Goal: Task Accomplishment & Management: Manage account settings

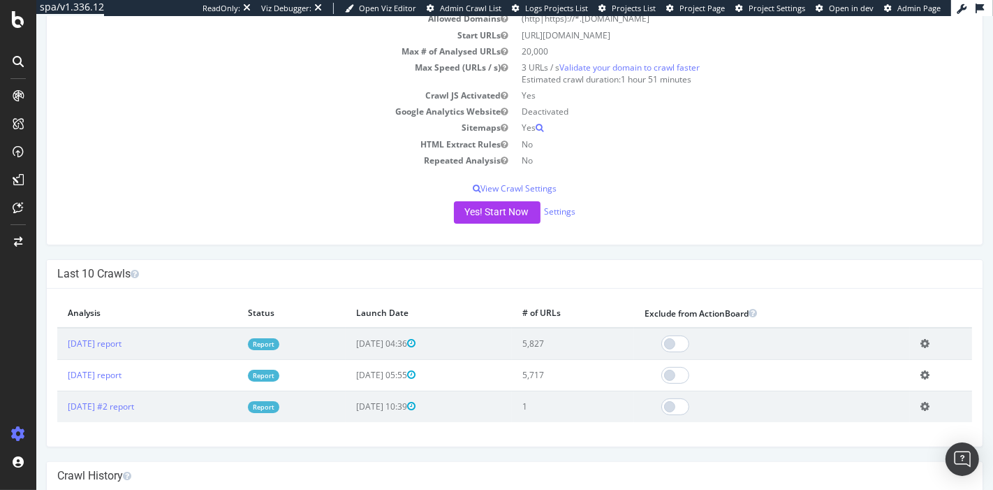
scroll to position [136, 0]
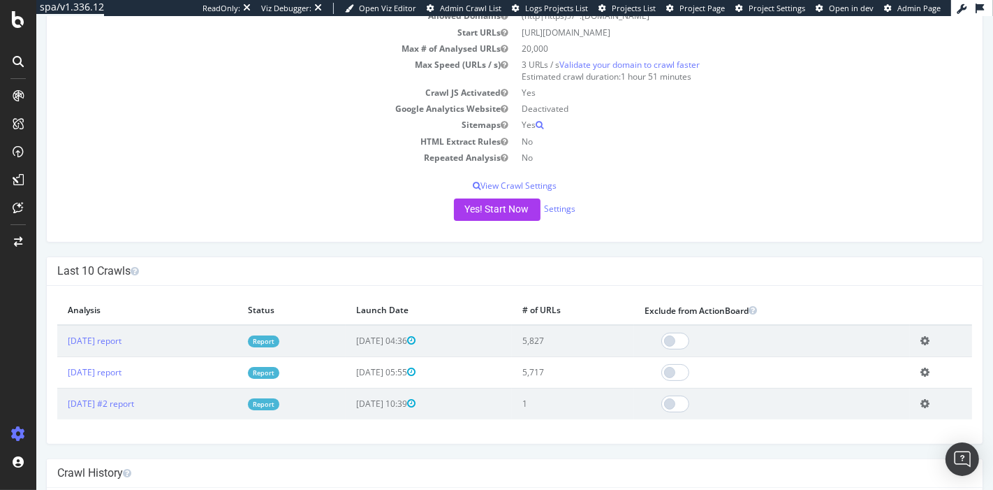
click at [279, 340] on link "Report" at bounding box center [262, 341] width 31 height 12
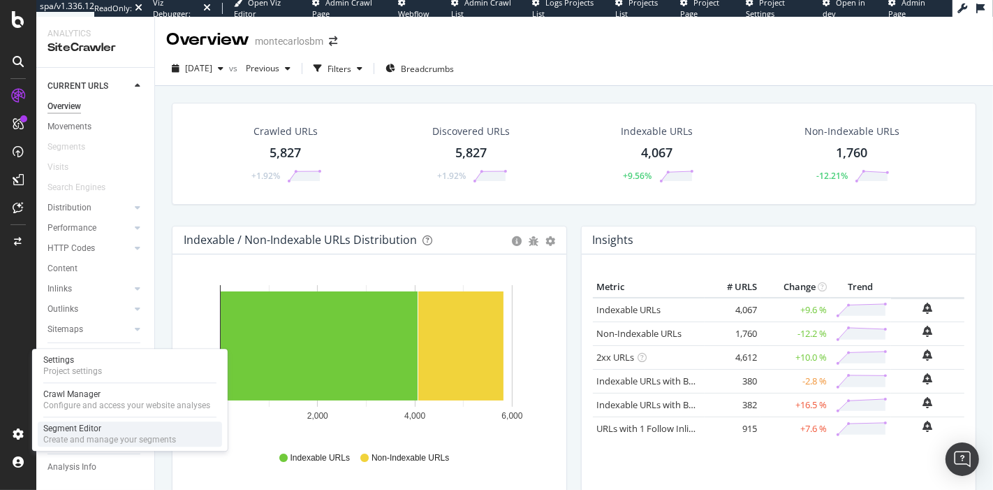
click at [119, 422] on div "Segment Editor Create and manage your segments" at bounding box center [130, 433] width 184 height 25
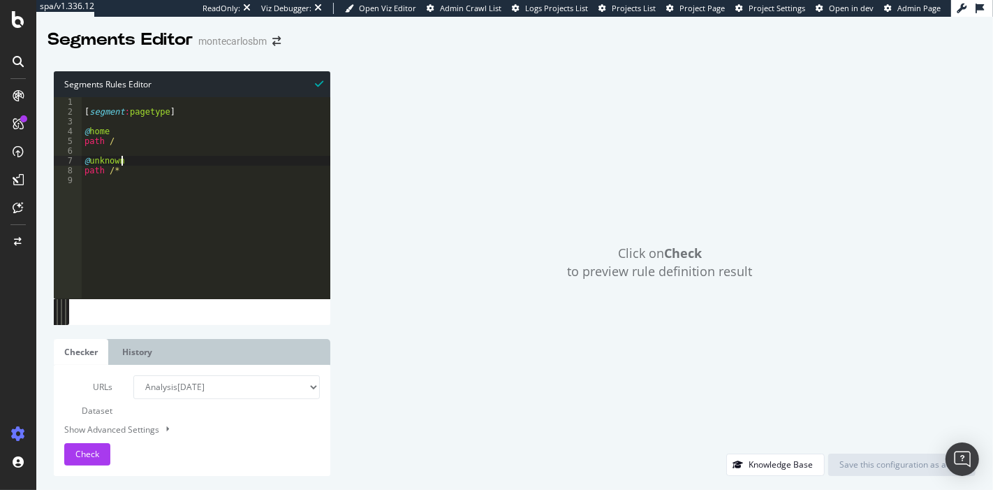
click at [135, 160] on div "[ segment : pagetype ] @ home path / @ unknown path /*" at bounding box center [206, 207] width 249 height 221
click at [104, 454] on button "Check" at bounding box center [87, 454] width 46 height 22
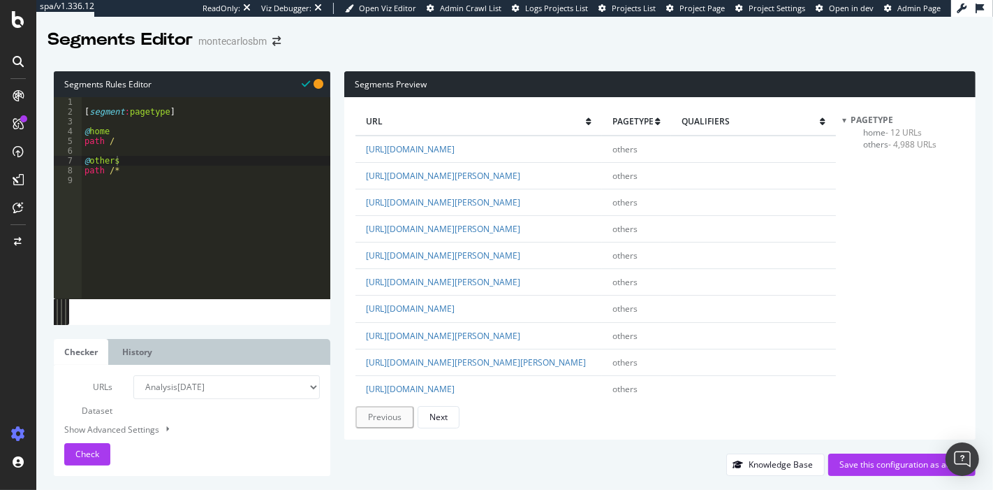
click at [886, 147] on span "others - 4,988 URLs" at bounding box center [900, 144] width 73 height 12
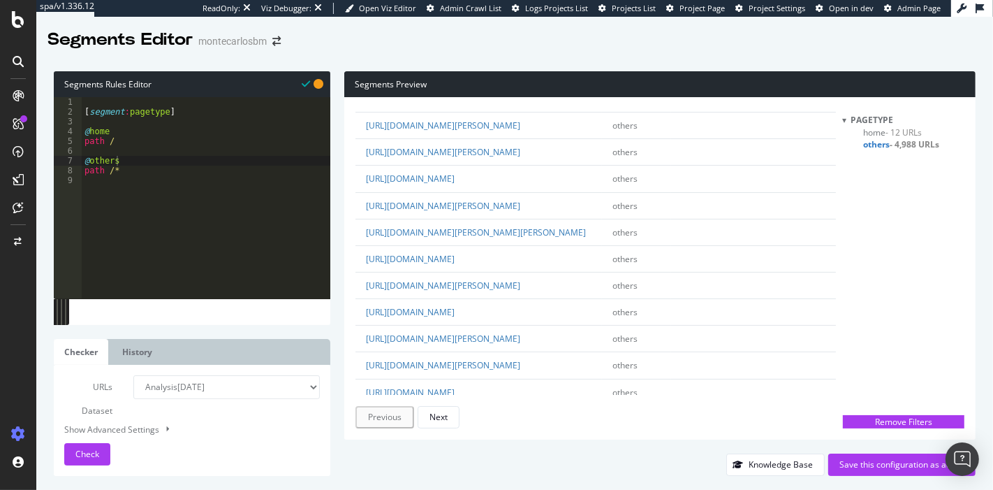
scroll to position [131, 0]
click at [143, 145] on div "[ segment : pagetype ] @ home path / @ others path /*" at bounding box center [206, 207] width 249 height 221
type textarea "path /"
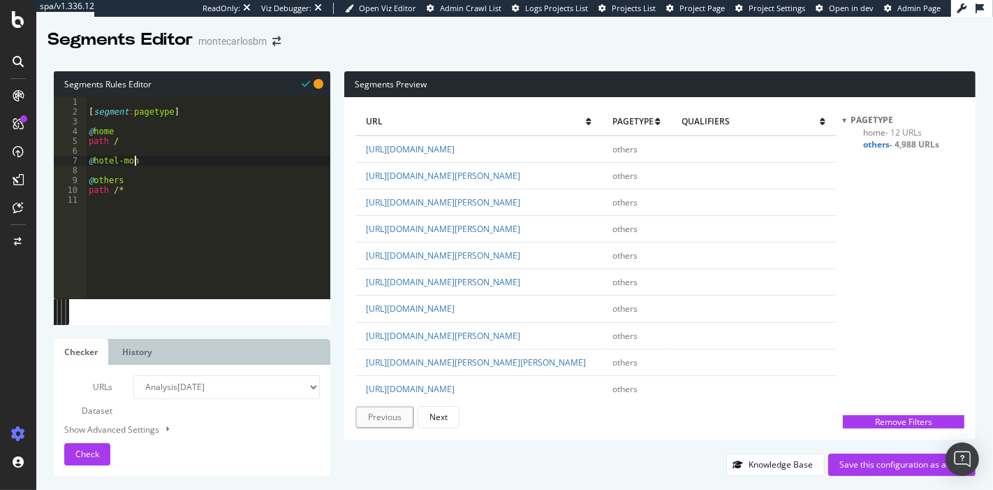
scroll to position [0, 3]
type textarea "@hotel-monaco"
type textarea "path */hotel-monaco/*"
type textarea "@restaurant-monaco"
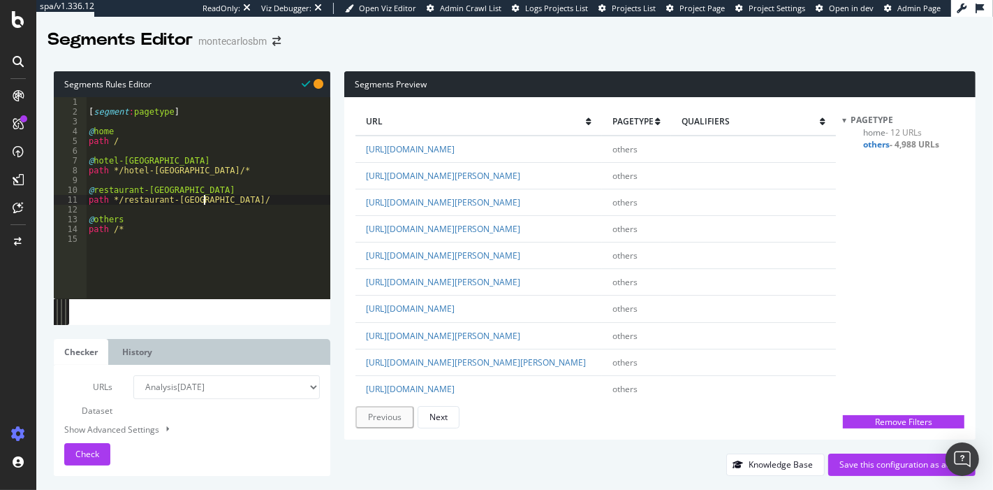
type textarea "path */restaurant-monaco/*"
type textarea "@booking"
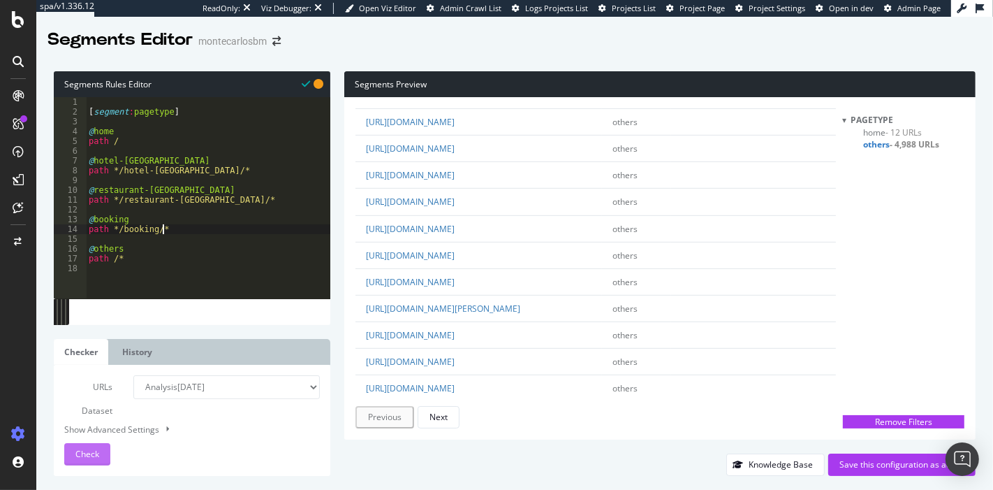
click at [89, 459] on span "Check" at bounding box center [87, 454] width 24 height 12
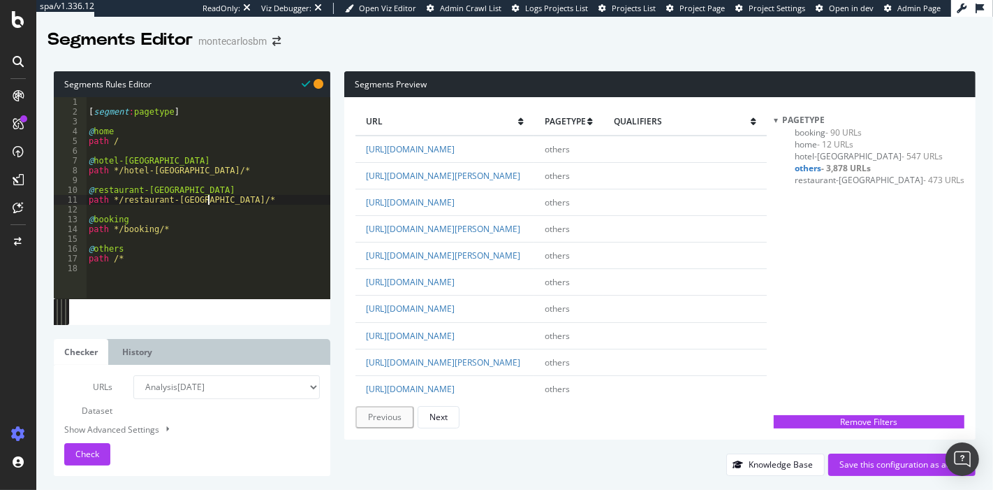
click at [230, 198] on div "[ segment : pagetype ] @ home path / @ hotel-monaco path */hotel-monaco/* @ res…" at bounding box center [208, 207] width 244 height 221
type textarea "path */restaurant-monaco/*"
type textarea "@bar-nightclub-monaco"
type textarea "path */bar-nightclub-monaco/*"
type textarea "@nightlifr"
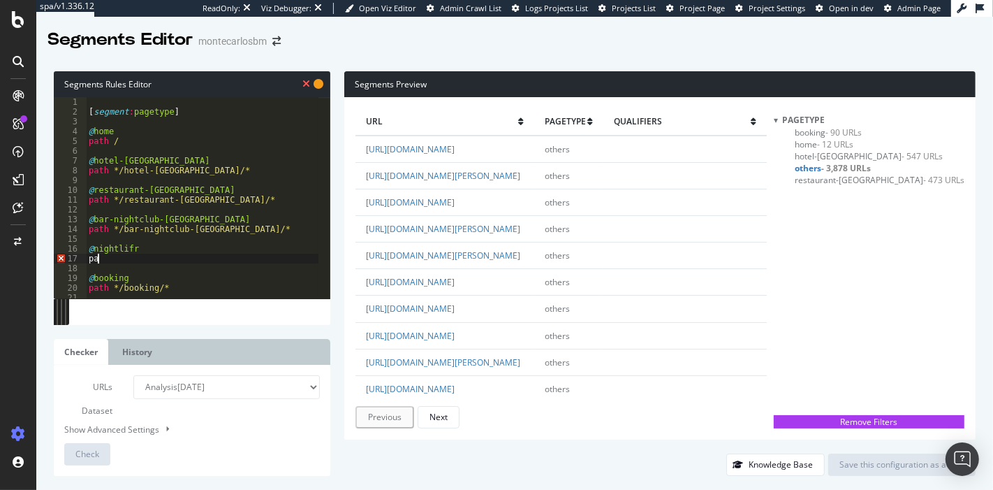
type textarea "p"
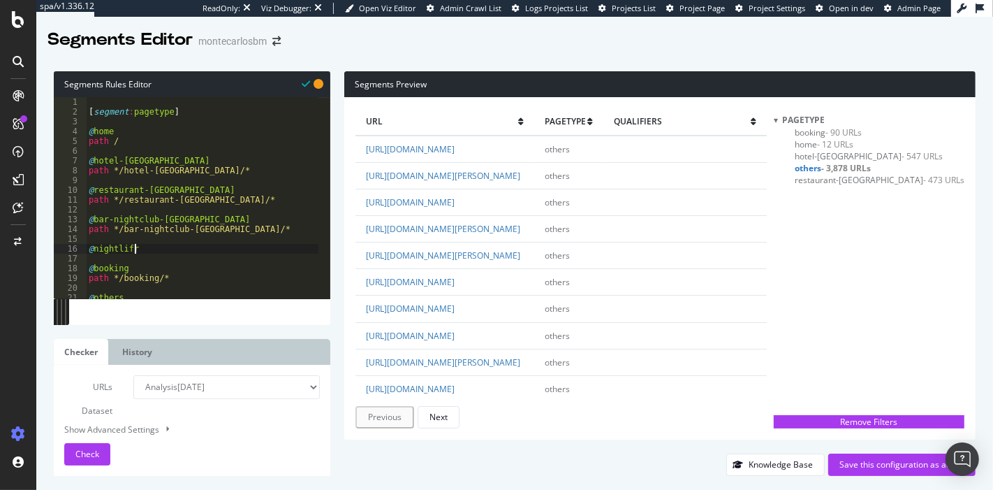
type textarea "@nightlife"
type textarea "path */nightlife/*"
type textarea "@wellness"
type textarea "path */wellness/*"
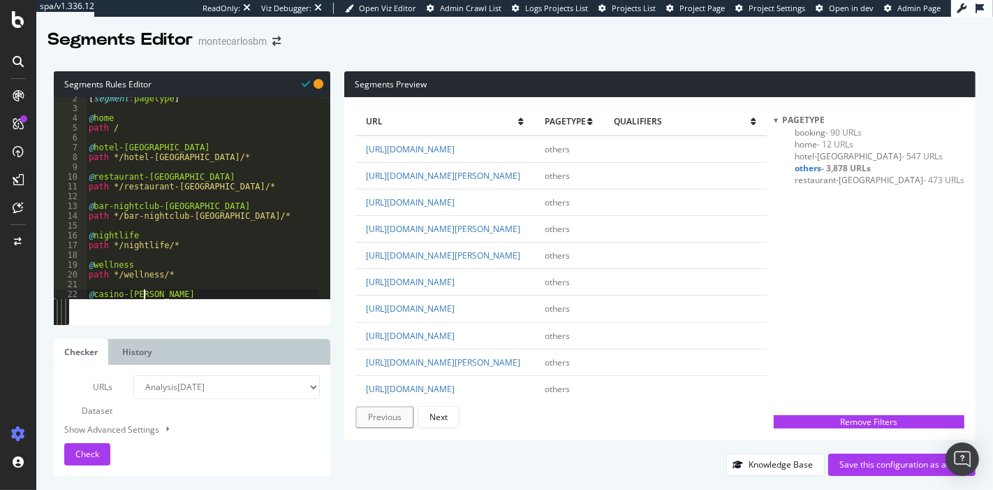
type textarea "@casino-monaco"
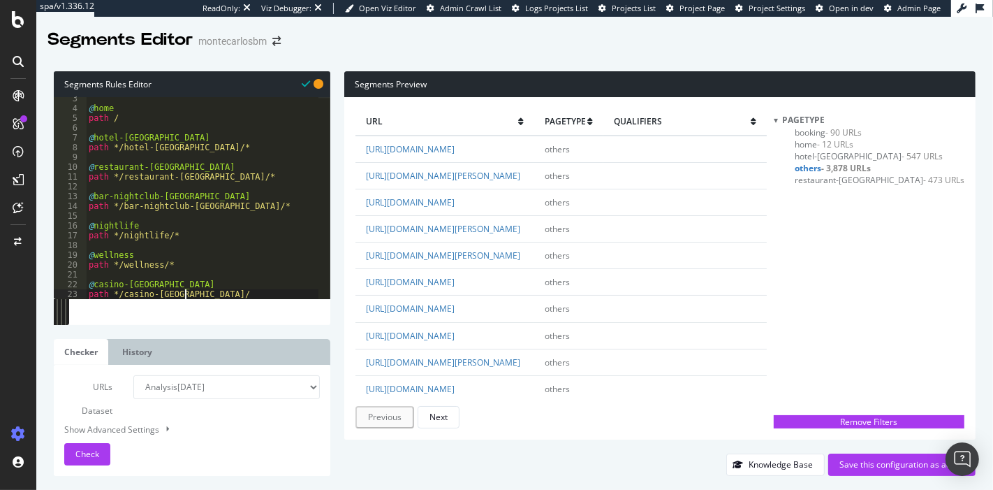
type textarea "path */casino-monaco/*"
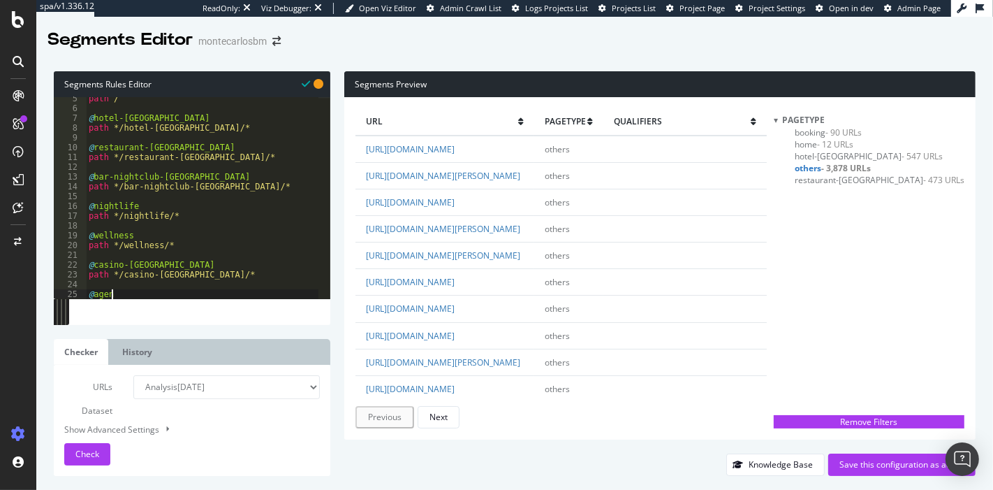
type textarea "@agenda"
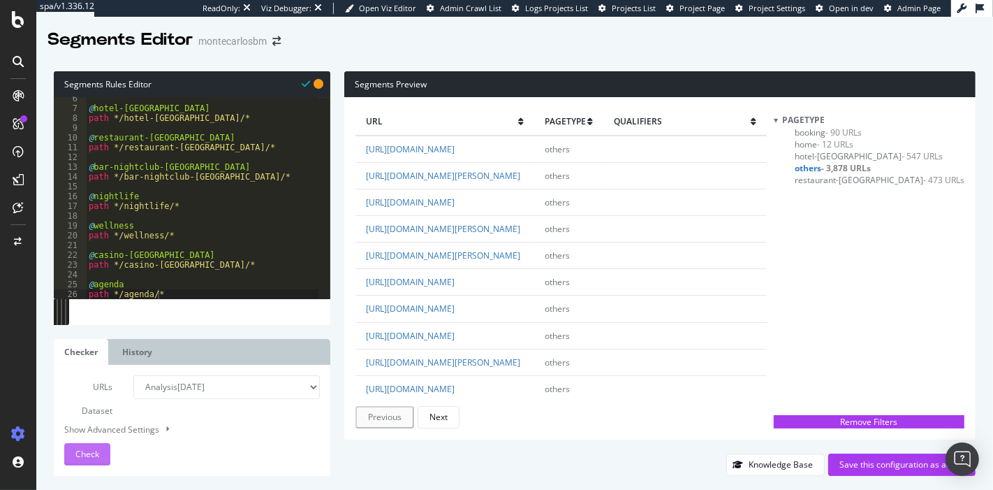
click at [89, 450] on span "Check" at bounding box center [87, 454] width 24 height 12
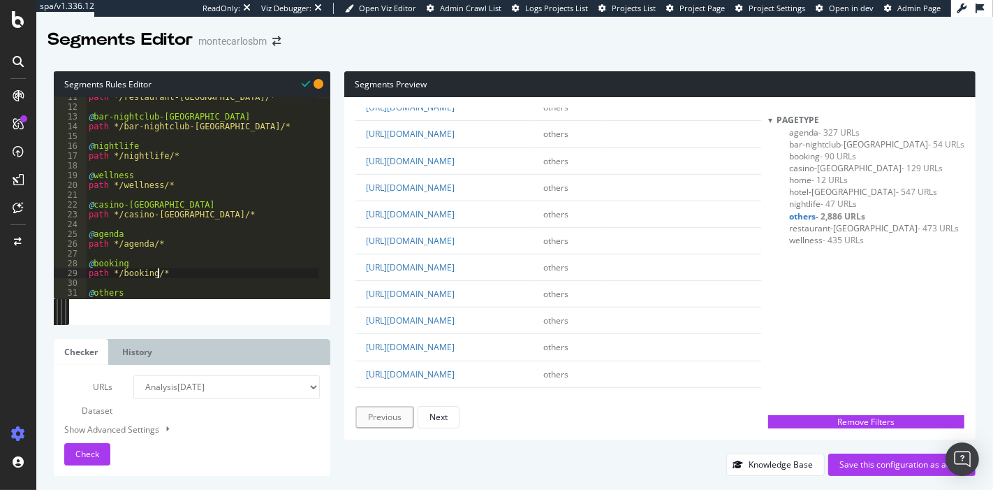
click at [159, 277] on div "path */restaurant-monaco/* @ bar-nightclub-monaco path */bar-nightclub-monaco/*…" at bounding box center [202, 202] width 233 height 221
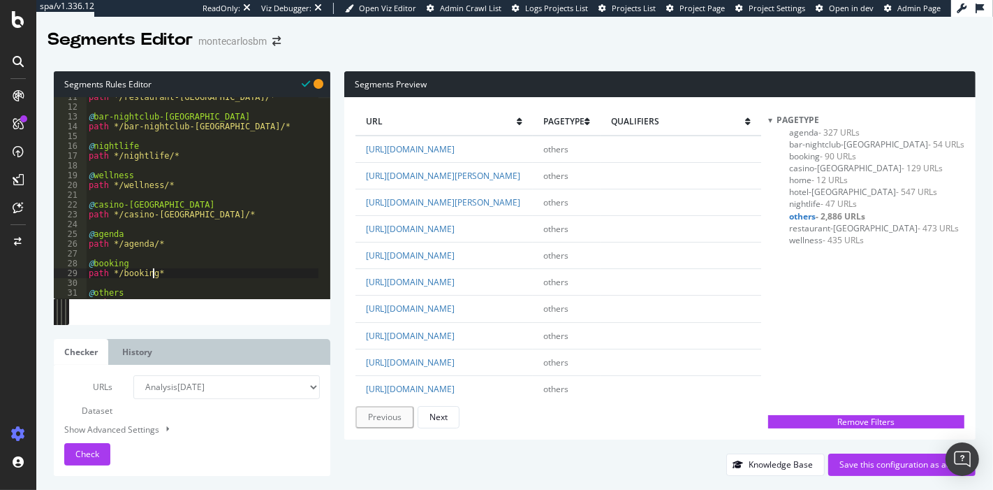
click at [156, 244] on div "path */restaurant-monaco/* @ bar-nightclub-monaco path */bar-nightclub-monaco/*…" at bounding box center [202, 202] width 233 height 221
click at [186, 216] on div "path */restaurant-monaco/* @ bar-nightclub-monaco path */bar-nightclub-monaco/*…" at bounding box center [202, 202] width 233 height 221
type textarea "@casino-monaco"
type textarea "@wellness"
type textarea "@nightlife"
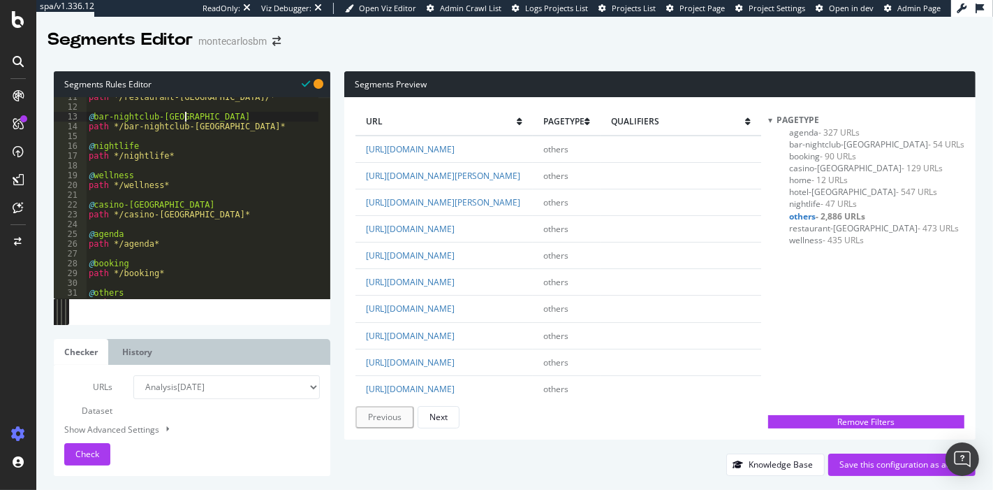
type textarea "@bar-nightclub-monaco"
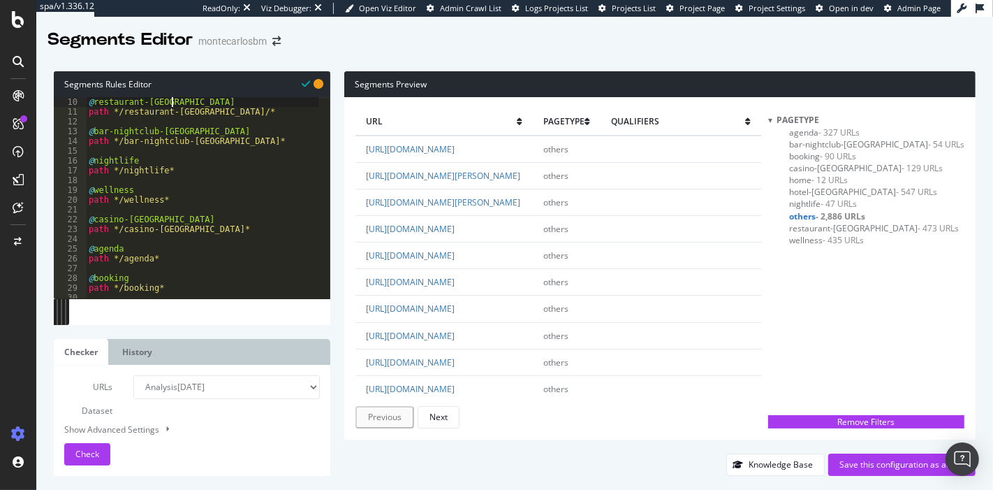
type textarea "path */restaurant-monaco/*"
type textarea "@bar-nightclub-monaco"
type textarea "@restaurant-monaco"
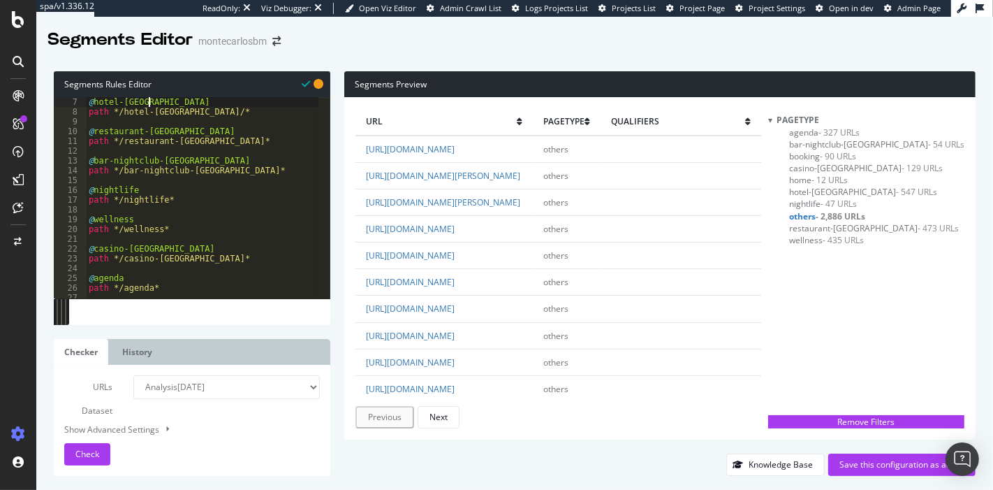
scroll to position [58, 0]
type textarea "@hotel-monaco"
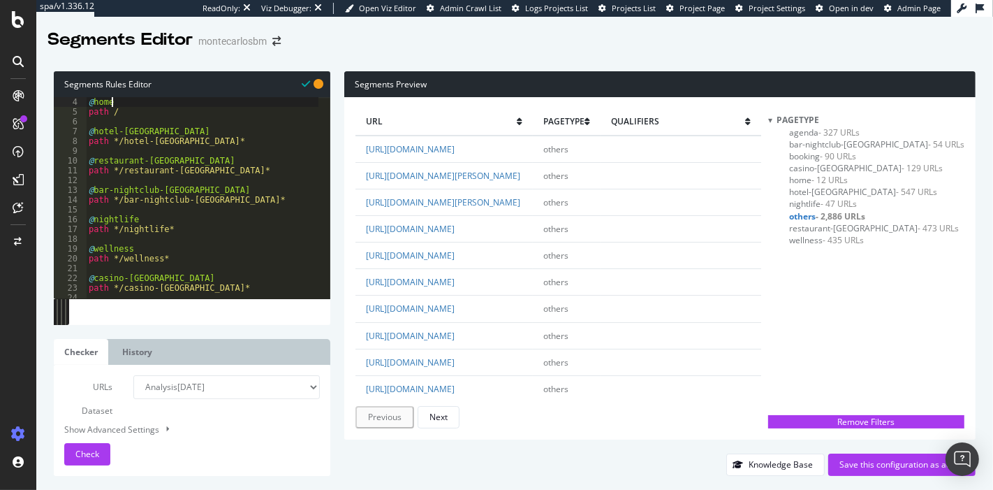
type textarea "@home"
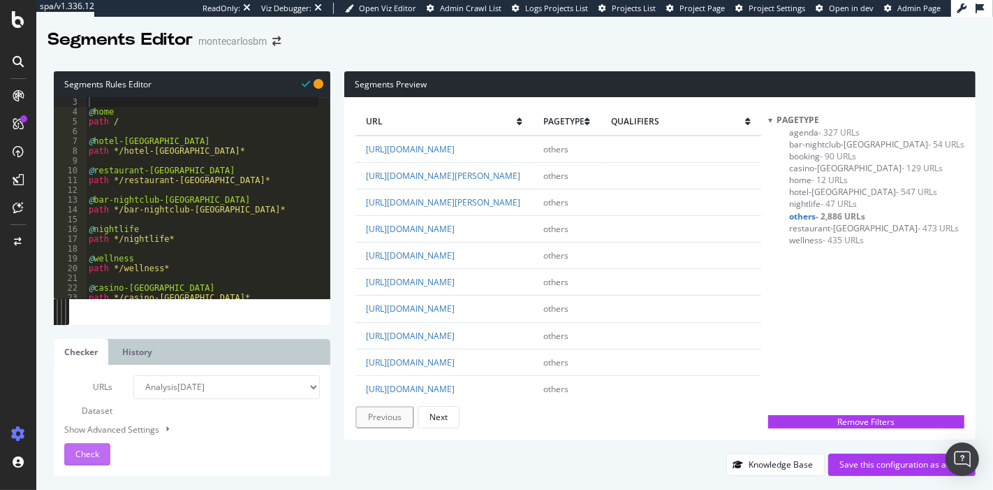
click at [98, 455] on span "Check" at bounding box center [87, 454] width 24 height 12
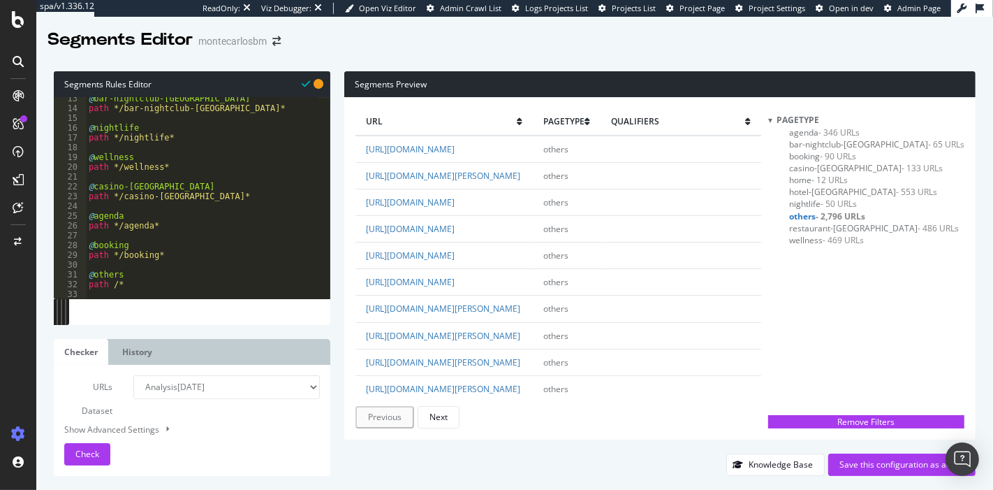
scroll to position [121, 0]
click at [182, 258] on div "@ bar-nightclub-monaco path */bar-nightclub-monaco* @ nightlife path */nightlif…" at bounding box center [202, 204] width 233 height 221
type textarea "path */booking*"
type textarea "@inspiration"
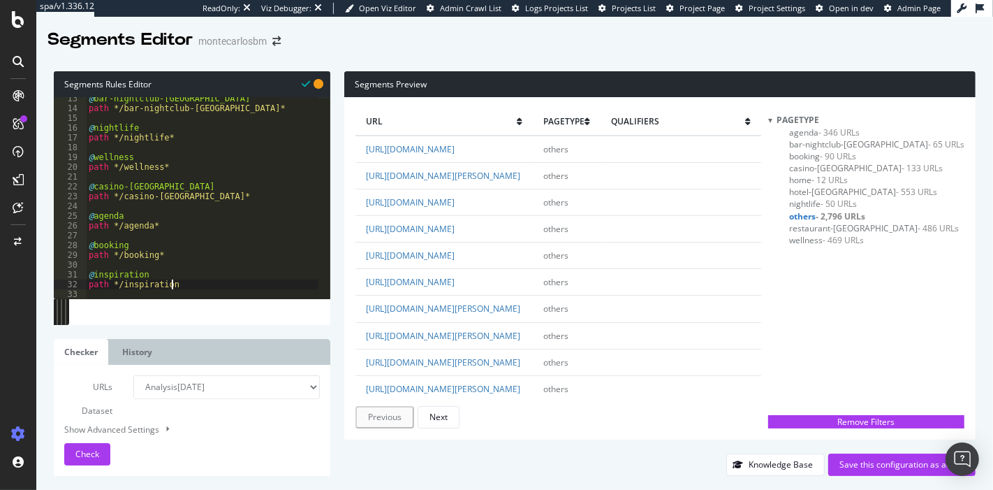
scroll to position [0, 6]
type textarea "path */inspiration/*"
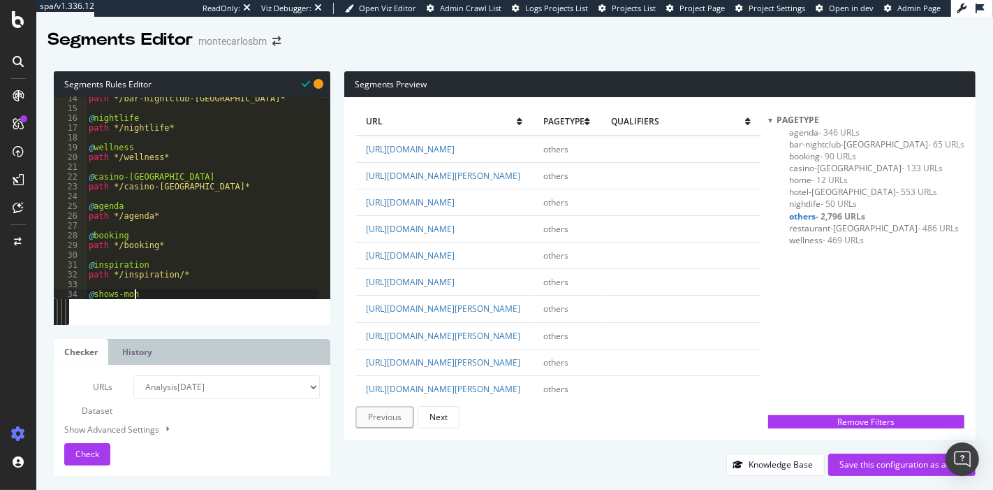
scroll to position [0, 3]
type textarea "@shows-monaco"
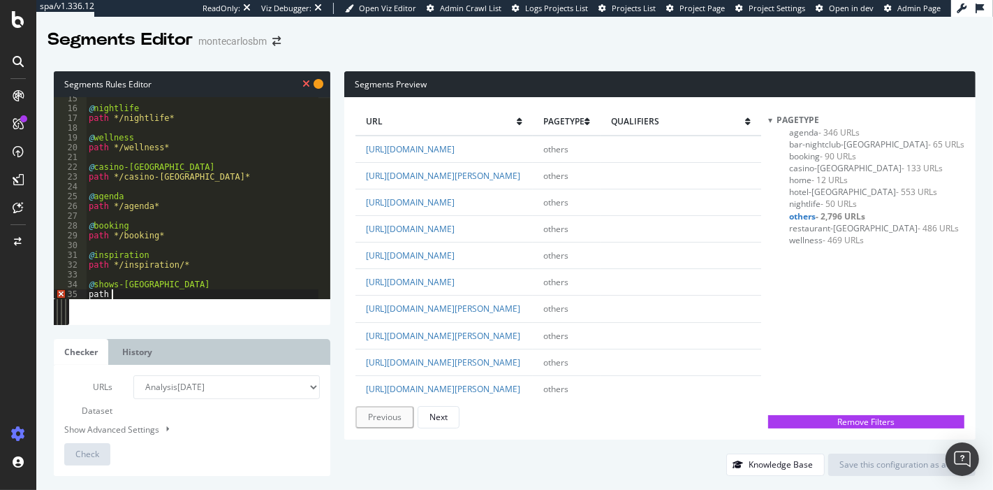
scroll to position [0, 1]
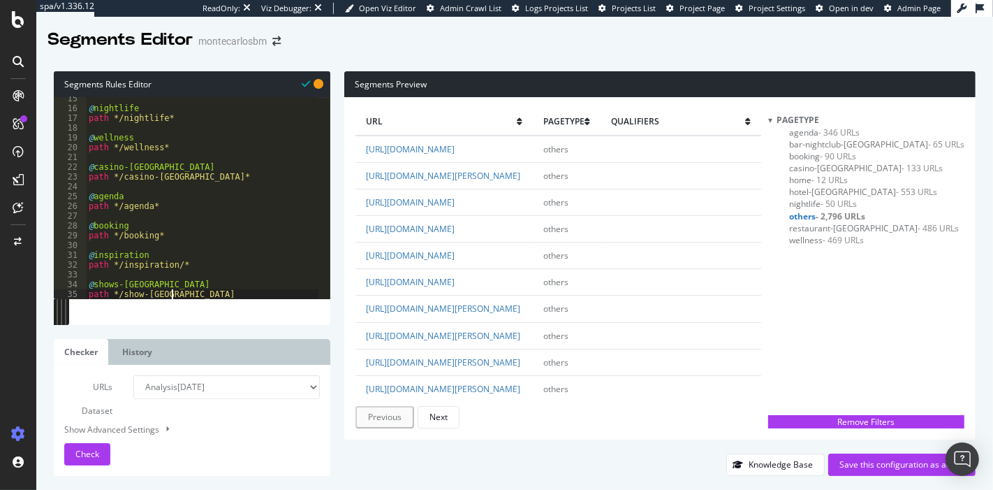
type textarea "path */show-monaco*"
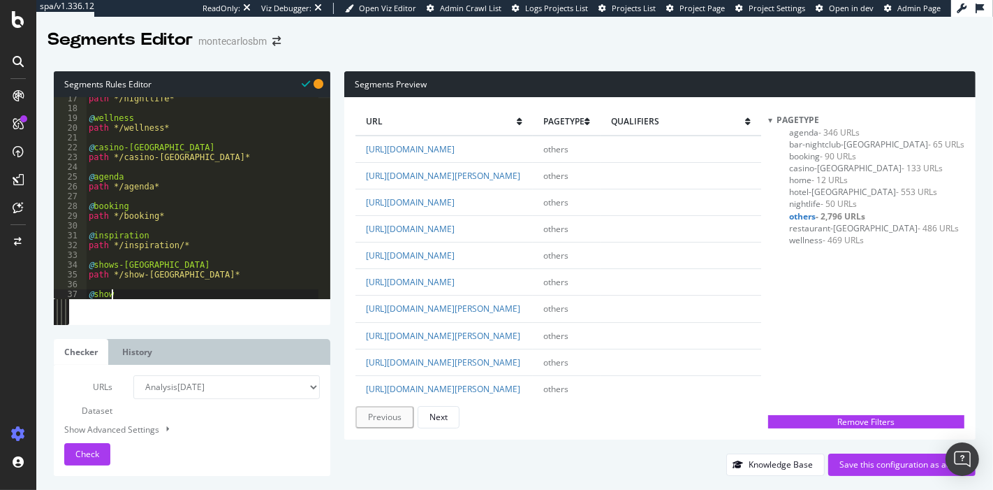
type textarea "@shows"
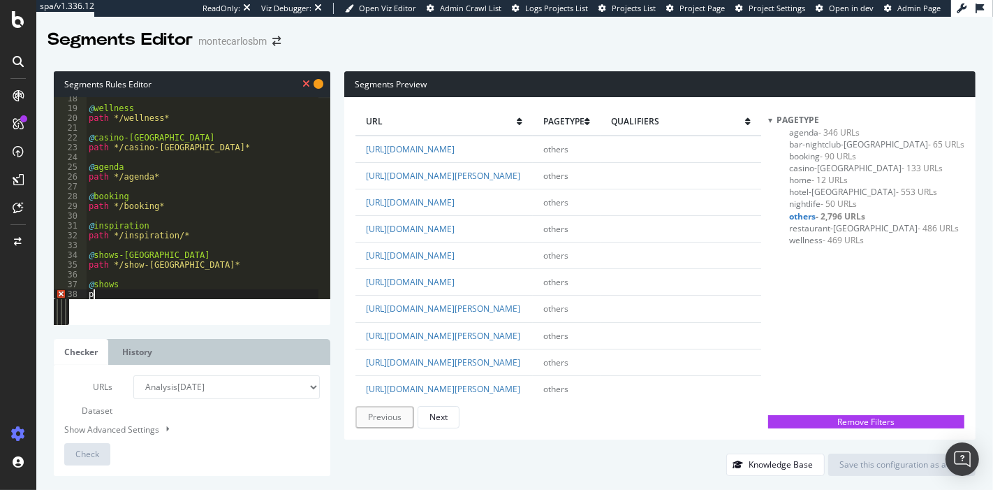
type textarea "p"
type textarea "@"
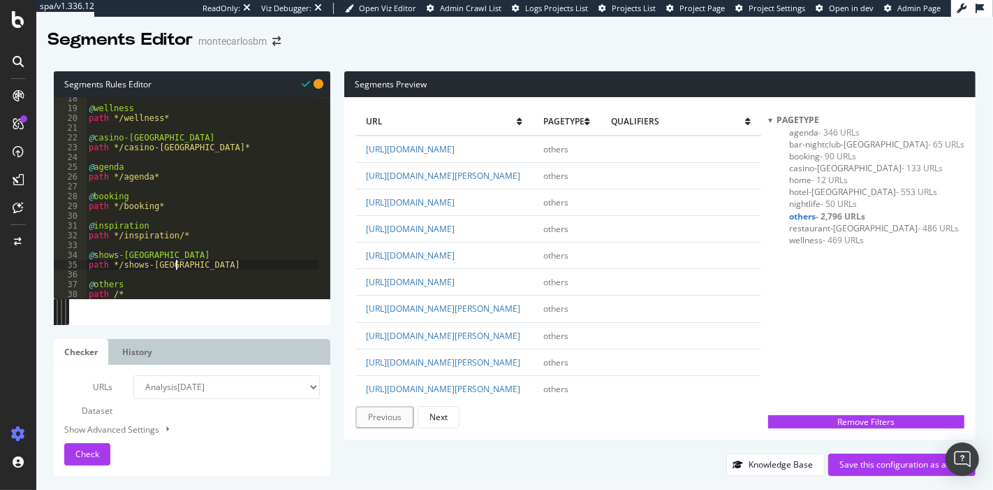
type textarea "path */shows-monaco*"
type textarea "@shows"
click at [98, 454] on span "Check" at bounding box center [87, 454] width 24 height 12
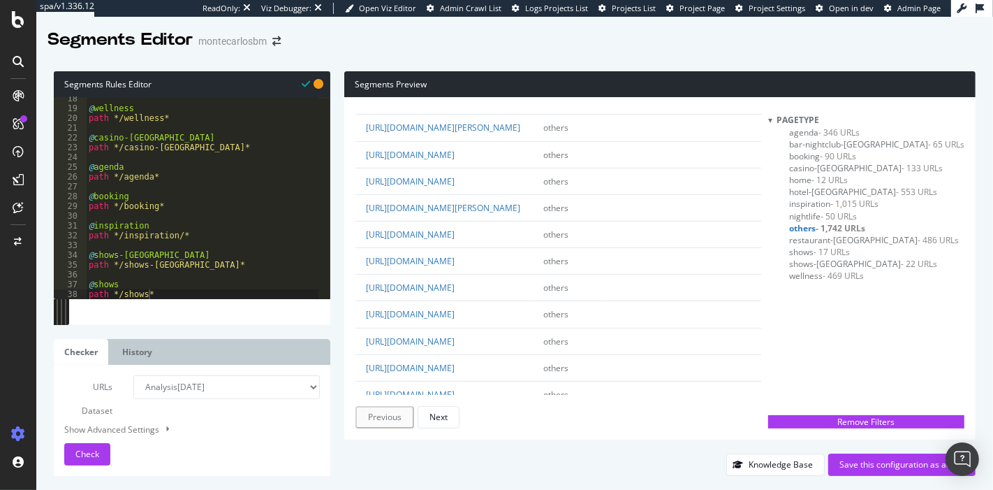
scroll to position [545, 0]
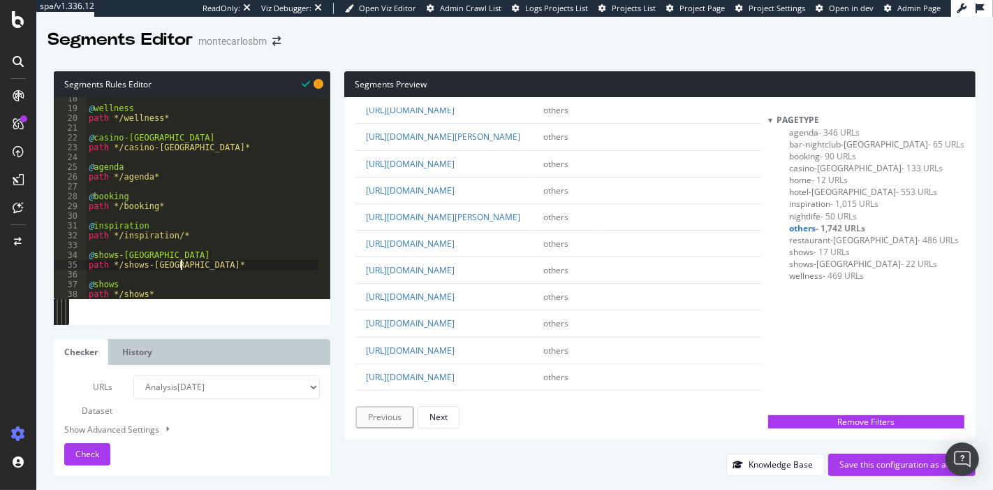
click at [197, 262] on div "@ wellness path */wellness* @ casino-monaco path */casino-monaco* @ agenda path…" at bounding box center [202, 204] width 233 height 221
type textarea "path */shows-monaco*"
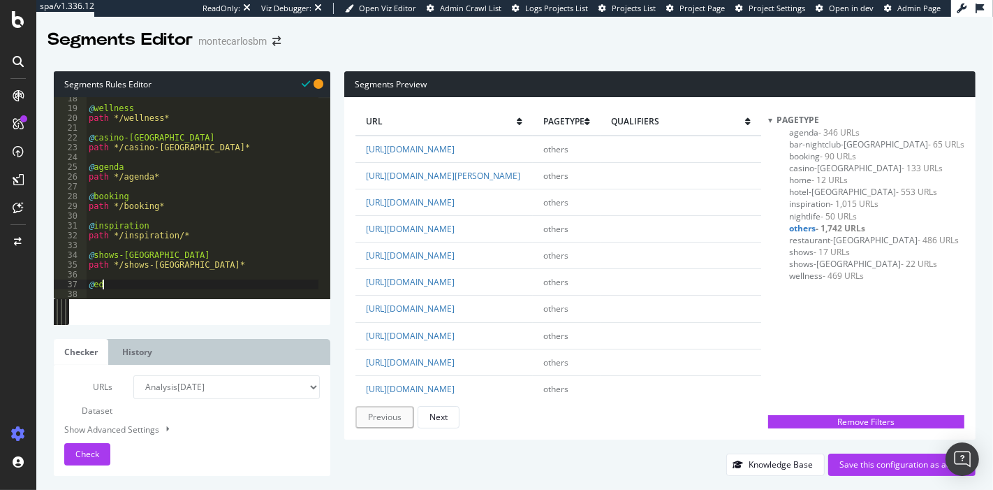
scroll to position [0, 0]
type textarea "@editorial"
type textarea "path */editorial*"
click at [97, 450] on span "Check" at bounding box center [87, 454] width 24 height 12
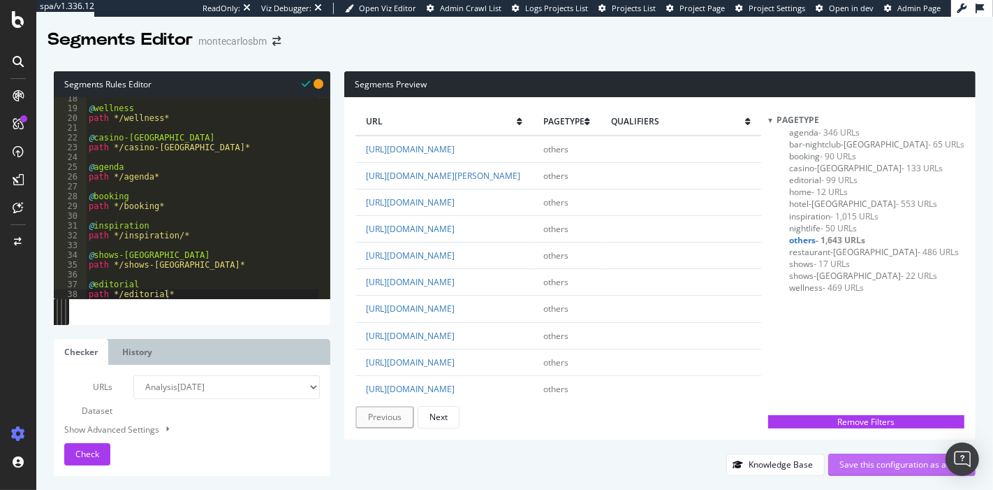
click at [895, 456] on div "Save this configuration as active" at bounding box center [901, 464] width 125 height 21
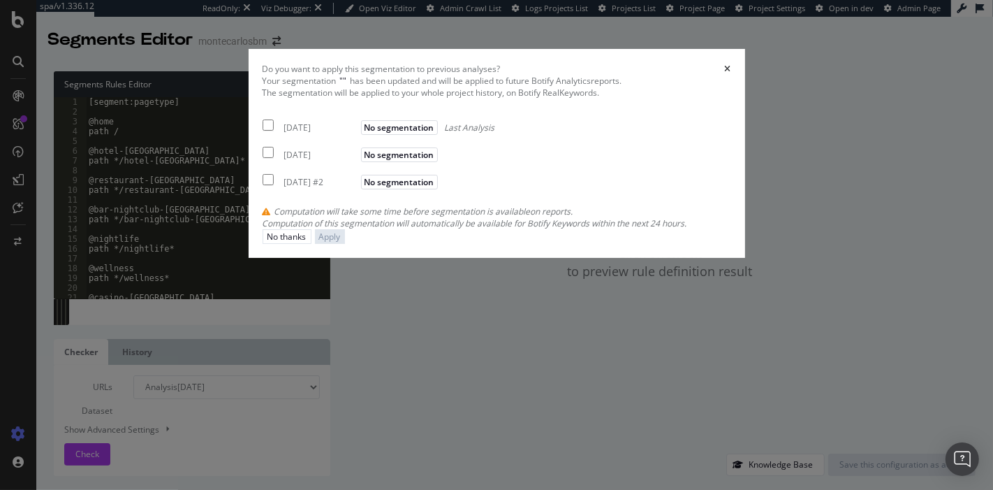
click at [283, 229] on div "Your segmentation " " has been updated and will be applied to future Botify Ana…" at bounding box center [497, 152] width 469 height 154
click at [284, 133] on div "2025 Aug. 21st" at bounding box center [320, 128] width 73 height 12
checkbox input "true"
click at [270, 229] on div "Your segmentation " " has been updated and will be applied to future Botify Ana…" at bounding box center [497, 152] width 469 height 154
click at [284, 161] on div "2025 Jul. 25th" at bounding box center [320, 155] width 73 height 12
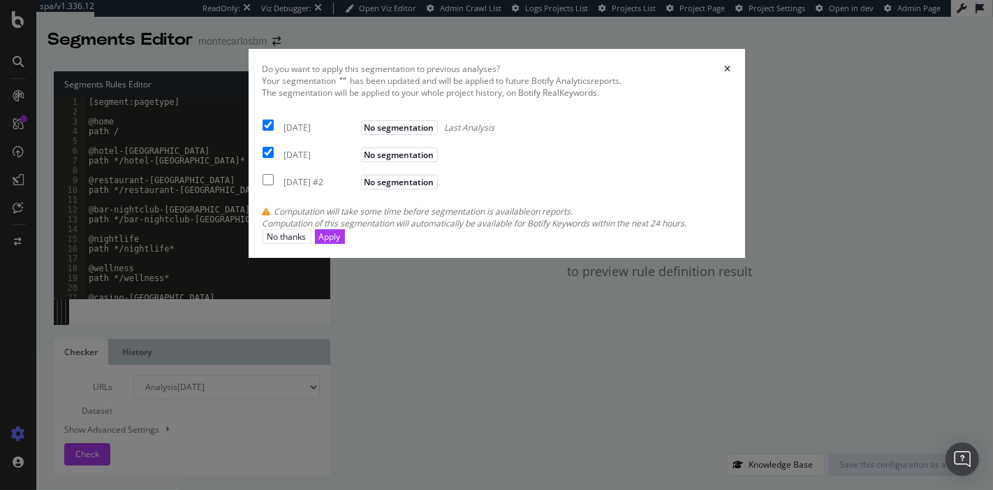
checkbox input "true"
click at [284, 188] on div "2025 Jul. 17th #2" at bounding box center [320, 182] width 73 height 12
checkbox input "true"
click at [341, 243] on div "Apply" at bounding box center [330, 236] width 22 height 13
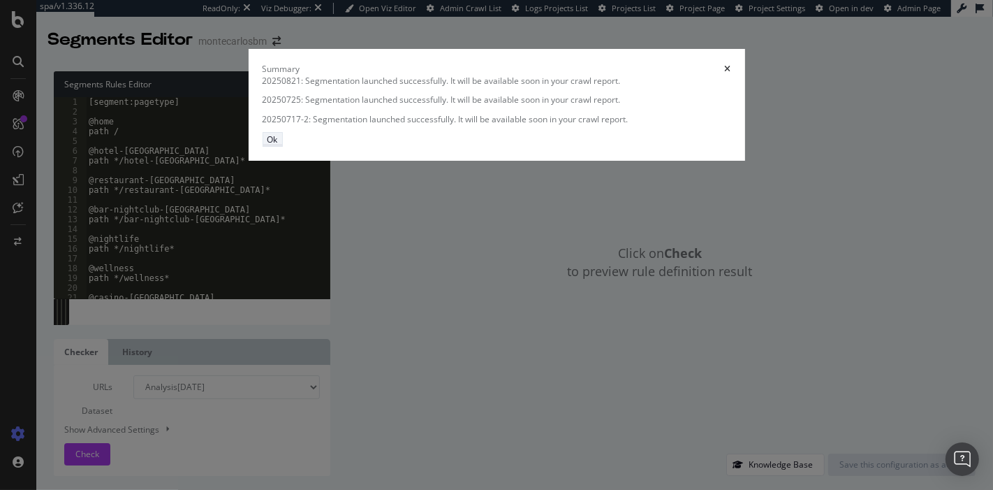
click at [278, 145] on div "Ok" at bounding box center [272, 139] width 10 height 12
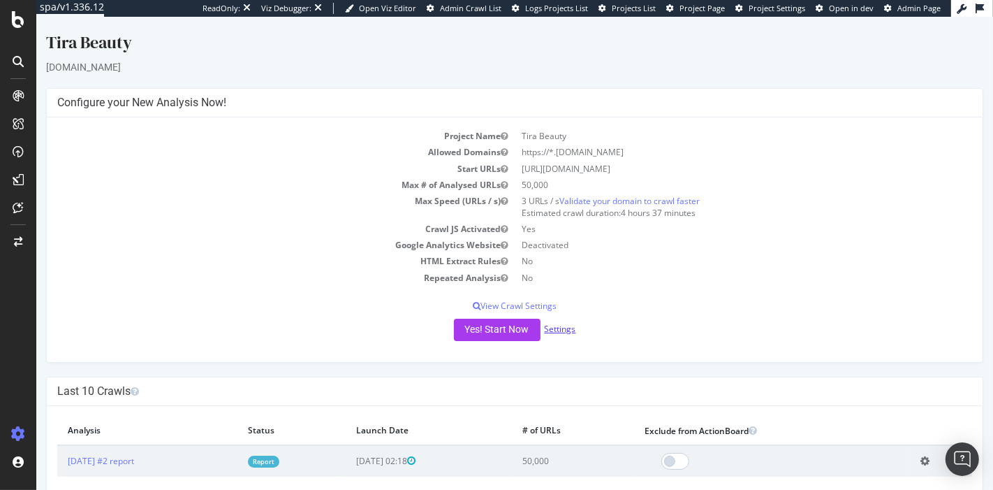
click at [563, 329] on link "Settings" at bounding box center [559, 329] width 31 height 12
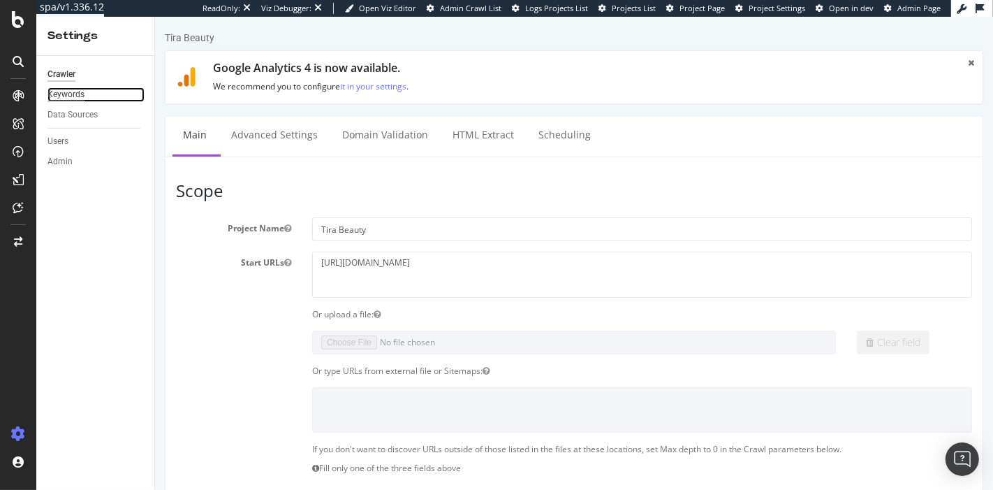
click at [71, 93] on div "Keywords" at bounding box center [65, 94] width 37 height 15
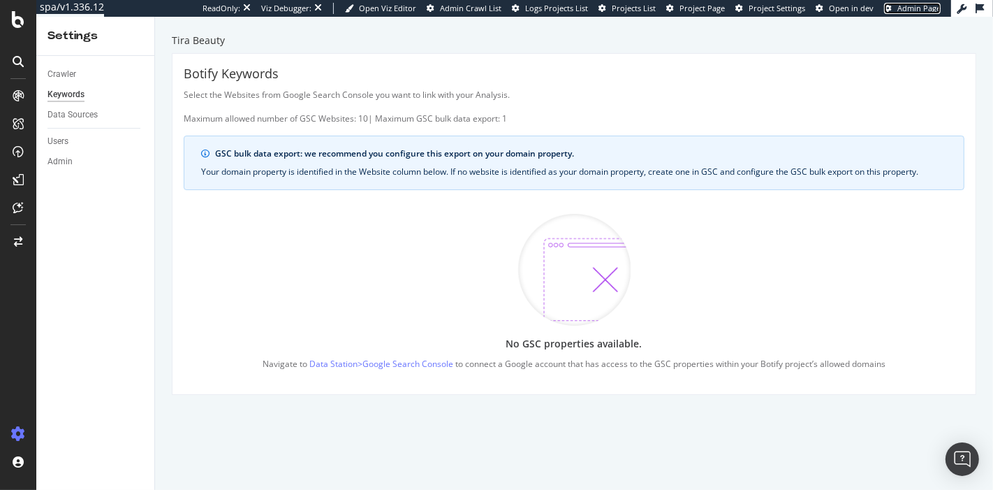
click at [926, 6] on span "Admin Page" at bounding box center [918, 8] width 43 height 10
click at [774, 8] on span "Project Settings" at bounding box center [777, 8] width 57 height 10
click at [700, 4] on span "Project Page" at bounding box center [701, 8] width 45 height 10
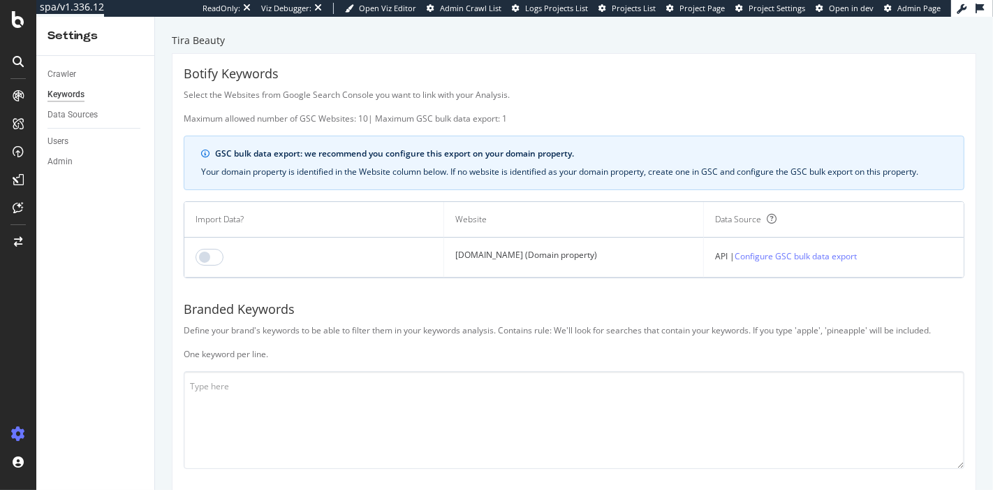
click at [193, 258] on td at bounding box center [314, 257] width 260 height 40
click at [205, 256] on input "checkbox" at bounding box center [210, 257] width 28 height 17
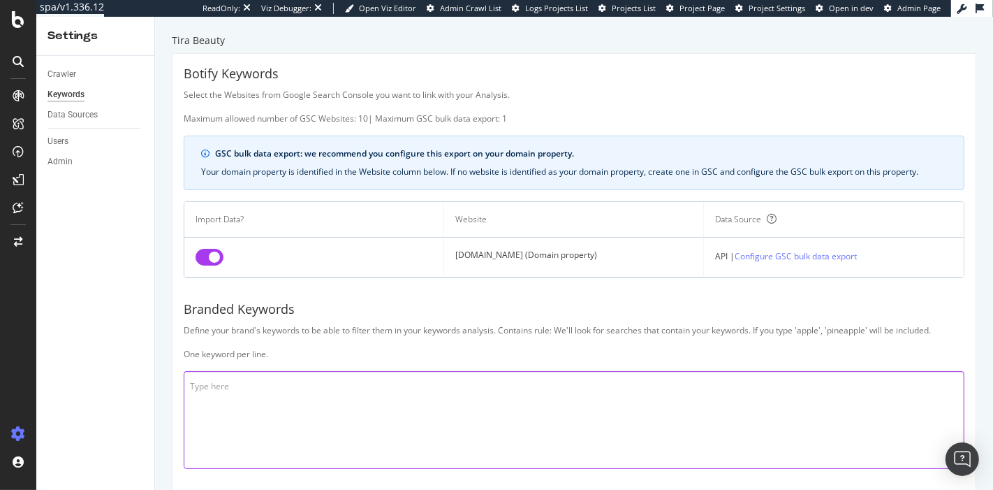
click at [351, 397] on textarea at bounding box center [574, 420] width 781 height 98
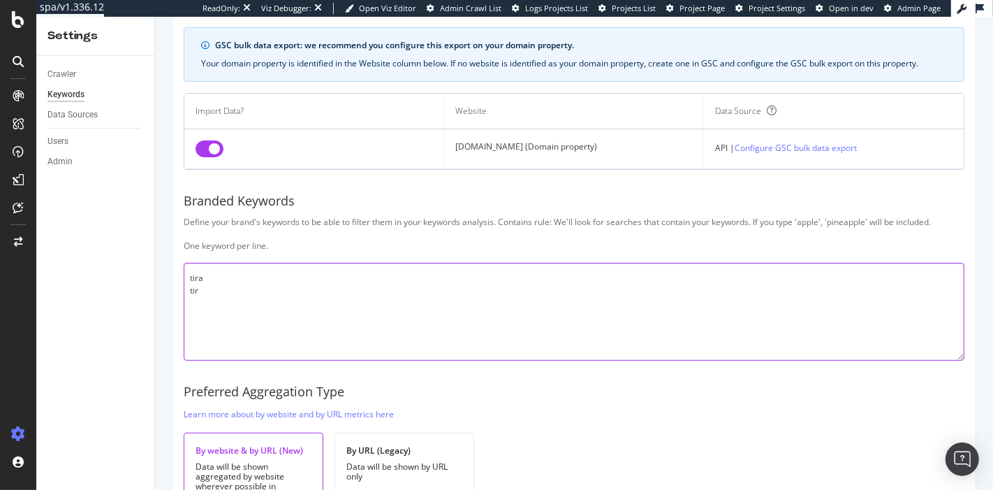
scroll to position [114, 0]
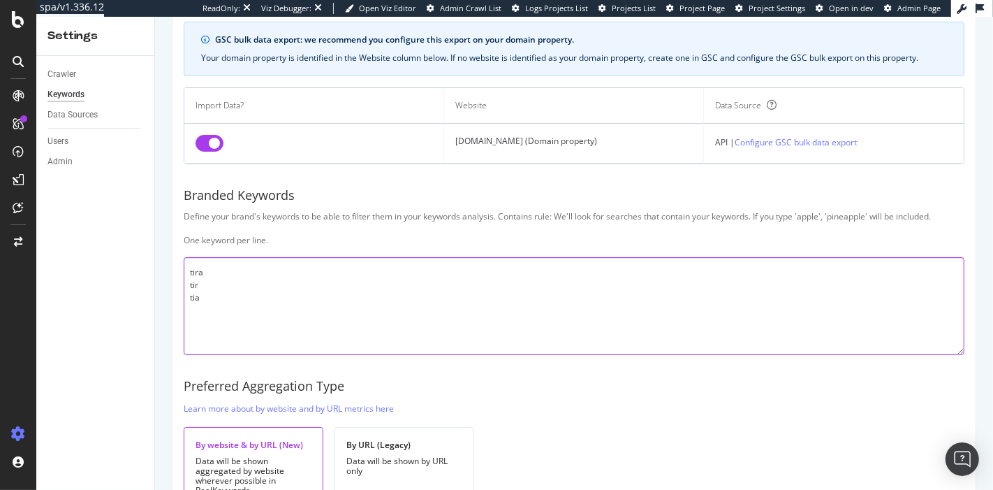
click at [245, 300] on textarea "tira tir tia" at bounding box center [574, 306] width 781 height 98
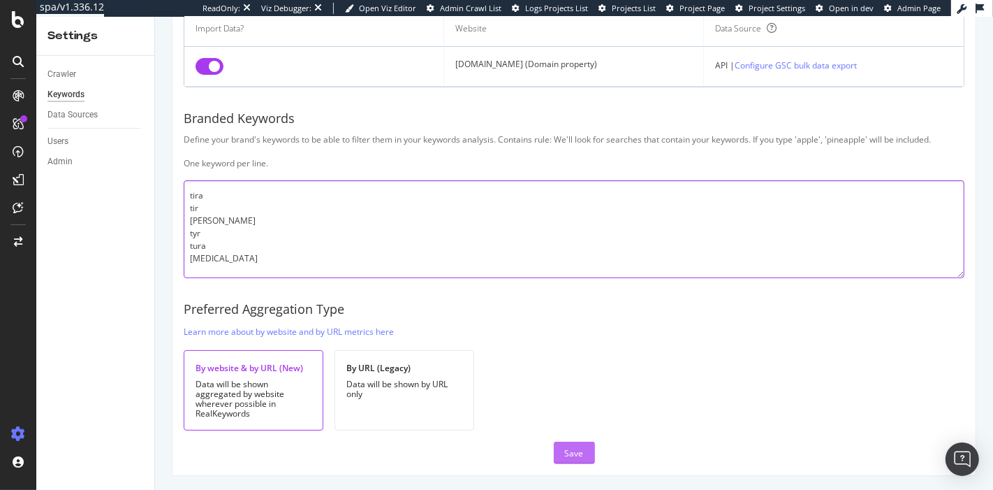
type textarea "tira tir tia tyra tyr tura tora"
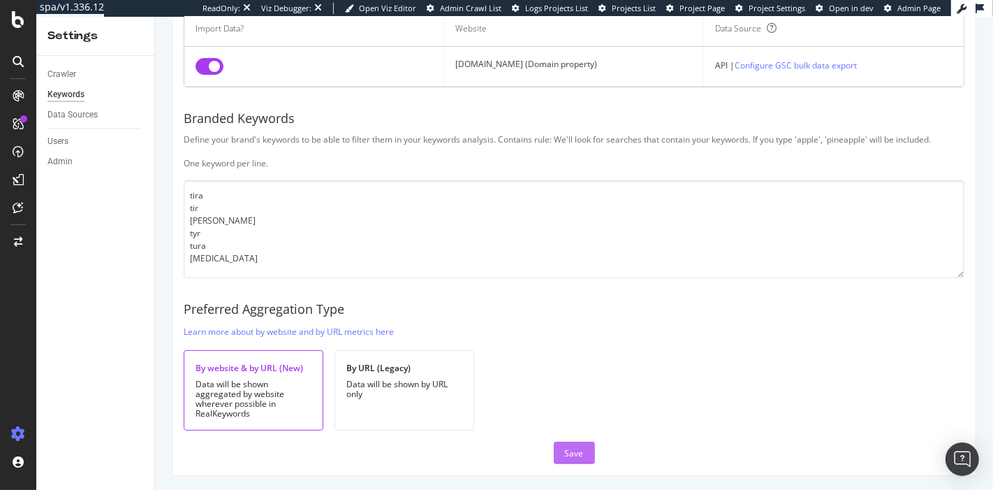
click at [578, 442] on button "Save" at bounding box center [574, 452] width 41 height 22
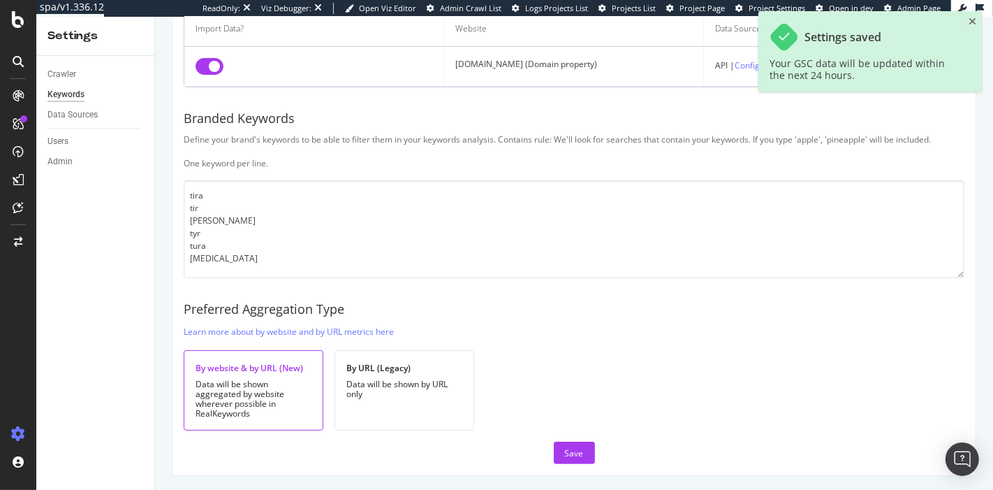
scroll to position [0, 0]
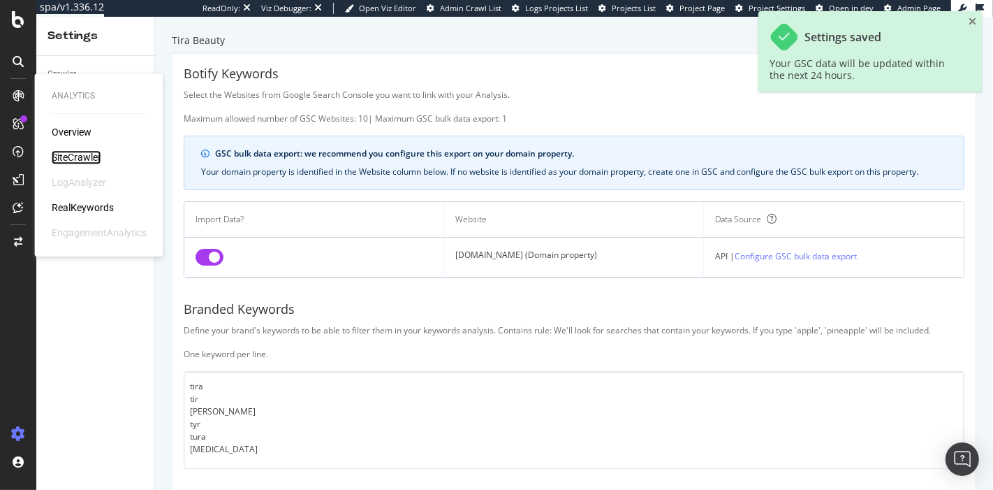
click at [80, 155] on div "SiteCrawler" at bounding box center [77, 157] width 50 height 14
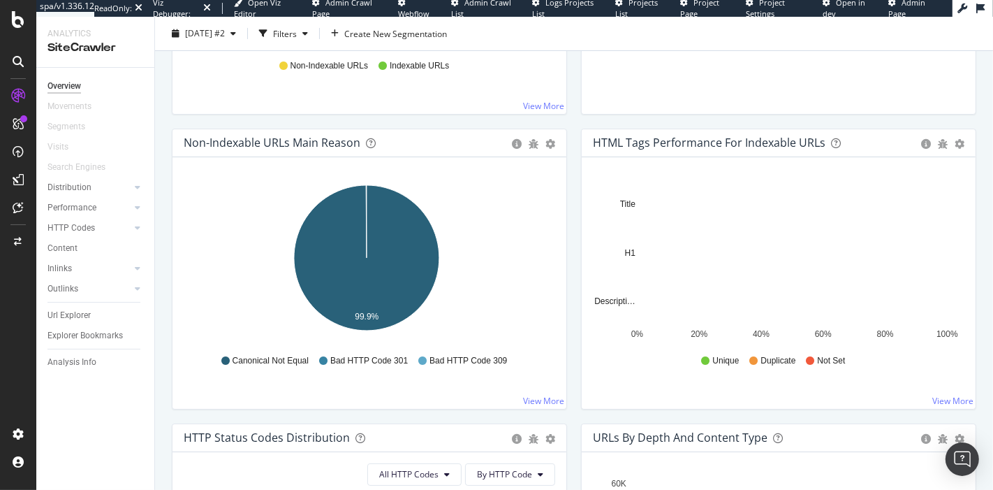
scroll to position [398, 0]
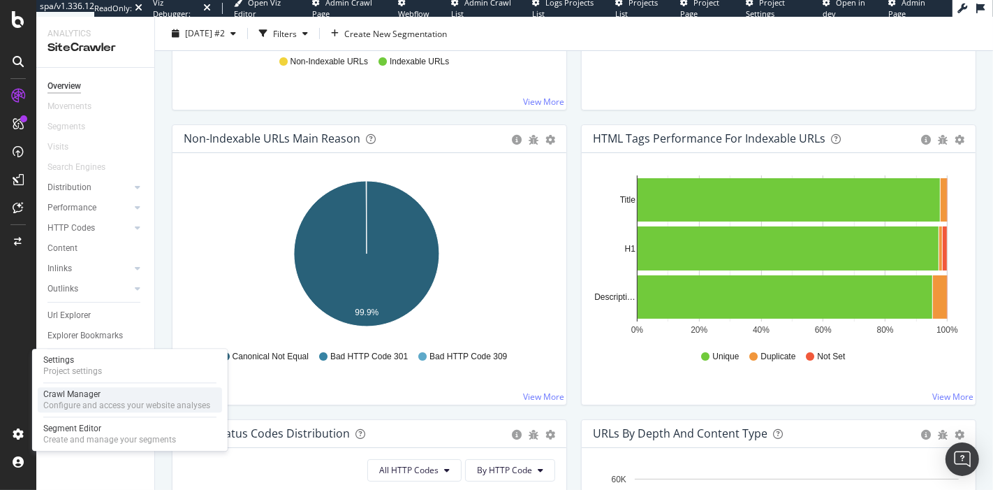
click at [94, 403] on div "Configure and access your website analyses" at bounding box center [126, 404] width 167 height 11
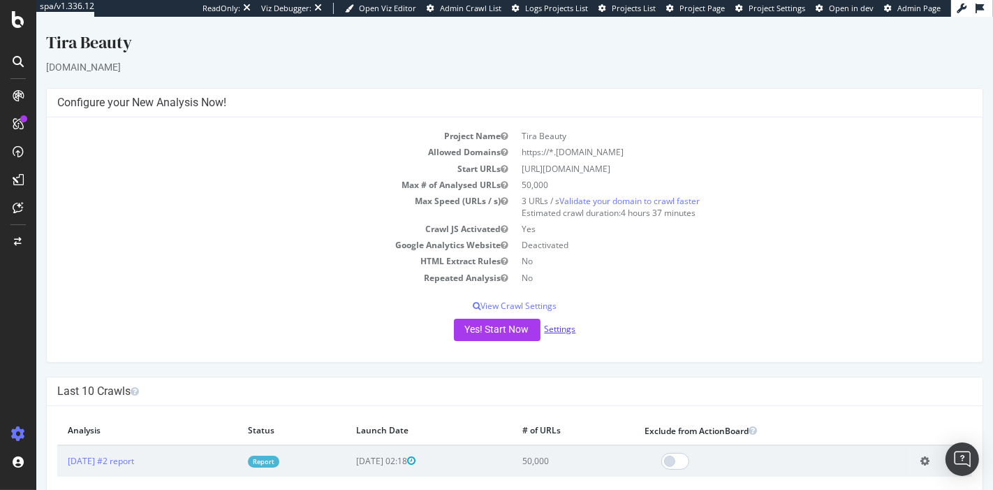
click at [556, 330] on link "Settings" at bounding box center [559, 329] width 31 height 12
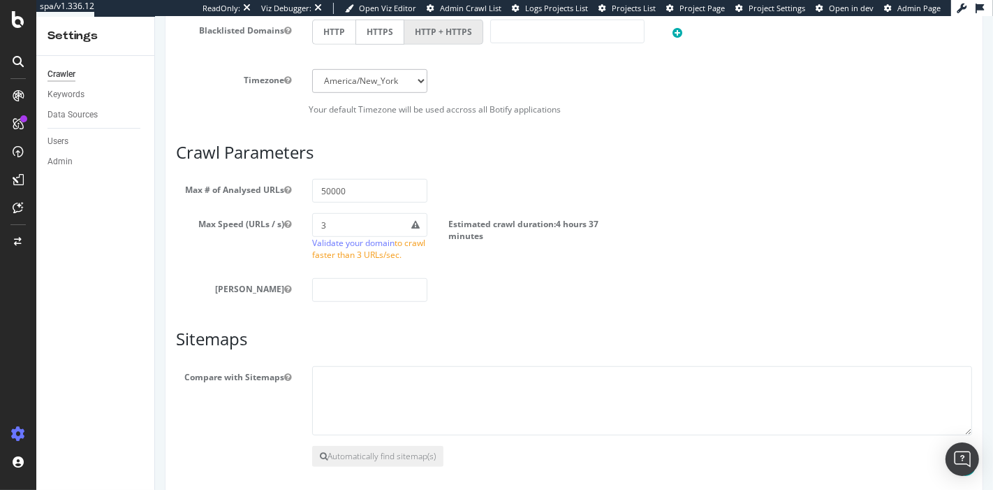
scroll to position [716, 0]
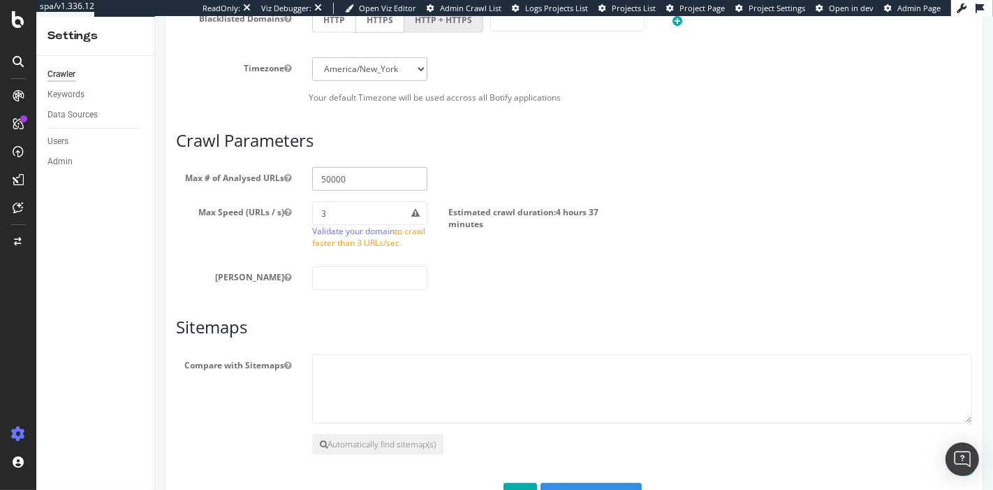
click at [354, 184] on input "50000" at bounding box center [368, 179] width 115 height 24
type input "5"
type input "1"
drag, startPoint x: 354, startPoint y: 184, endPoint x: 331, endPoint y: 190, distance: 23.7
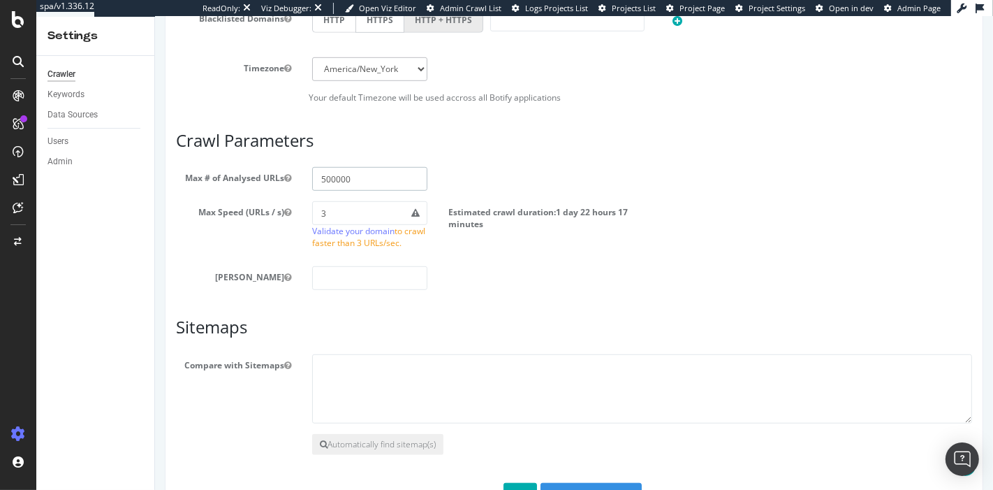
click at [331, 190] on input "500000" at bounding box center [368, 179] width 115 height 24
type input "500000"
click at [606, 230] on label "Estimated crawl duration: 1 day 22 hours 17 minutes" at bounding box center [540, 215] width 184 height 29
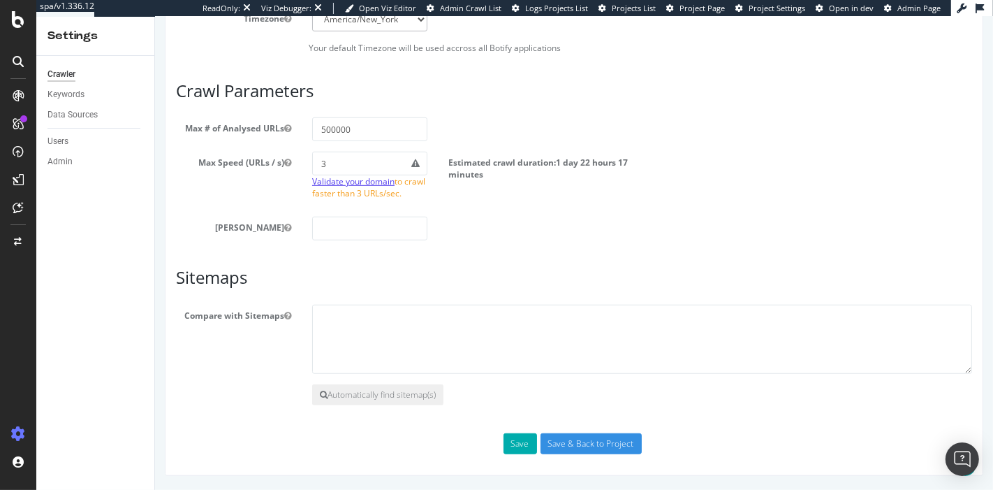
click at [377, 183] on link "Validate your domain" at bounding box center [352, 181] width 82 height 12
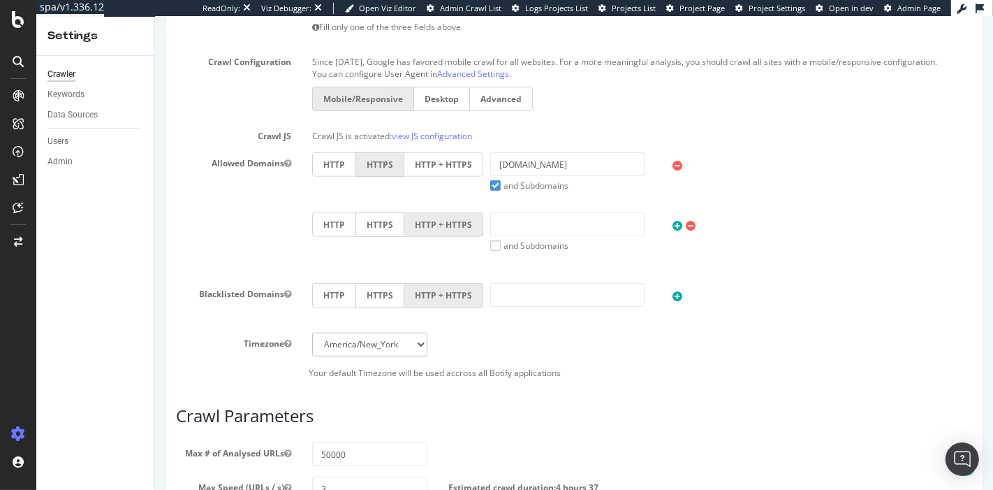
scroll to position [747, 0]
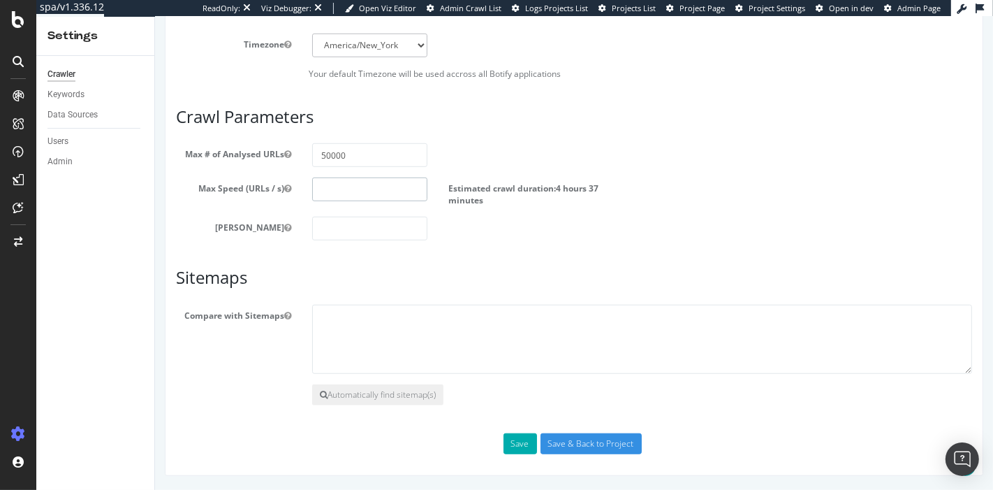
click at [347, 192] on input "number" at bounding box center [368, 189] width 115 height 24
type input "5"
click at [368, 163] on input "50000" at bounding box center [368, 155] width 115 height 24
type input "500000"
click at [584, 443] on input "Save & Back to Project" at bounding box center [590, 443] width 101 height 21
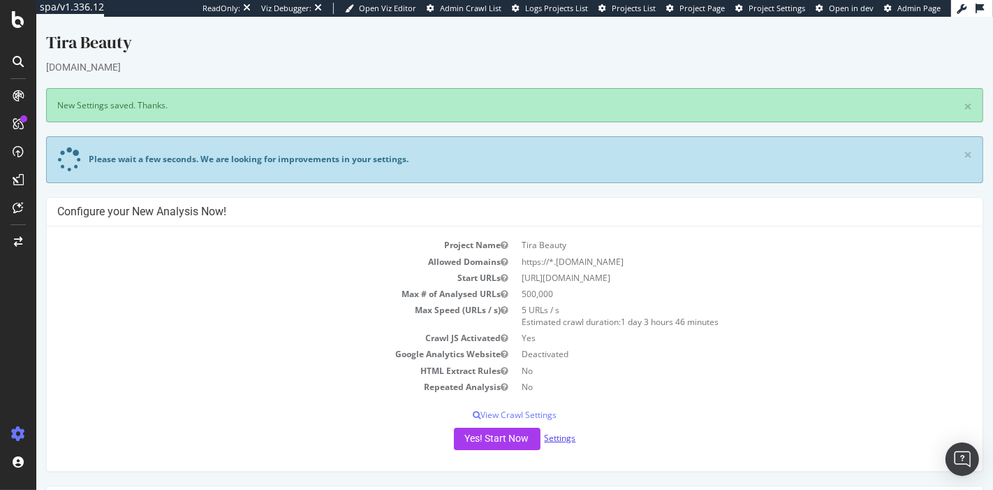
click at [551, 435] on link "Settings" at bounding box center [559, 438] width 31 height 12
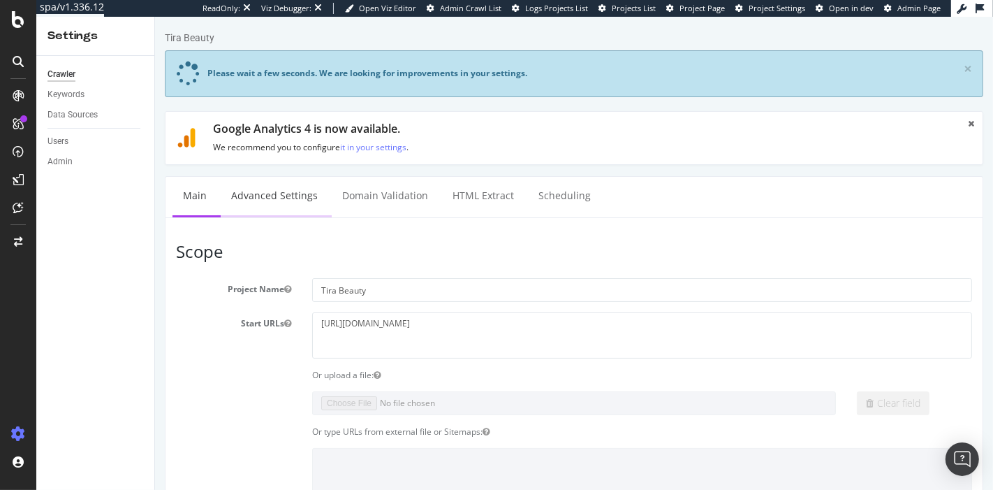
click at [270, 204] on link "Advanced Settings" at bounding box center [274, 196] width 108 height 38
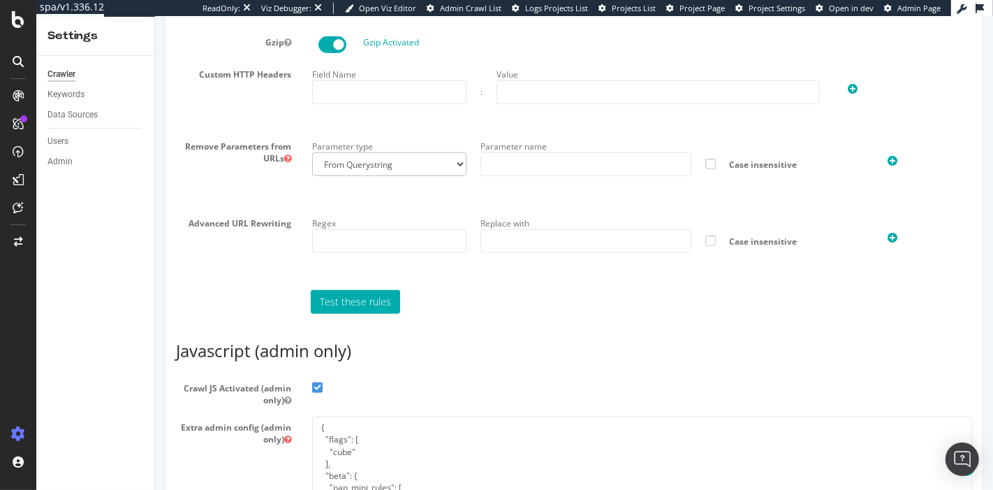
scroll to position [1172, 0]
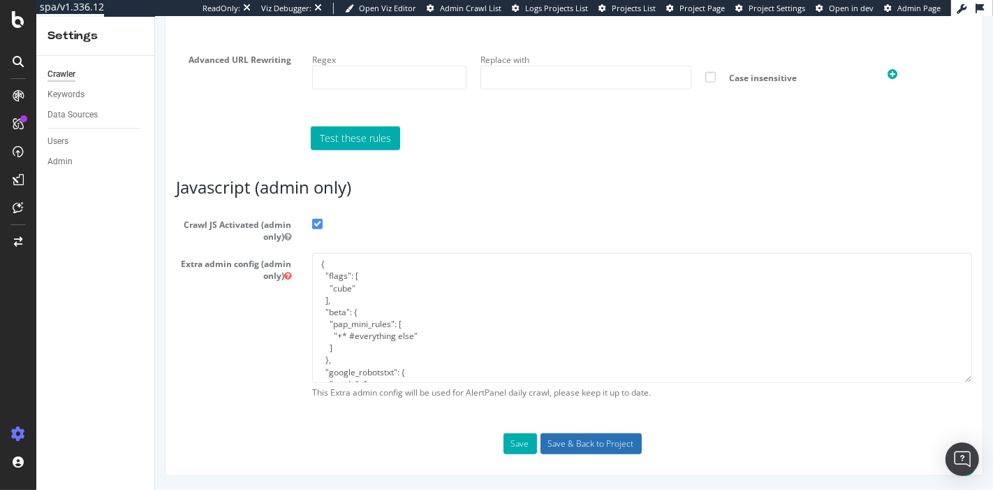
click at [582, 436] on input "Save & Back to Project" at bounding box center [590, 443] width 101 height 21
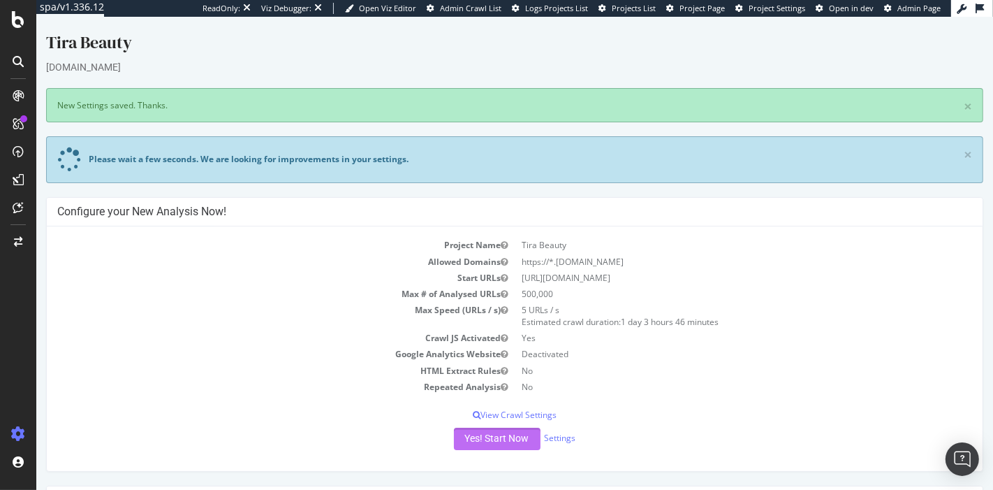
click at [494, 448] on button "Yes! Start Now" at bounding box center [496, 438] width 87 height 22
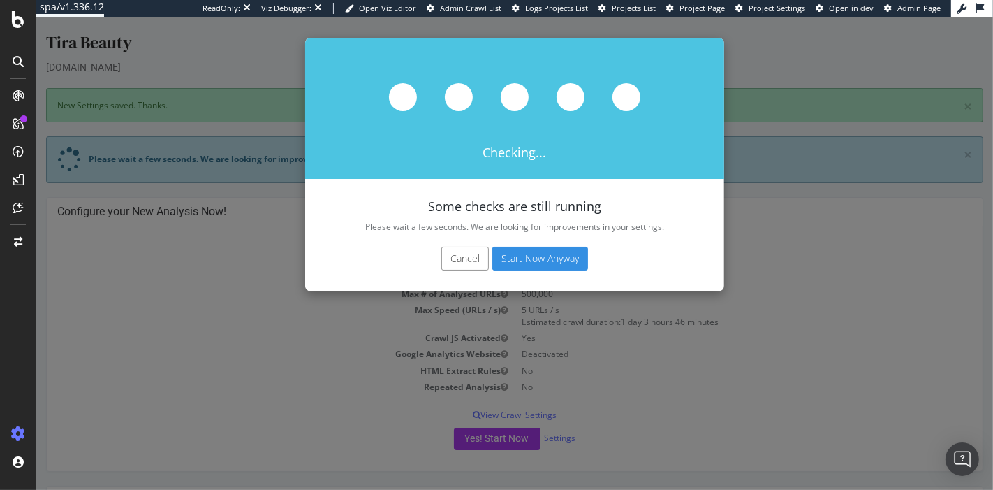
click at [525, 272] on div "Cancel Start Now Anyway" at bounding box center [513, 266] width 419 height 52
click at [526, 264] on button "Start Now Anyway" at bounding box center [540, 258] width 96 height 24
click at [474, 262] on button "Cancel" at bounding box center [464, 258] width 47 height 24
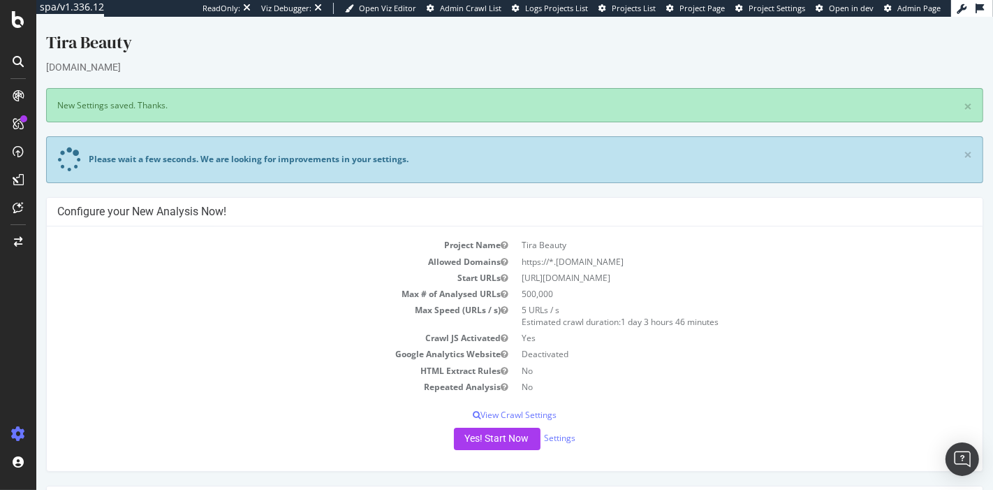
scroll to position [271, 0]
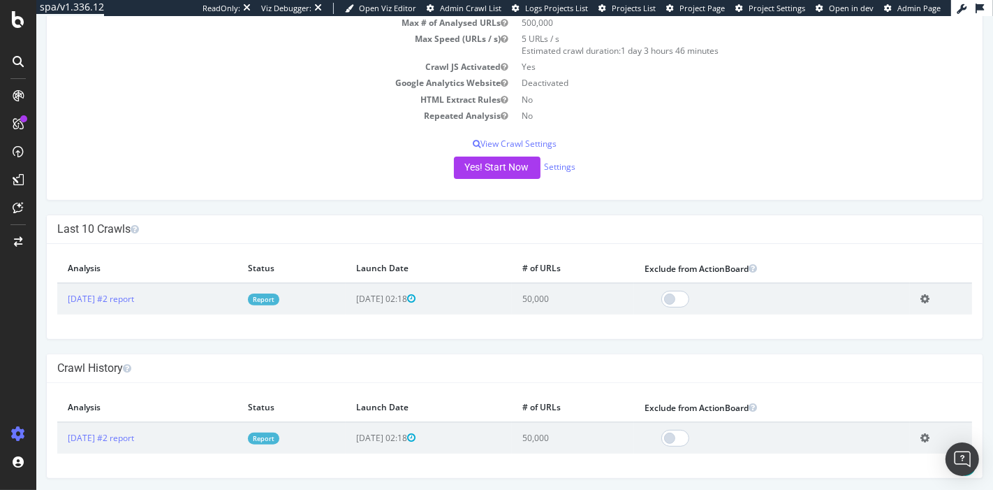
click at [279, 297] on link "Report" at bounding box center [262, 299] width 31 height 12
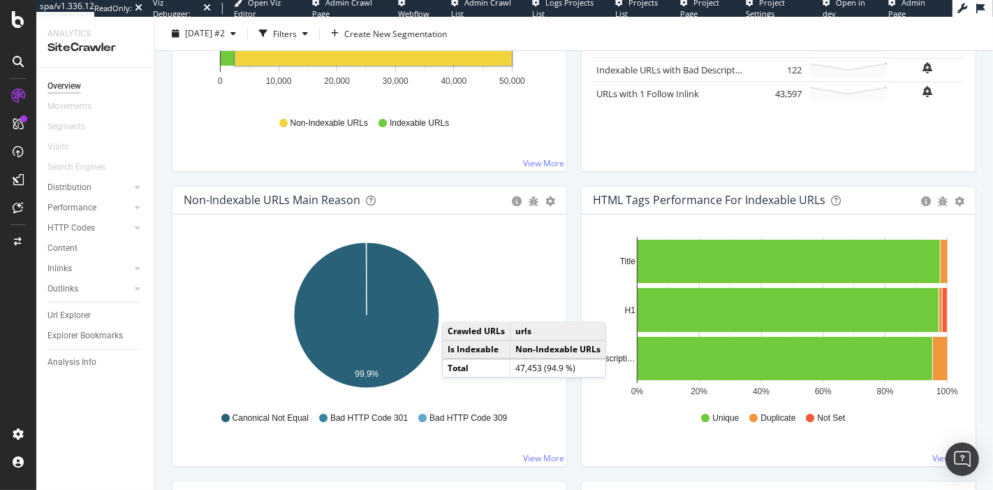
scroll to position [363, 0]
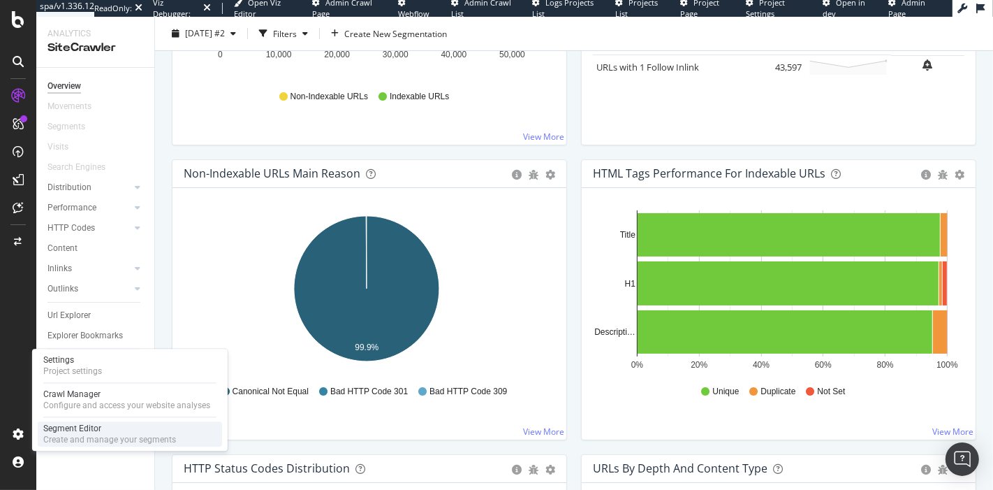
click at [94, 436] on div "Create and manage your segments" at bounding box center [109, 439] width 133 height 11
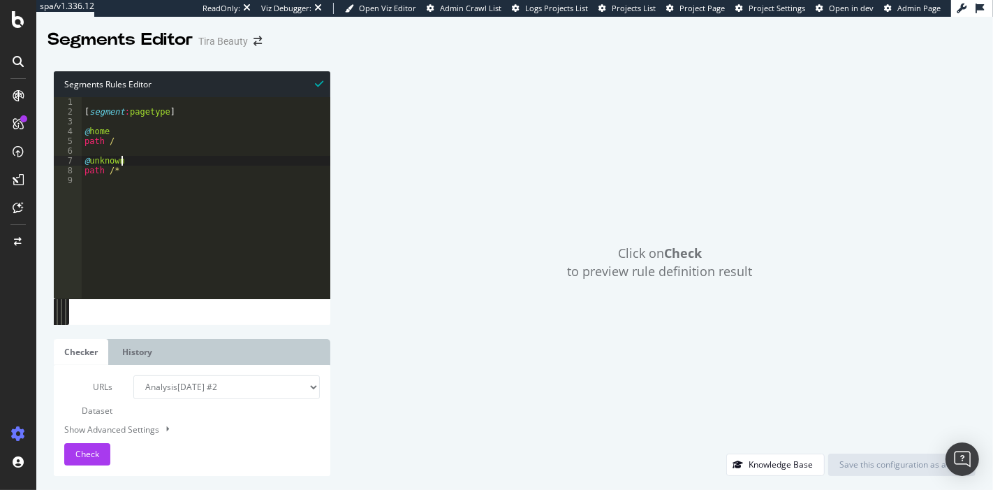
click at [143, 164] on div "[ segment : pagetype ] @ home path / @ unknown path /*" at bounding box center [206, 207] width 249 height 221
click at [91, 456] on span "Check" at bounding box center [87, 454] width 24 height 12
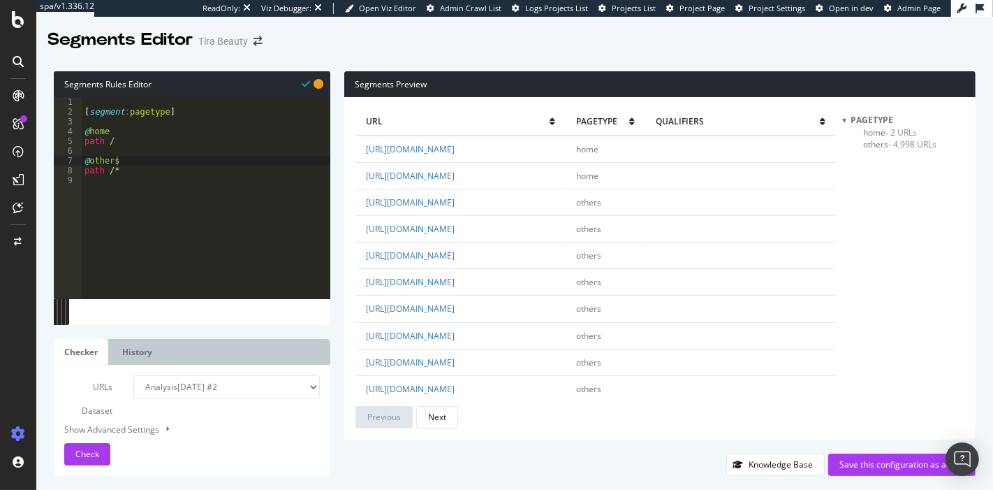
click at [879, 145] on span "others - 4,998 URLs" at bounding box center [900, 144] width 73 height 12
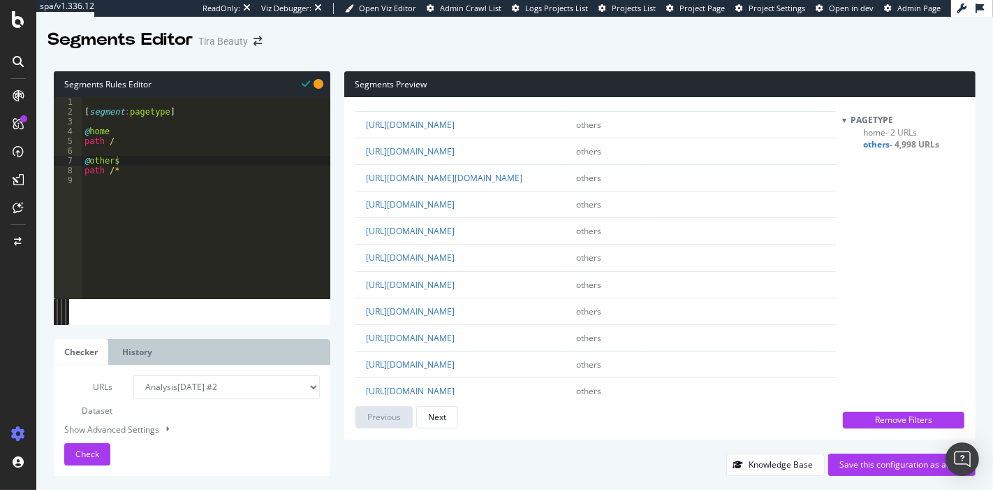
scroll to position [617, 0]
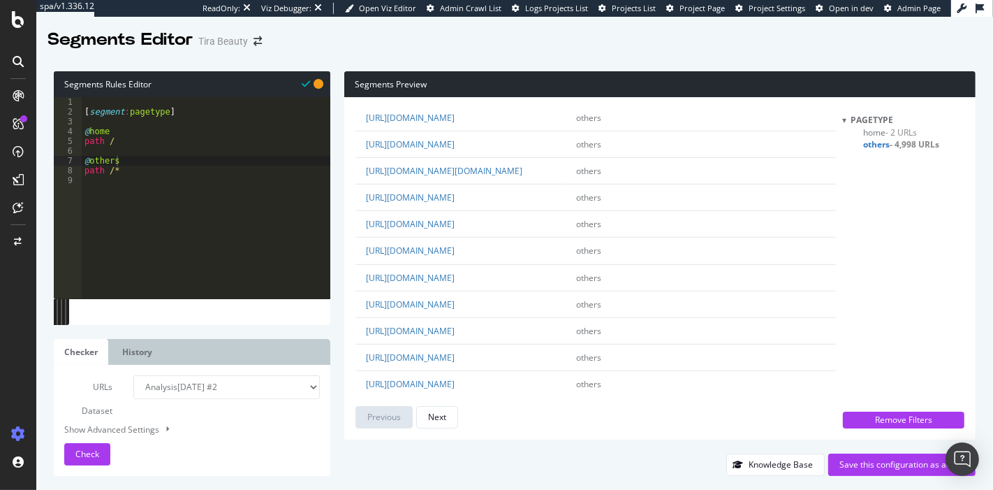
type textarea "path /"
click at [129, 141] on div "[ segment : pagetype ] @ home path / @ others path /*" at bounding box center [206, 207] width 249 height 221
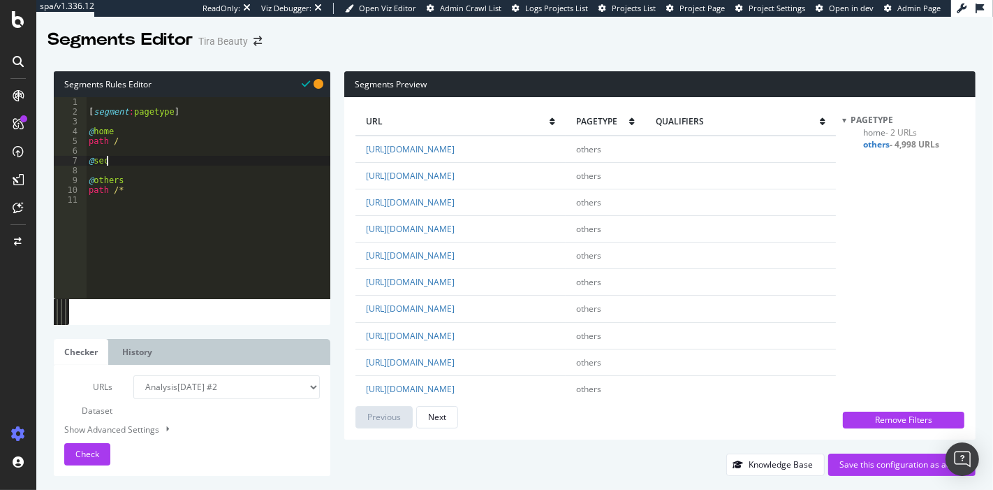
scroll to position [0, 0]
type textarea "@sections"
type textarea "path /sections/*"
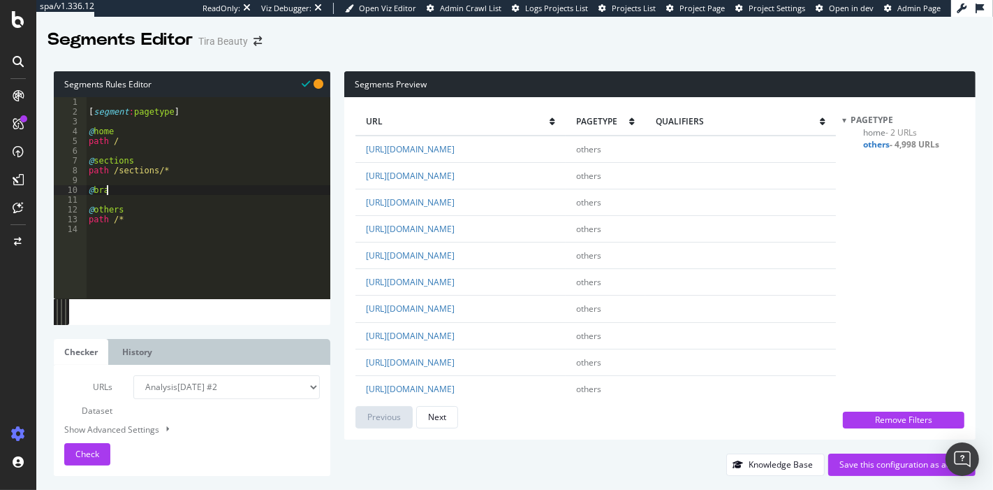
type textarea "@brand"
type textarea "path /brand/*"
type textarea "@collection"
type textarea "path /collection/*"
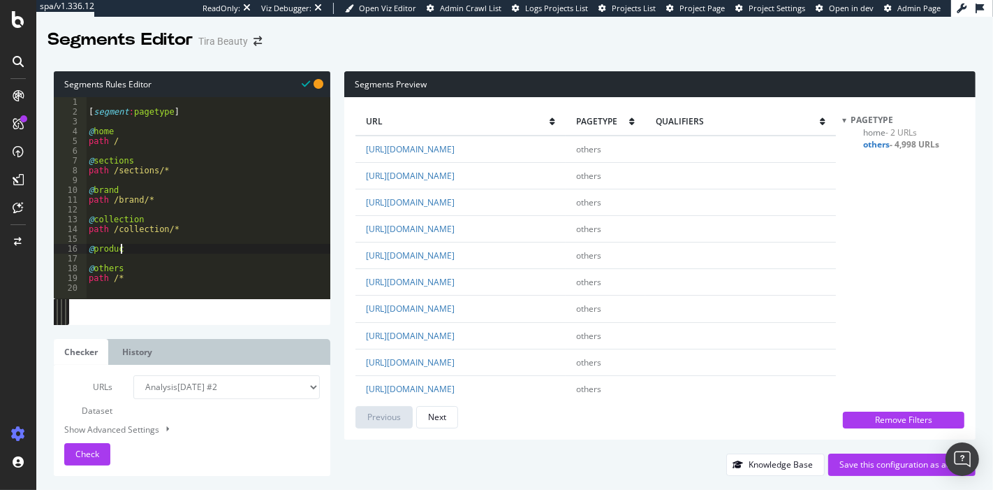
type textarea "@product"
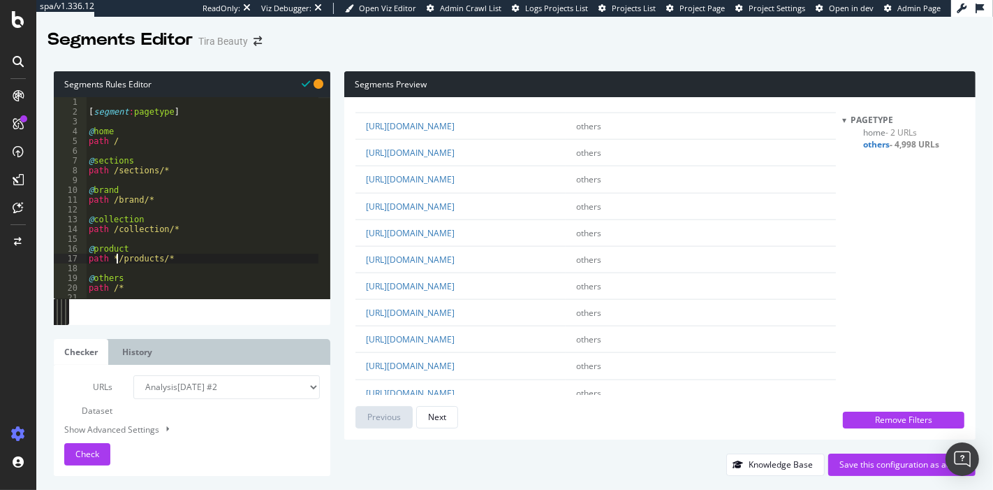
click at [115, 257] on div "[ segment : pagetype ] @ home path / @ sections path /sections/* @ brand path /…" at bounding box center [202, 207] width 233 height 221
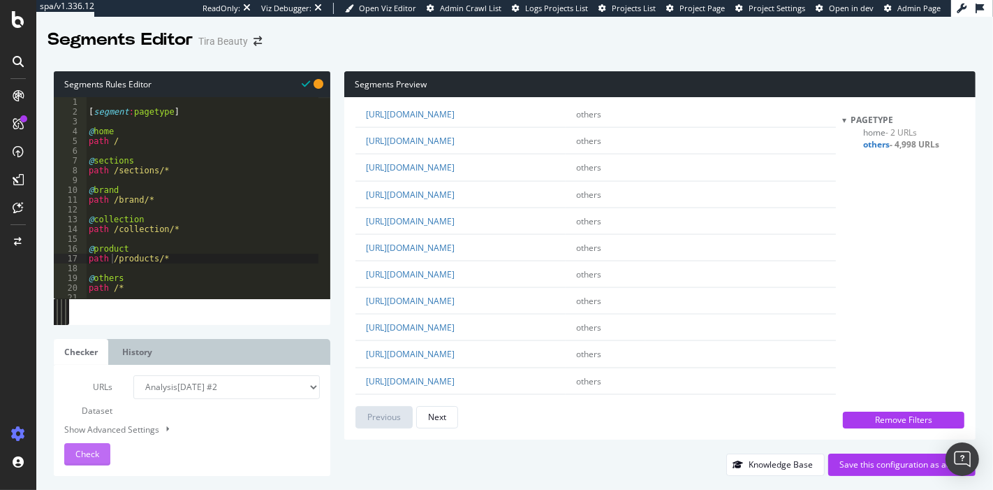
click at [92, 454] on span "Check" at bounding box center [87, 454] width 24 height 12
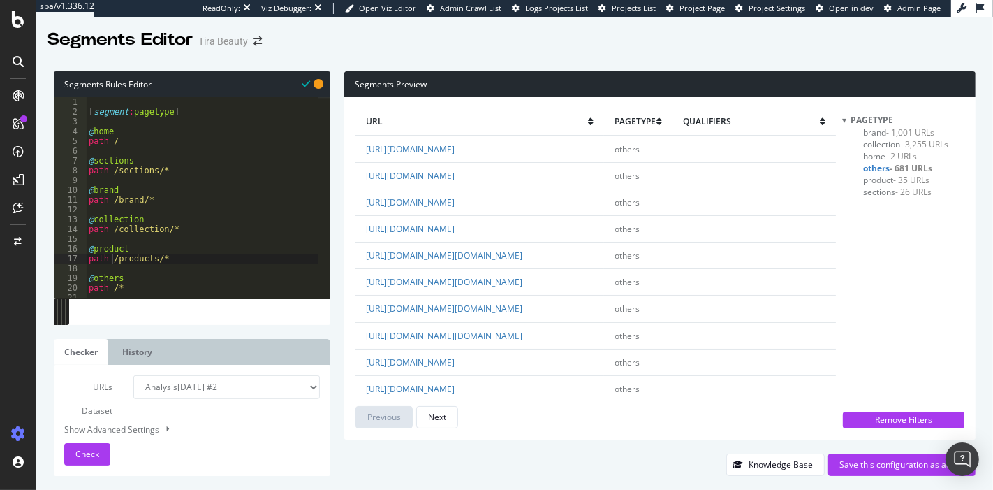
click at [908, 175] on span "- 35 URLs" at bounding box center [912, 180] width 36 height 12
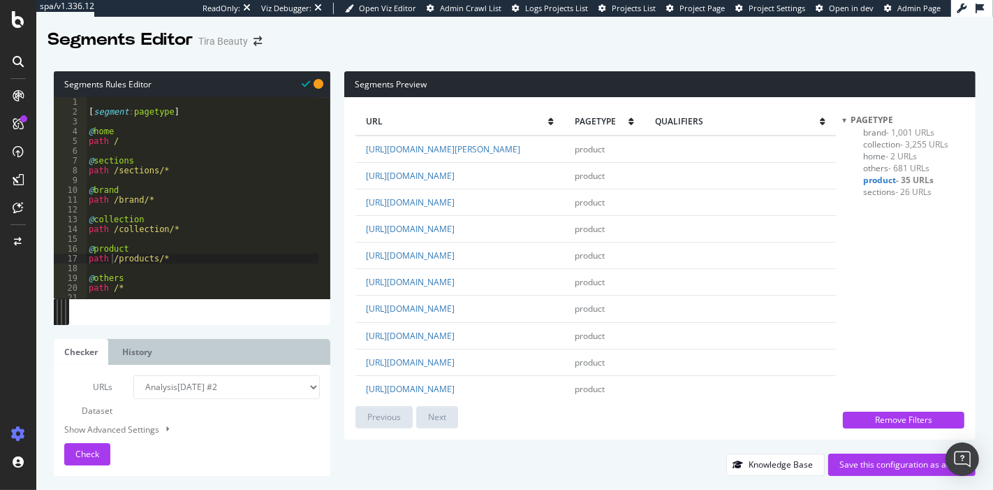
click at [917, 163] on span "- 681 URLs" at bounding box center [909, 168] width 41 height 12
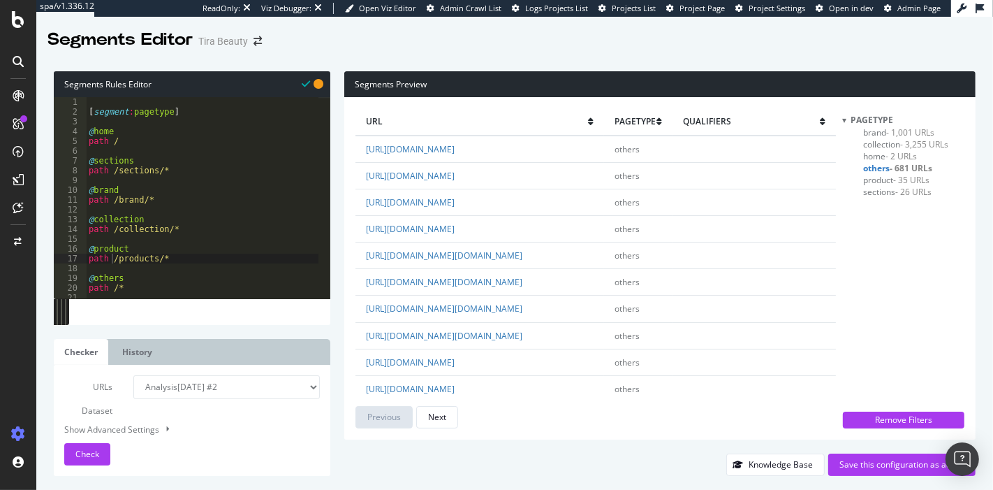
click at [923, 146] on span "- 3,255 URLs" at bounding box center [925, 144] width 48 height 12
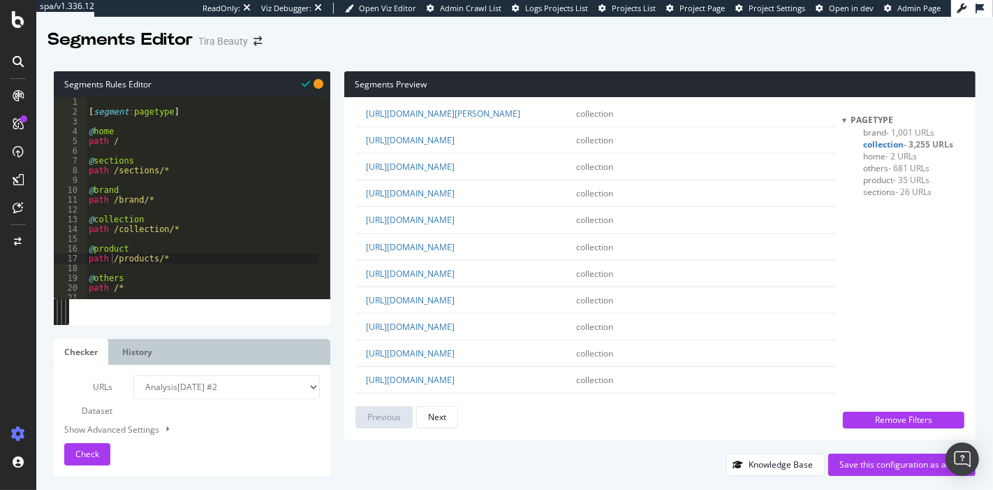
click at [903, 181] on span "- 35 URLs" at bounding box center [912, 180] width 36 height 12
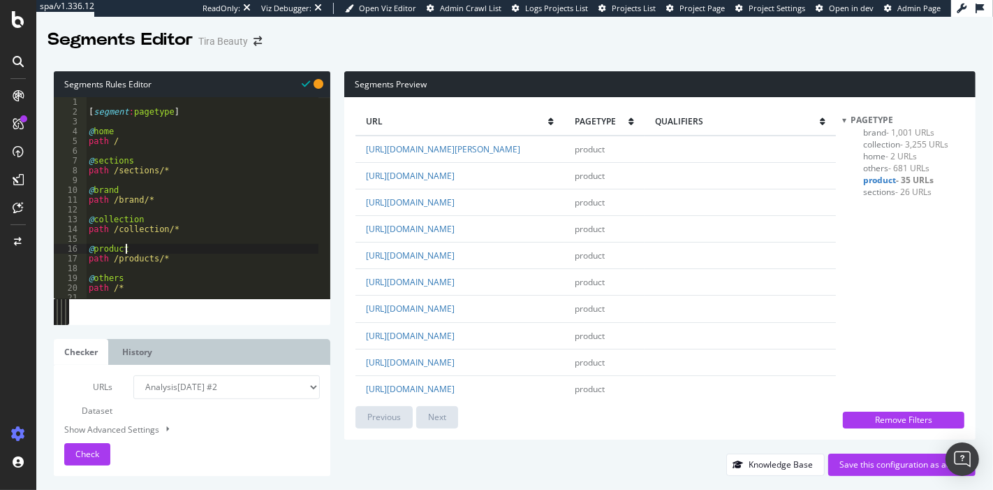
click at [149, 246] on div "[ segment : pagetype ] @ home path / @ sections path /sections/* @ brand path /…" at bounding box center [202, 207] width 233 height 221
click at [908, 164] on span "- 681 URLs" at bounding box center [909, 168] width 41 height 12
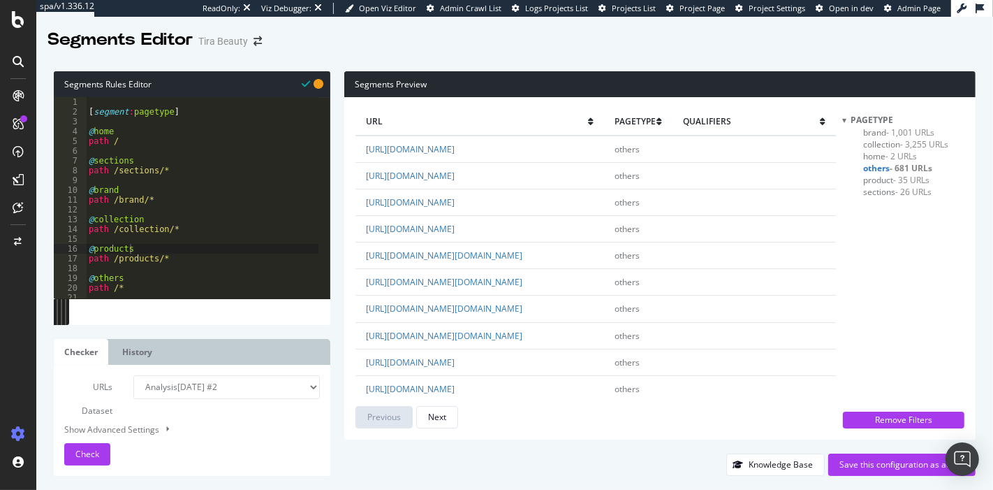
click at [927, 138] on span "- 3,255 URLs" at bounding box center [925, 144] width 48 height 12
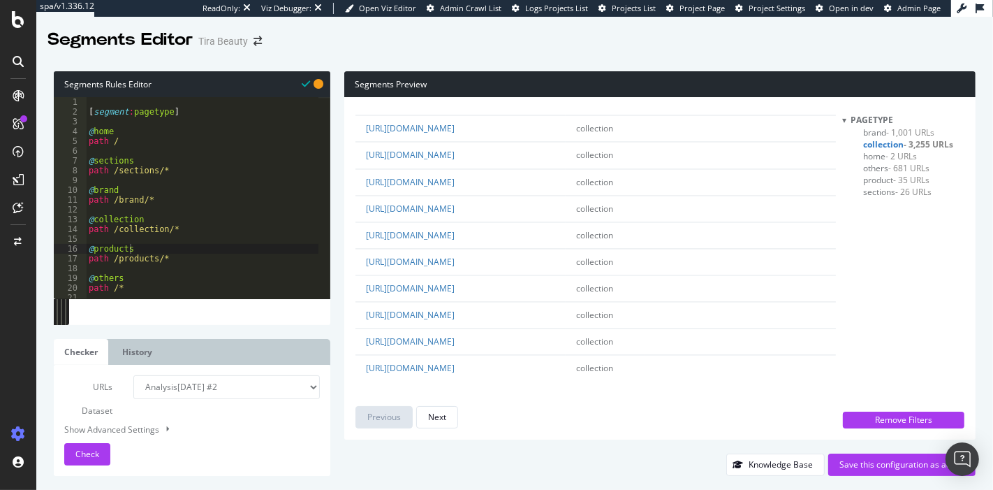
click at [900, 177] on span "- 35 URLs" at bounding box center [912, 180] width 36 height 12
click at [911, 164] on span "- 681 URLs" at bounding box center [909, 168] width 41 height 12
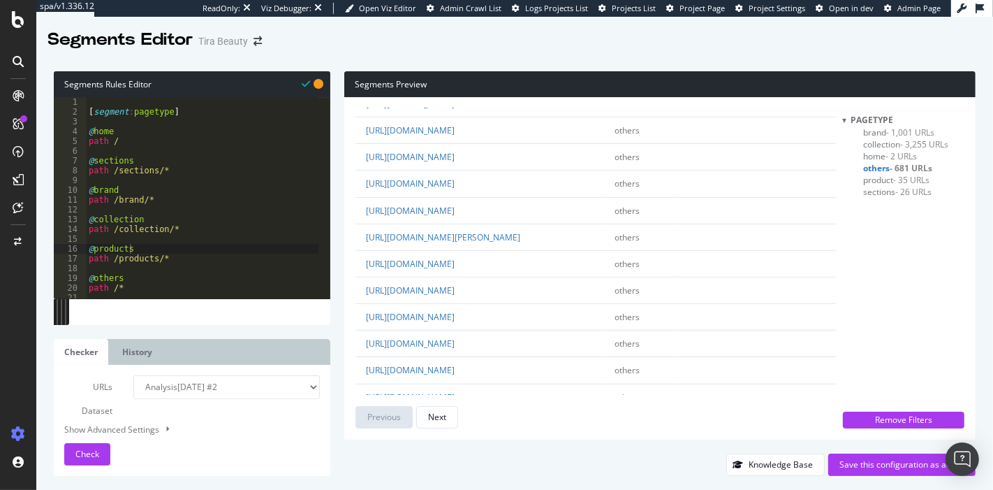
scroll to position [499, 0]
type textarea "path /products/*"
click at [176, 260] on div "[ segment : pagetype ] @ home path / @ sections path /sections/* @ brand path /…" at bounding box center [202, 207] width 233 height 221
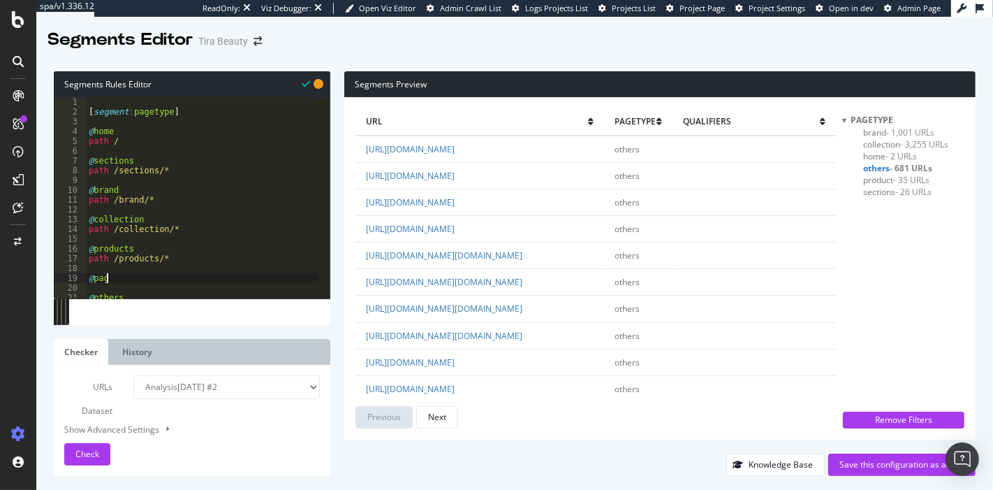
scroll to position [0, 0]
type textarea "@page"
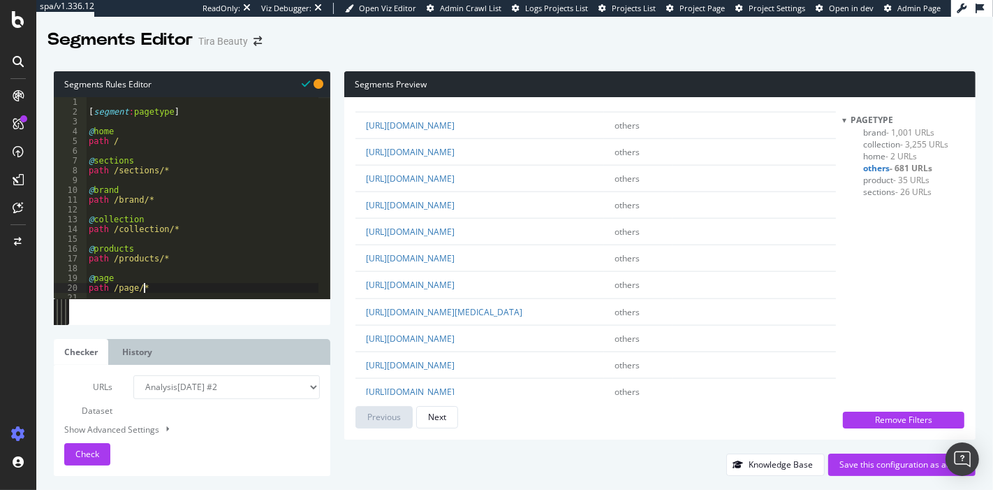
scroll to position [1544, 0]
click at [885, 175] on span "product - 35 URLs" at bounding box center [897, 180] width 66 height 12
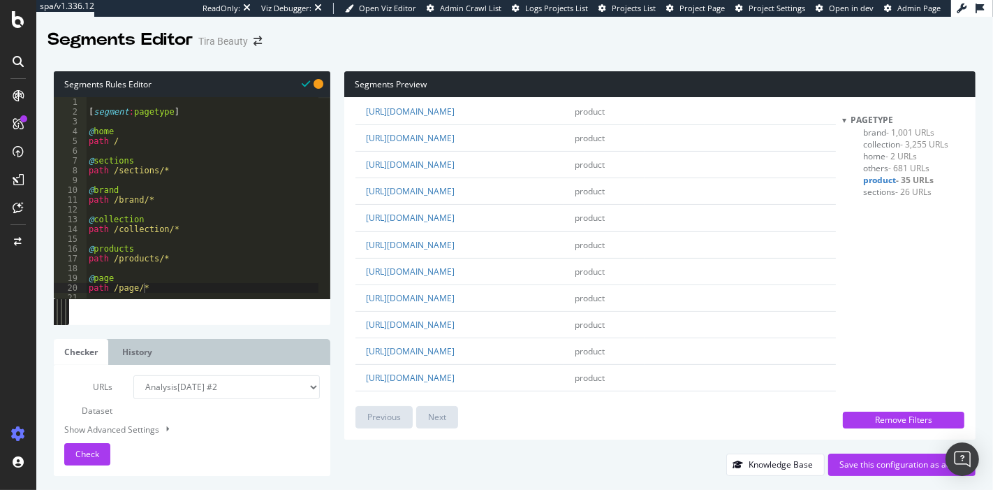
scroll to position [279, 0]
click at [455, 169] on link "https://www.tirabeauty.com/products/?q=tira%20x%20odd" at bounding box center [410, 163] width 89 height 12
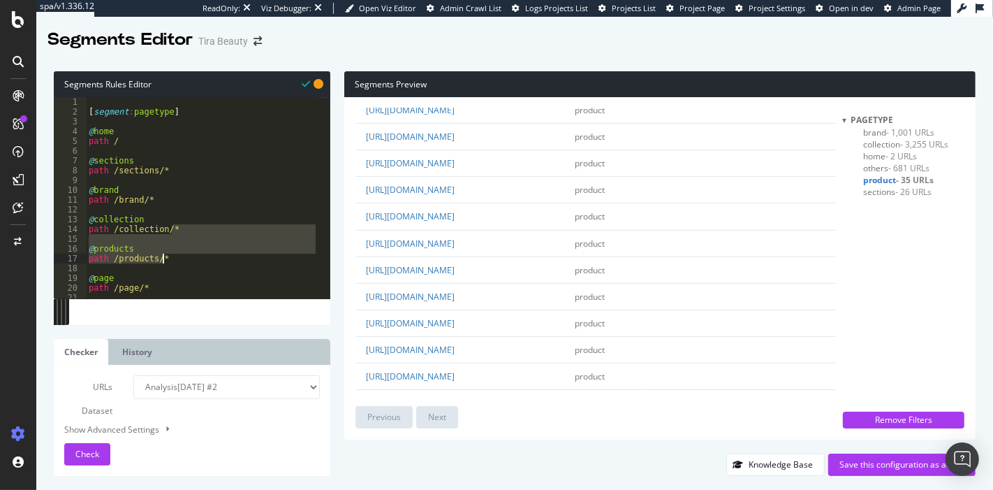
drag, startPoint x: 193, startPoint y: 228, endPoint x: 184, endPoint y: 257, distance: 30.3
click at [184, 257] on div "[ segment : pagetype ] @ home path / @ sections path /sections/* @ brand path /…" at bounding box center [202, 207] width 233 height 221
click at [184, 257] on div "[ segment : pagetype ] @ home path / @ sections path /sections/* @ brand path /…" at bounding box center [202, 197] width 233 height 201
type textarea "path /products/*"
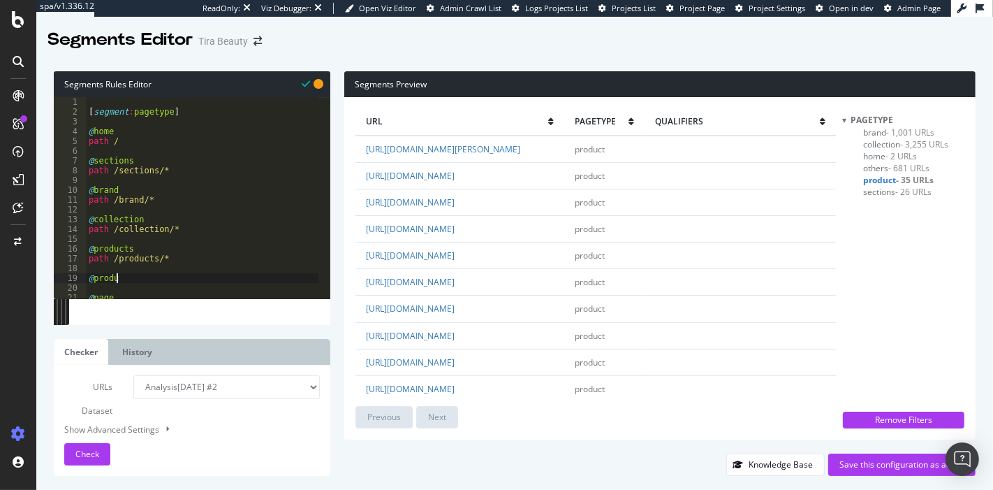
scroll to position [0, 1]
type textarea "@product"
click at [91, 441] on div "URLs Dataset Analysis 2025 Aug. 4th #2 Or paste a list of URLs Show Advanced Se…" at bounding box center [192, 420] width 256 height 90
click at [82, 456] on span "Check" at bounding box center [87, 454] width 24 height 12
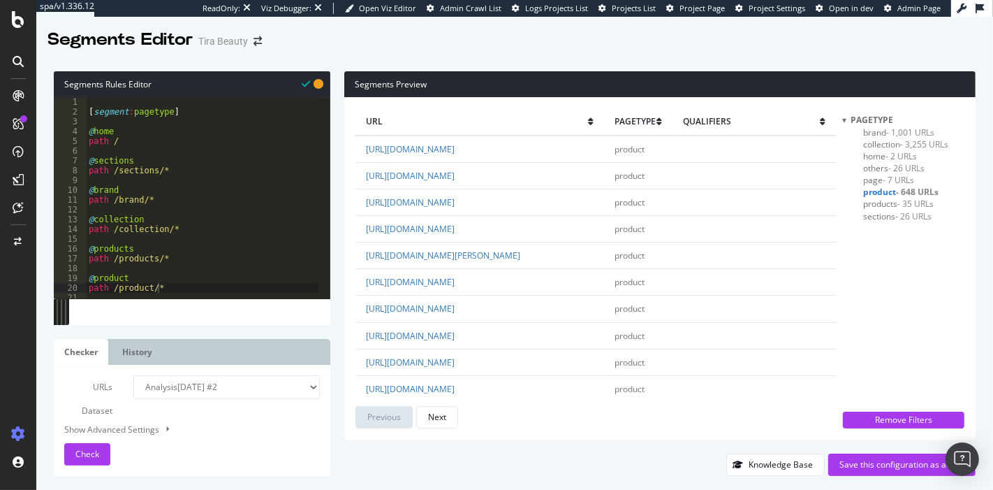
click at [906, 164] on span "- 26 URLs" at bounding box center [907, 168] width 36 height 12
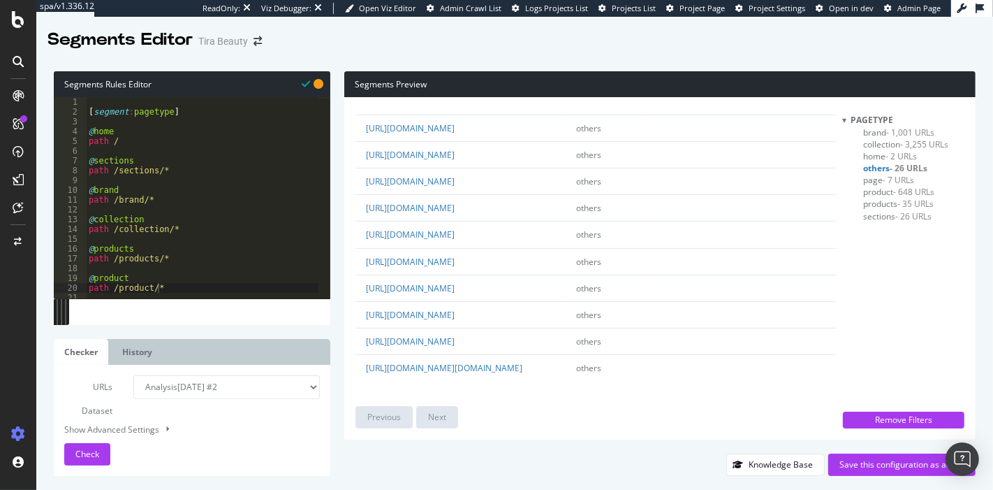
type textarea "@products"
click at [159, 248] on div "[ segment : pagetype ] @ home path / @ sections path /sections/* @ brand path /…" at bounding box center [202, 207] width 233 height 221
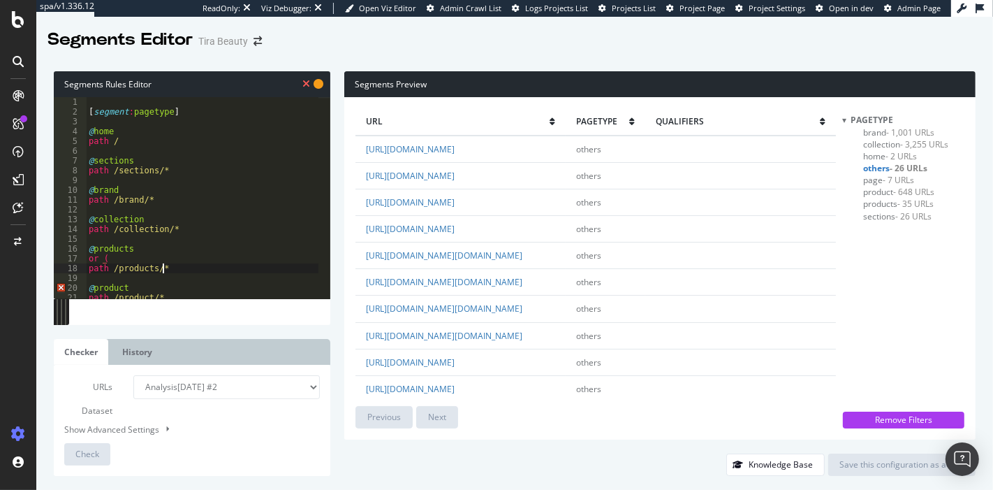
click at [167, 268] on div "[ segment : pagetype ] @ home path / @ sections path /sections/* @ brand path /…" at bounding box center [202, 207] width 233 height 221
type textarea "path /products/*"
type textarea "path /products*"
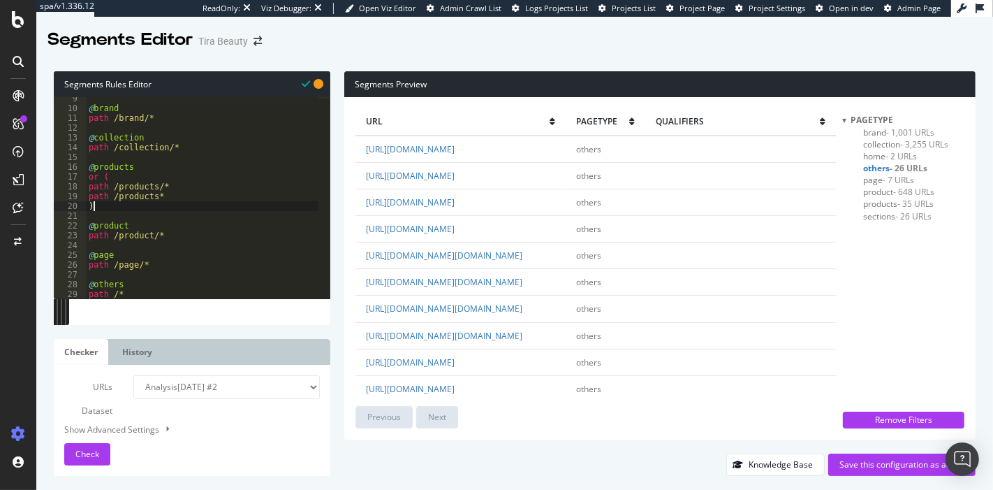
type textarea ")"
click at [893, 200] on span "products - 35 URLs" at bounding box center [899, 204] width 71 height 12
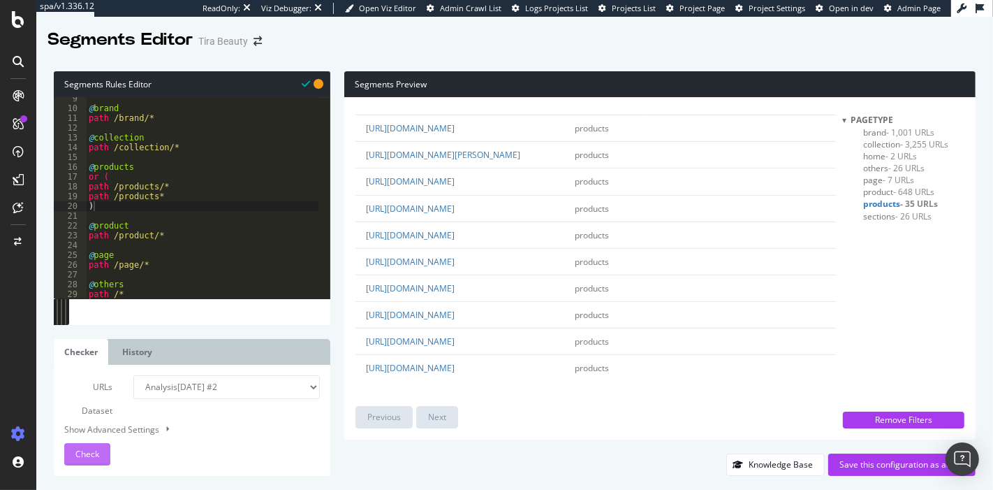
click at [82, 455] on span "Check" at bounding box center [87, 454] width 24 height 12
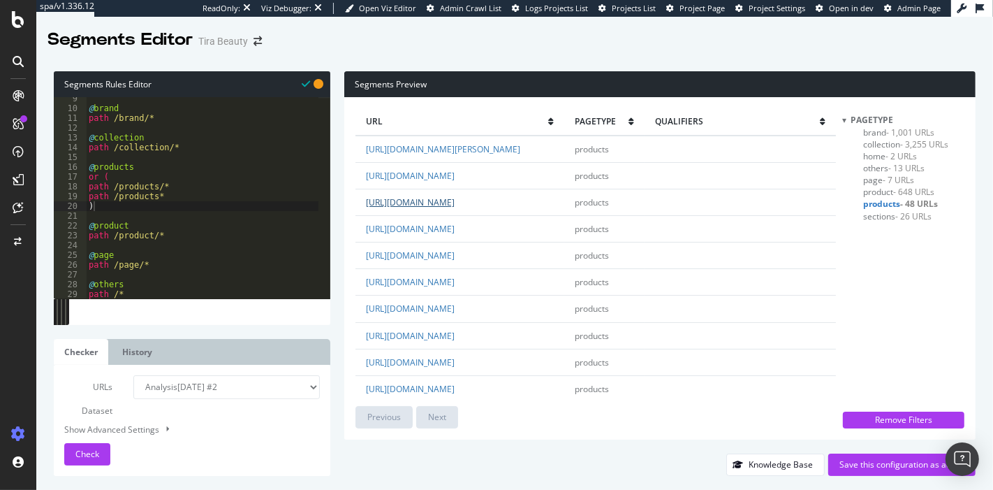
click at [455, 208] on link "https://www.tirabeauty.com/products/?brand=davidoff" at bounding box center [410, 202] width 89 height 12
click at [908, 165] on span "- 13 URLs" at bounding box center [907, 168] width 36 height 12
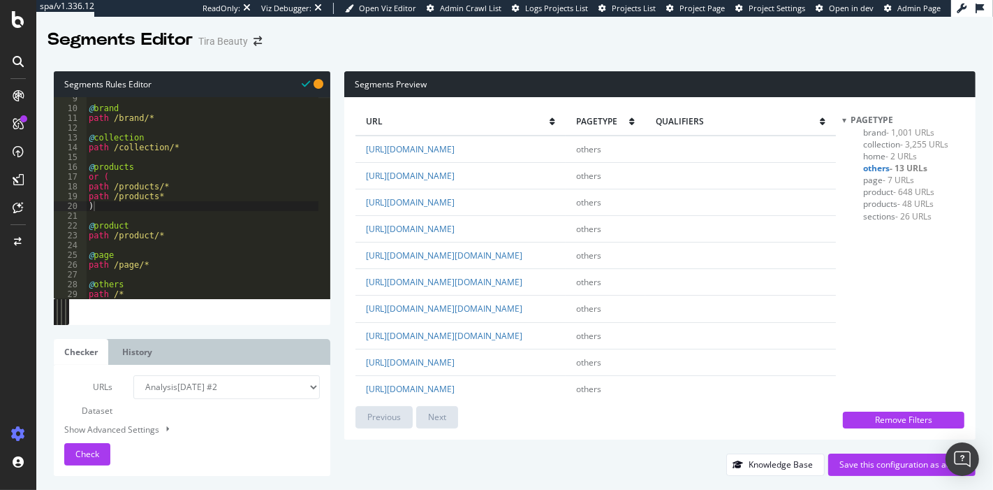
scroll to position [337, 0]
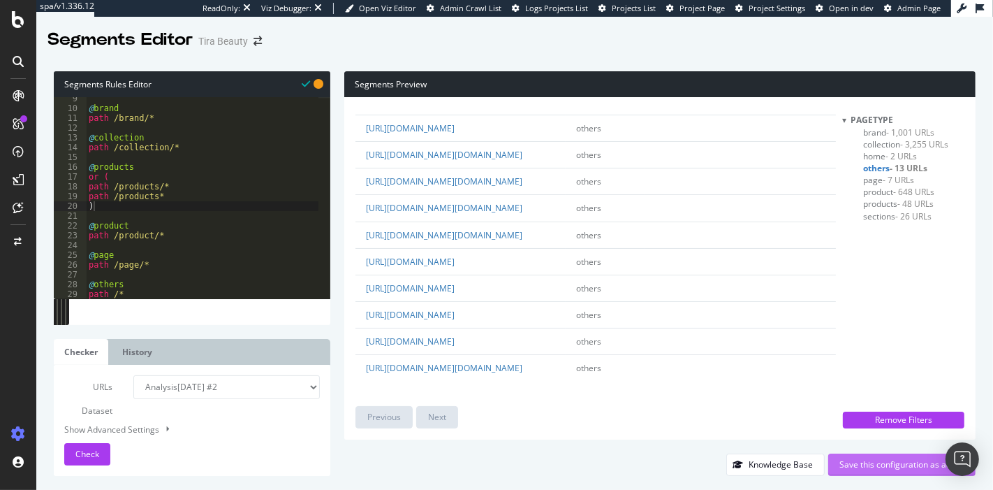
click at [892, 468] on div "Save this configuration as active" at bounding box center [901, 464] width 125 height 12
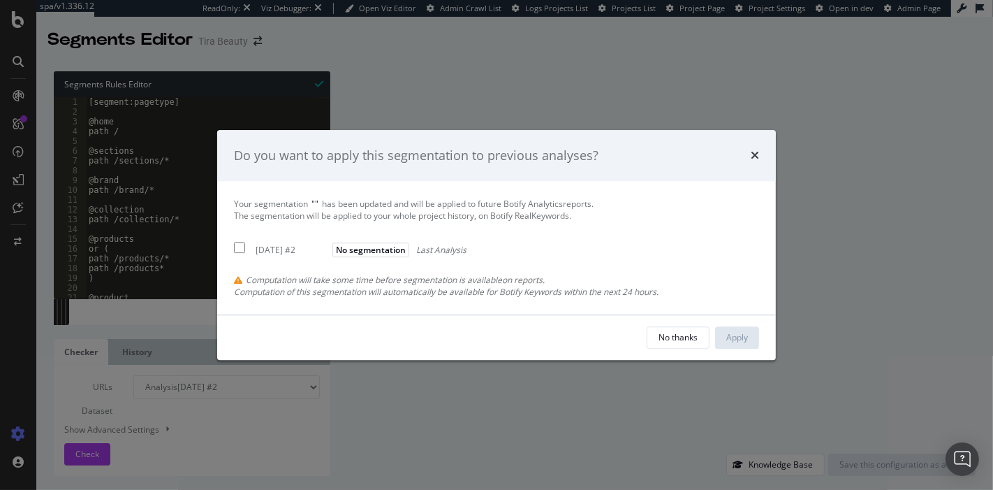
click at [283, 248] on div "2025 Aug. 4th #2" at bounding box center [292, 250] width 73 height 12
checkbox input "true"
click at [738, 337] on div "Apply" at bounding box center [737, 338] width 22 height 12
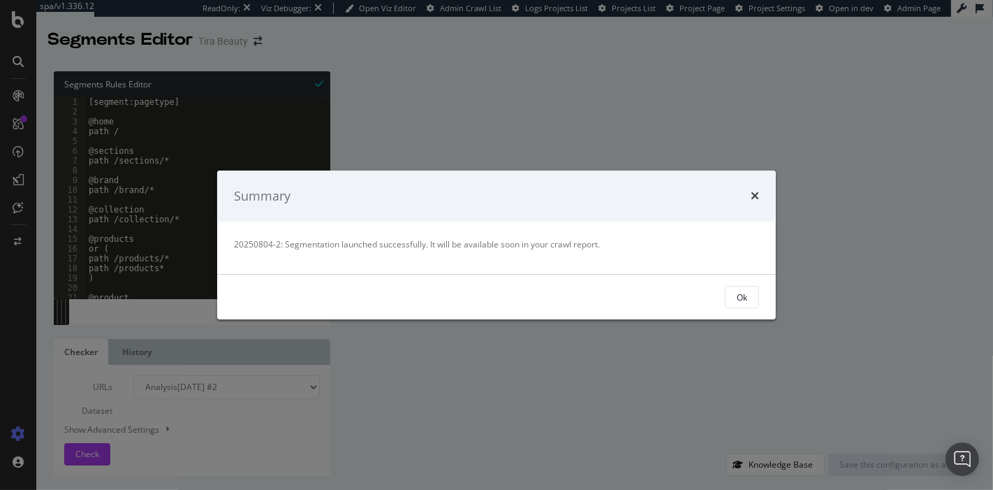
click at [763, 290] on div "Ok" at bounding box center [496, 296] width 559 height 45
click at [737, 300] on div "Ok" at bounding box center [742, 297] width 10 height 12
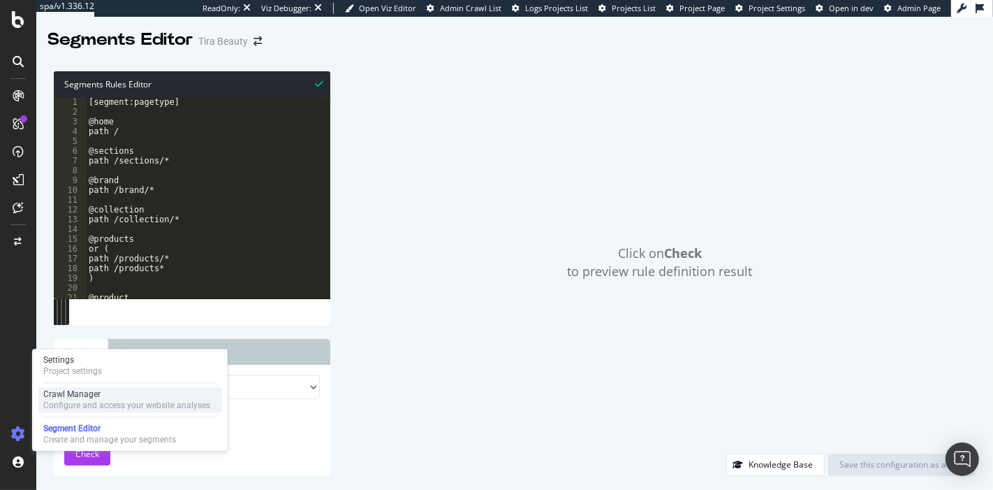
click at [82, 411] on div "Configure and access your website analyses" at bounding box center [126, 404] width 167 height 11
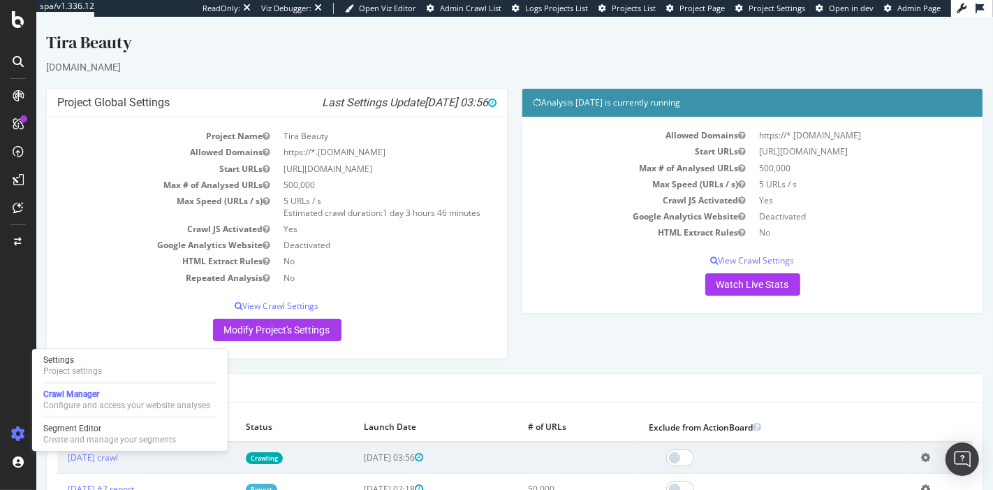
click at [920, 456] on icon at bounding box center [924, 457] width 9 height 10
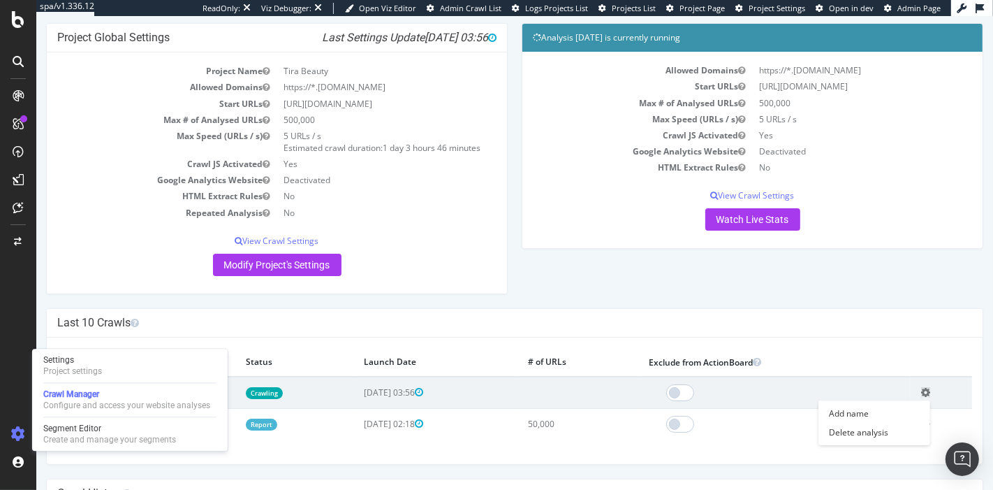
scroll to position [184, 0]
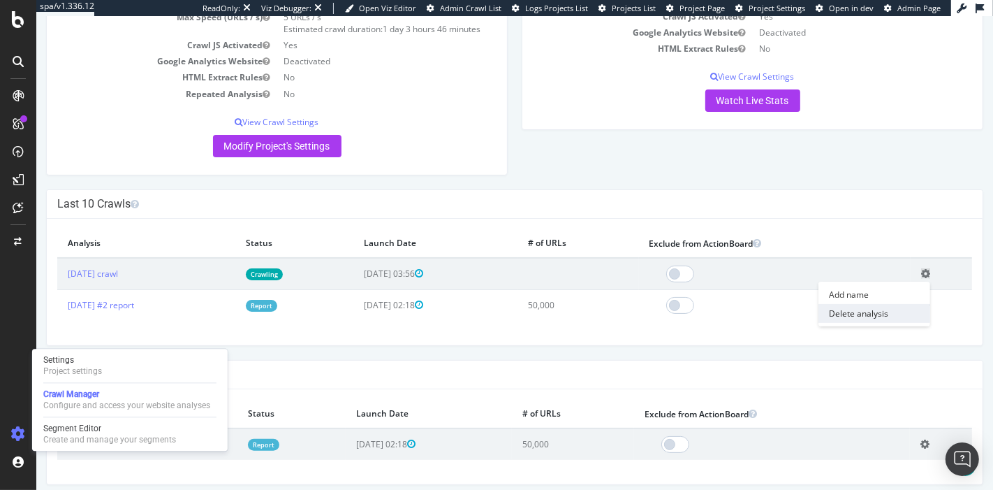
click at [869, 314] on link "Delete analysis" at bounding box center [874, 313] width 112 height 19
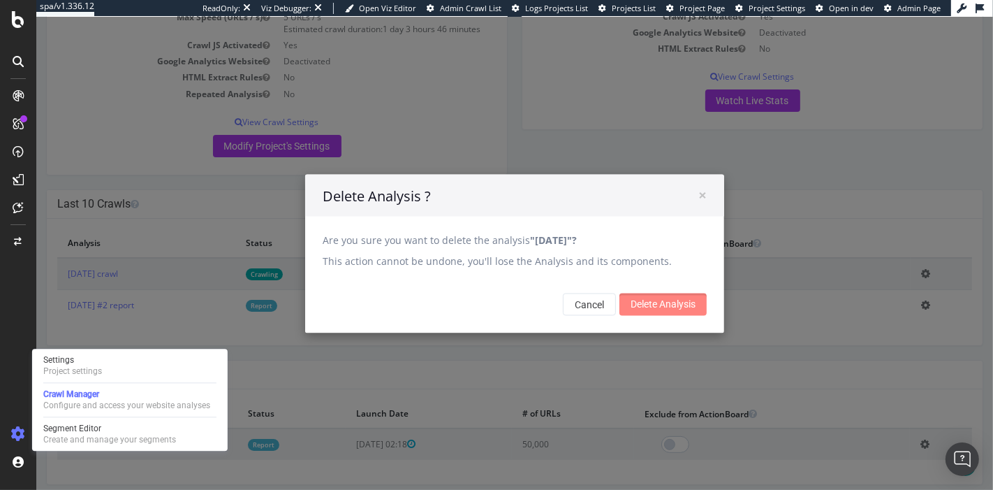
click at [675, 300] on input "Delete Analysis" at bounding box center [662, 304] width 87 height 22
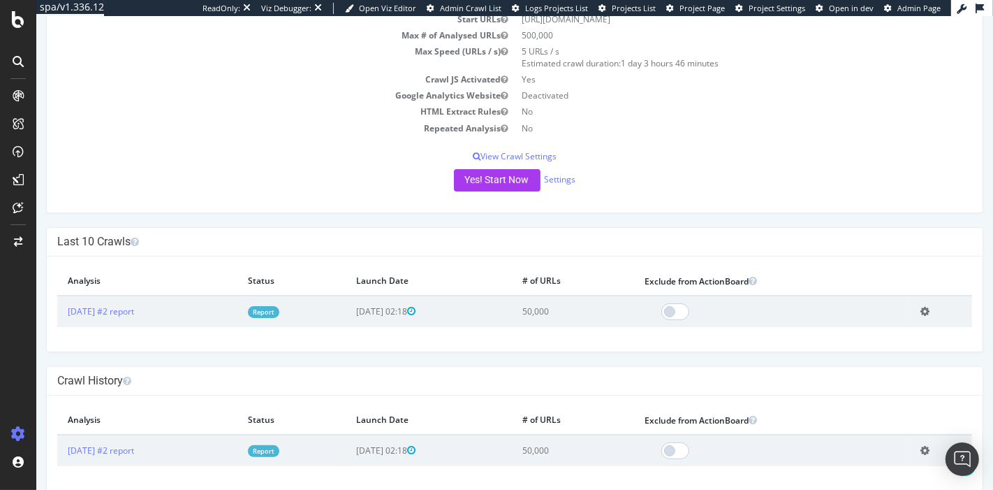
scroll to position [150, 0]
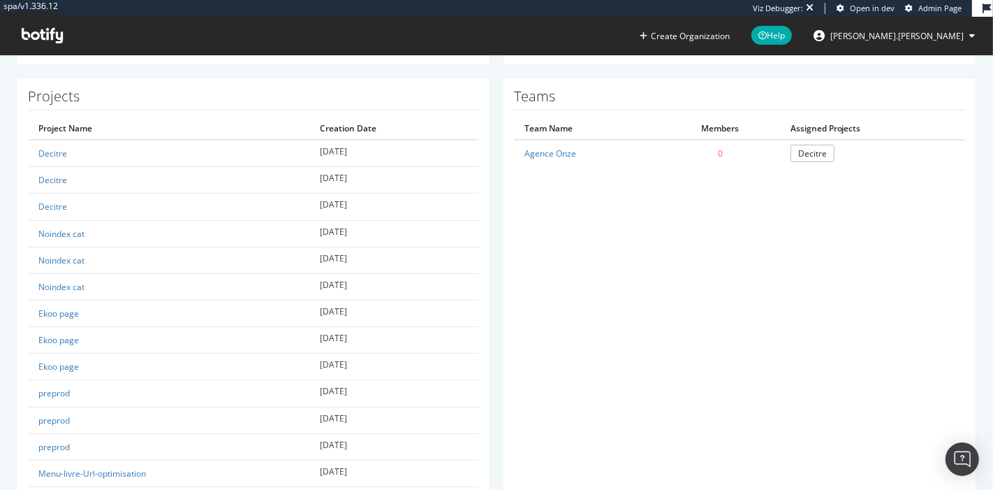
scroll to position [445, 0]
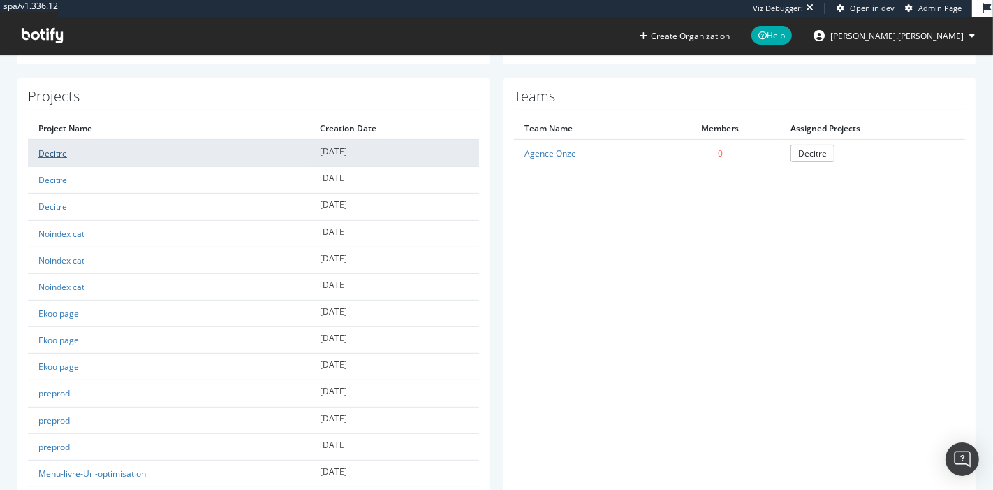
click at [45, 148] on link "Decitre" at bounding box center [52, 153] width 29 height 12
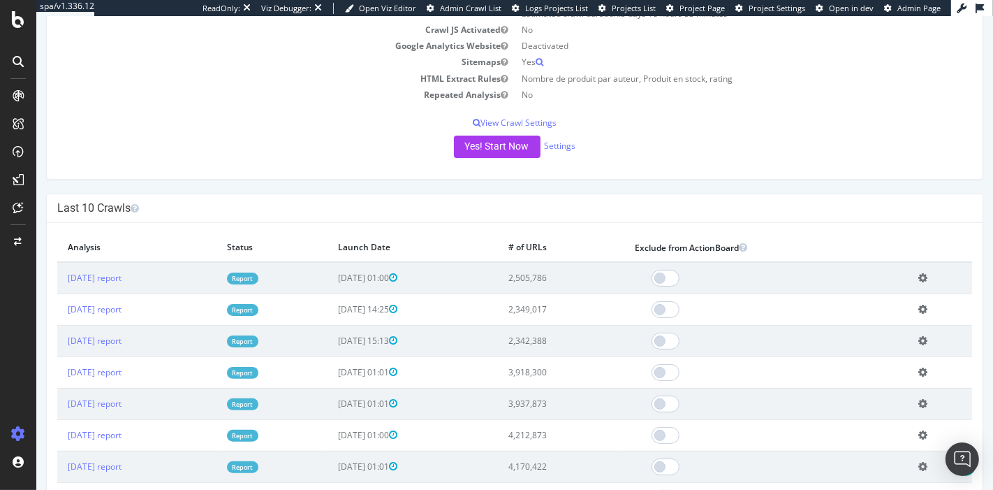
scroll to position [200, 0]
click at [258, 278] on link "Report" at bounding box center [241, 278] width 31 height 12
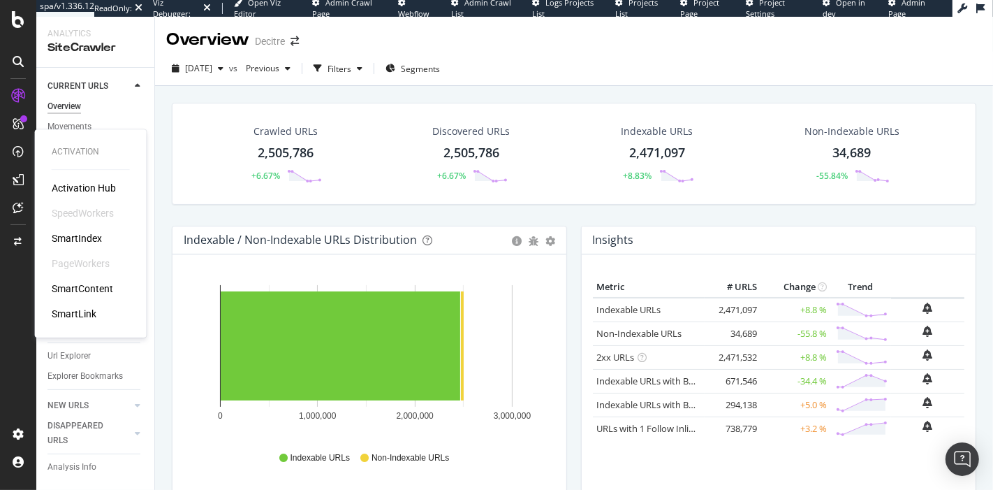
click at [80, 312] on div "SmartLink" at bounding box center [74, 314] width 45 height 14
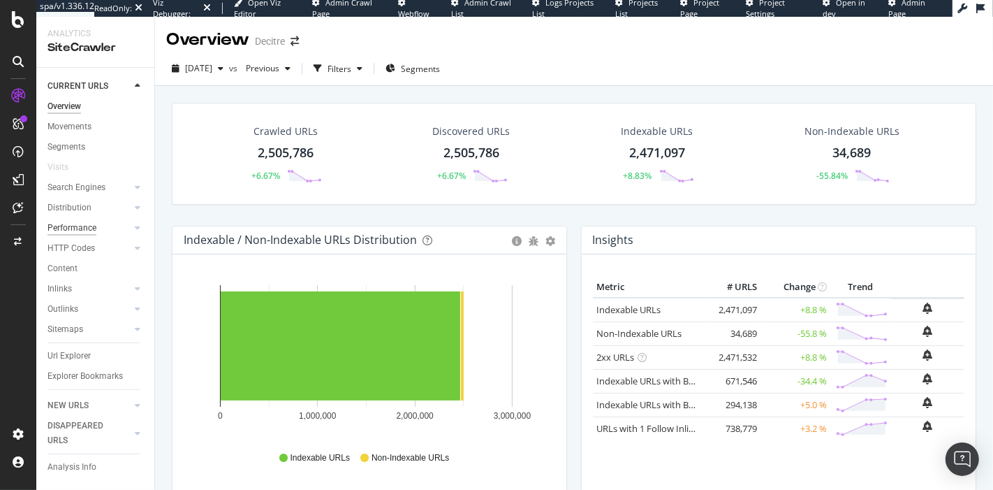
click at [87, 226] on div "Performance" at bounding box center [71, 228] width 49 height 15
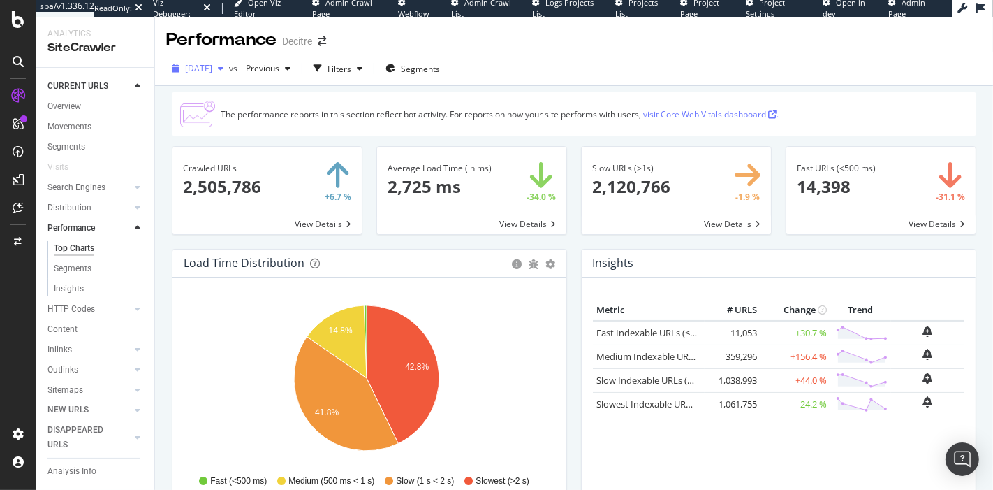
click at [212, 68] on span "2025 Jul. 20th" at bounding box center [198, 68] width 27 height 12
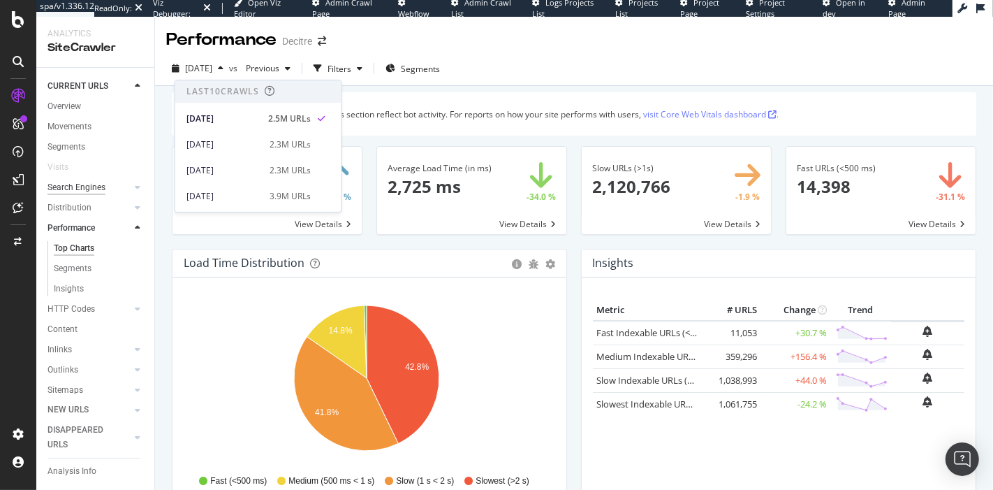
click at [94, 188] on div "Search Engines" at bounding box center [76, 187] width 58 height 15
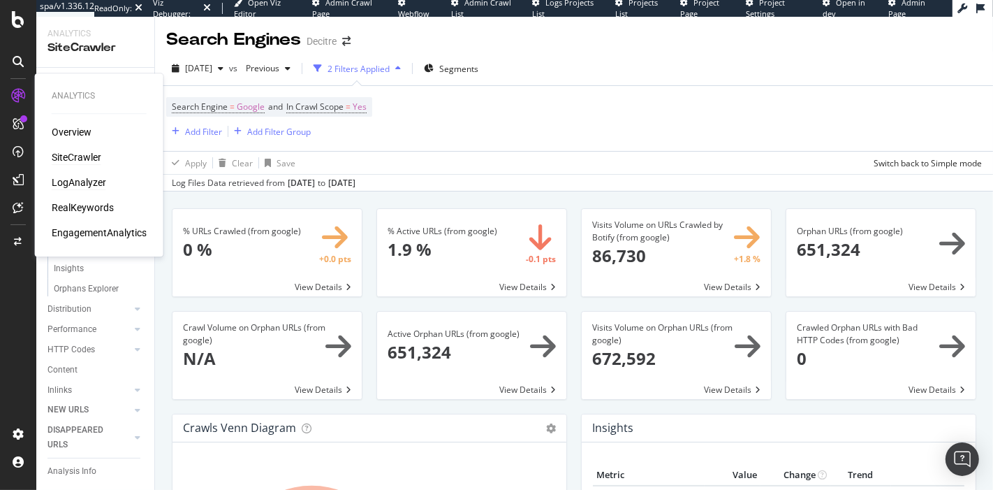
click at [91, 179] on div "LogAnalyzer" at bounding box center [79, 182] width 54 height 14
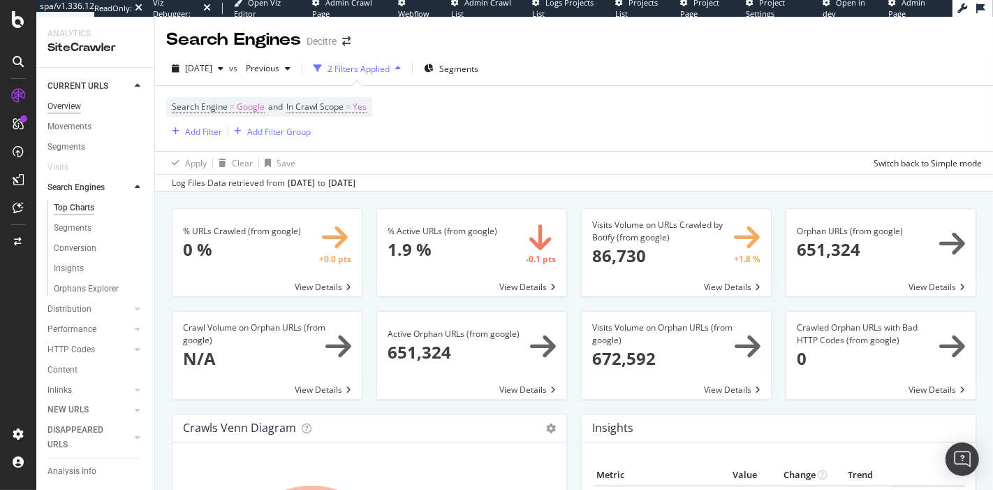
click at [64, 108] on div "Overview" at bounding box center [64, 106] width 34 height 15
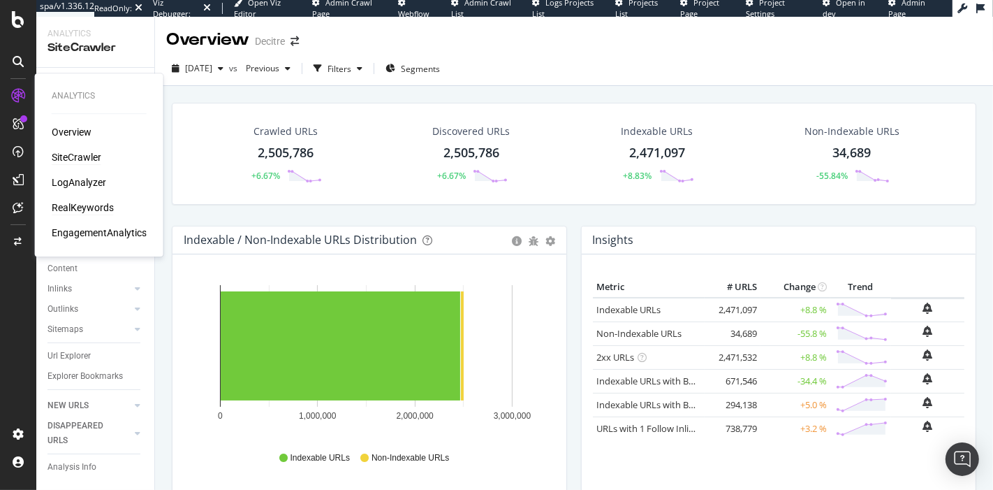
click at [87, 206] on div "RealKeywords" at bounding box center [83, 207] width 62 height 14
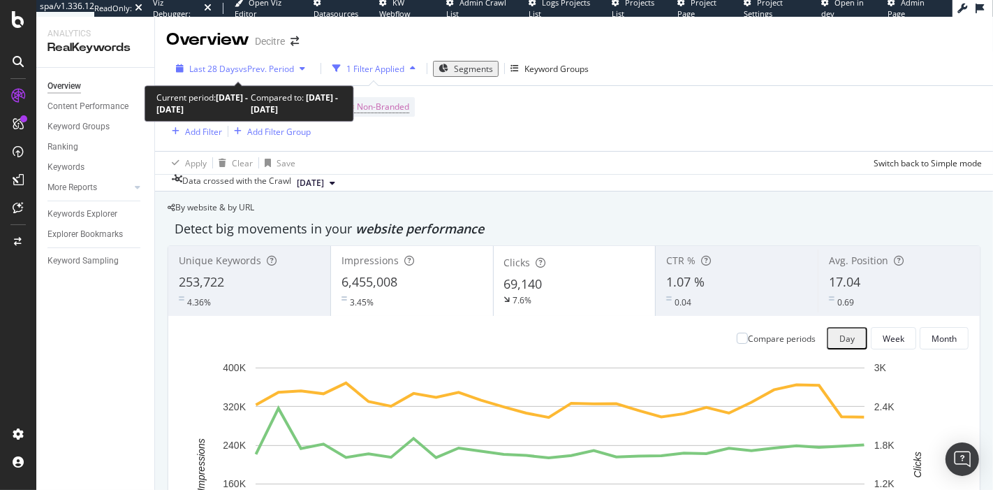
click at [253, 63] on div "Last 28 Days vs Prev. Period" at bounding box center [240, 69] width 140 height 12
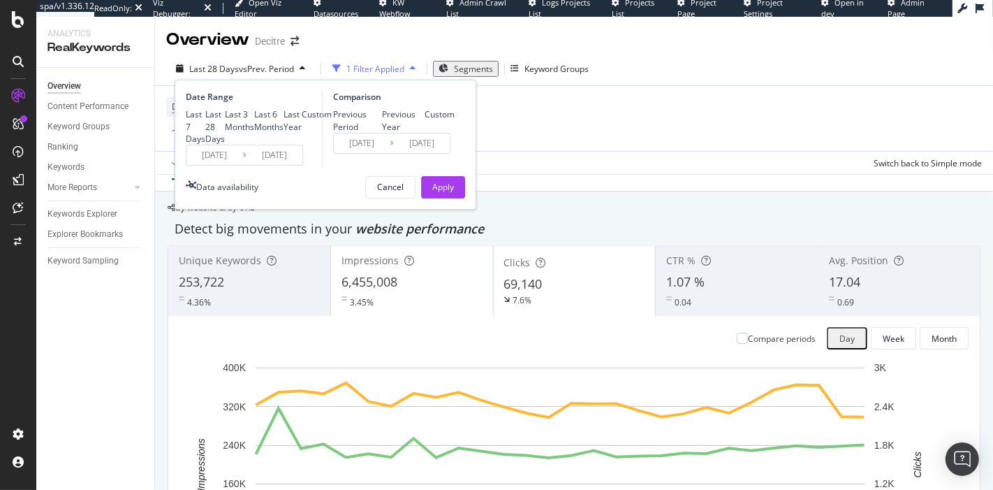
click at [284, 132] on div "Last Year" at bounding box center [293, 120] width 18 height 24
type input "2024/08/24"
type input "2023/08/25"
type input "2024/08/23"
click at [383, 132] on div "Previous Year" at bounding box center [403, 120] width 43 height 24
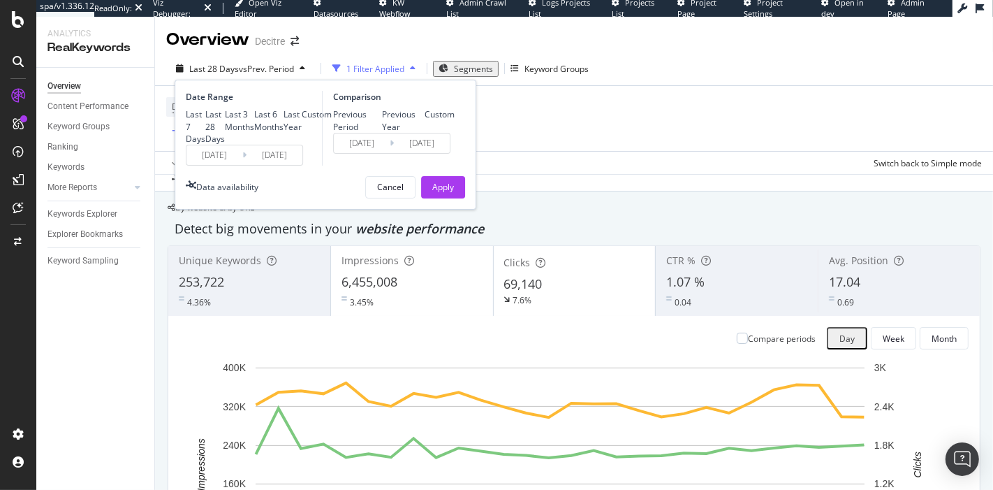
type input "2023/08/26"
type input "2024/08/24"
click at [439, 193] on div "Apply" at bounding box center [443, 187] width 22 height 12
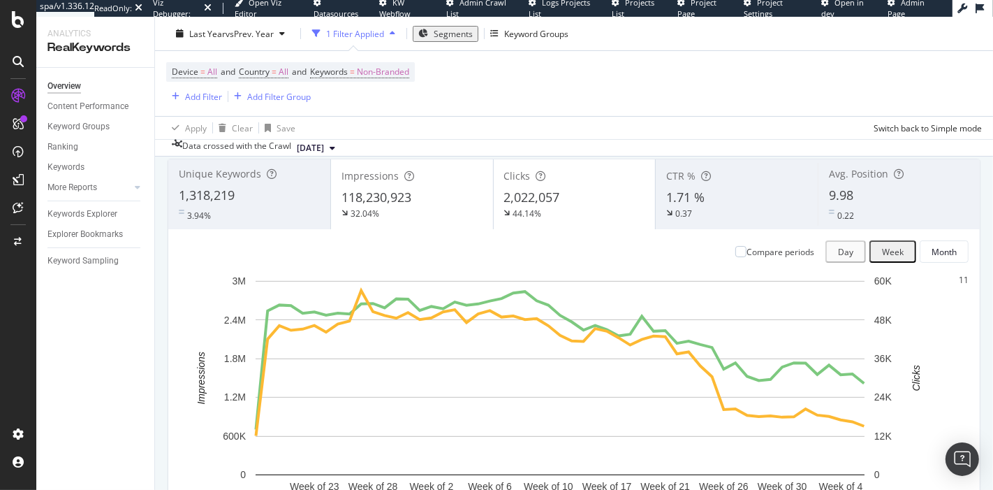
scroll to position [89, 0]
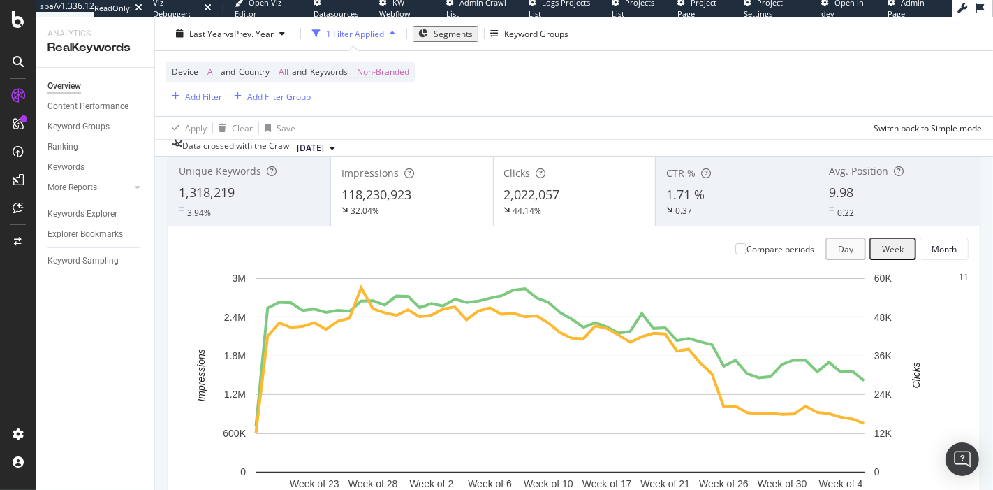
click at [959, 191] on div "Avg. Position 9.98 0.22" at bounding box center [899, 191] width 162 height 63
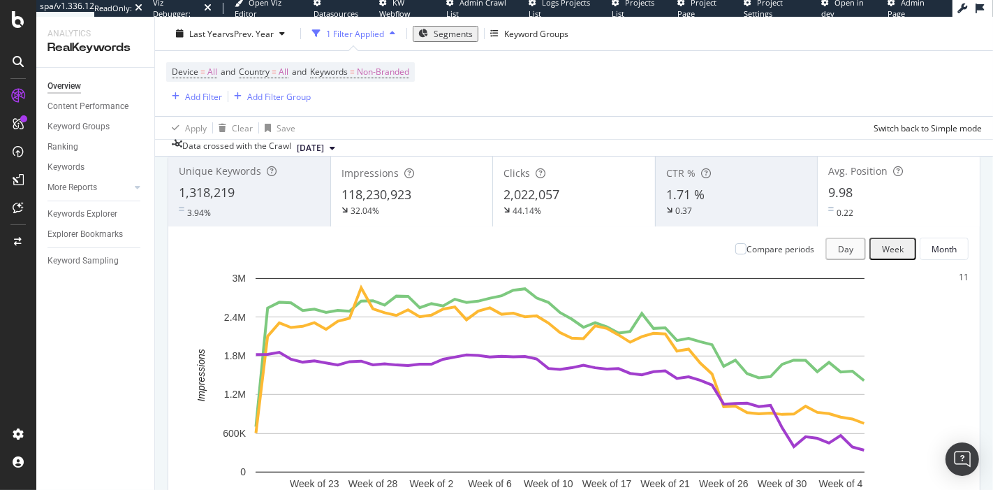
click at [850, 184] on div "9.98" at bounding box center [898, 193] width 141 height 18
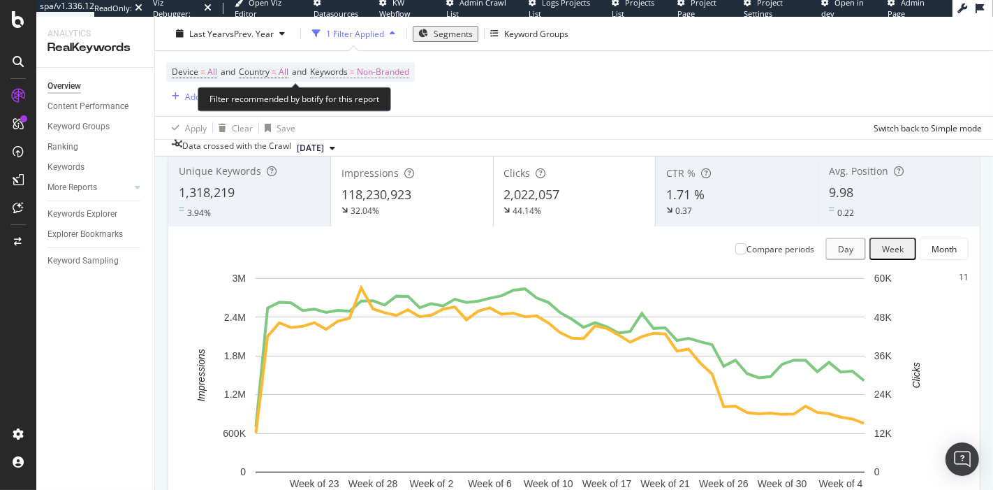
click at [375, 70] on span "Non-Branded" at bounding box center [383, 72] width 52 height 20
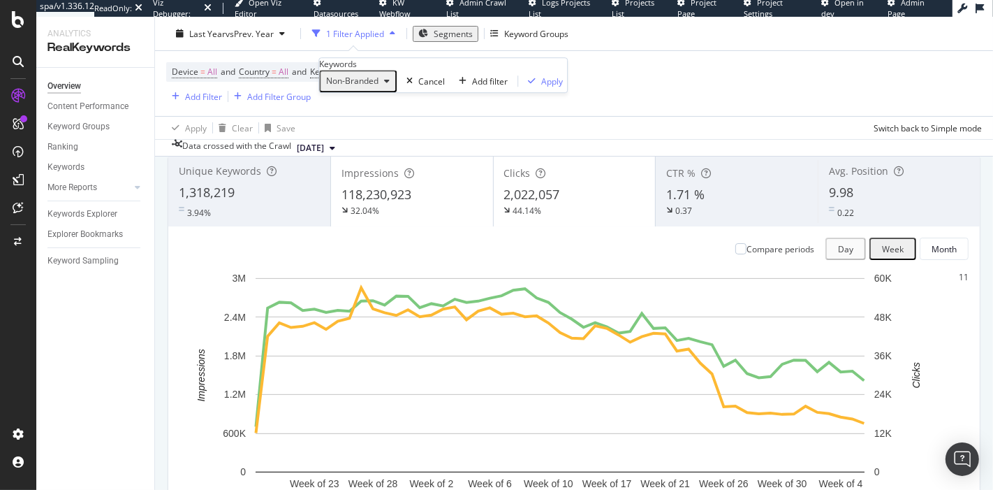
click at [359, 87] on span "Non-Branded" at bounding box center [350, 81] width 58 height 12
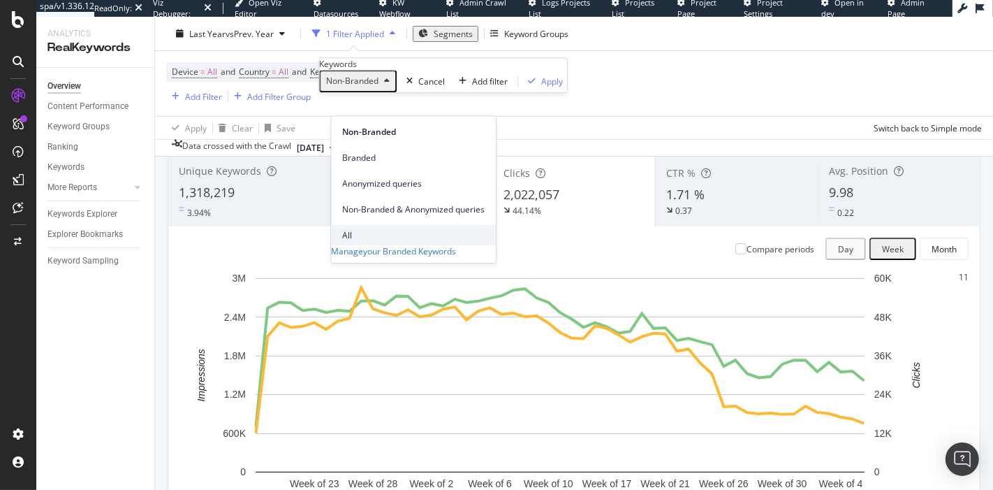
click at [367, 225] on div "All" at bounding box center [413, 235] width 165 height 20
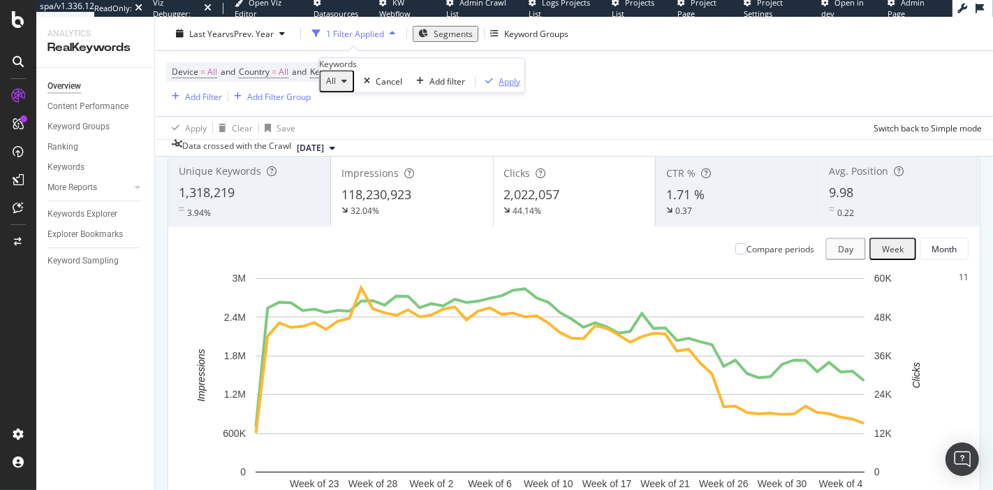
click at [499, 87] on div "Apply" at bounding box center [510, 81] width 22 height 12
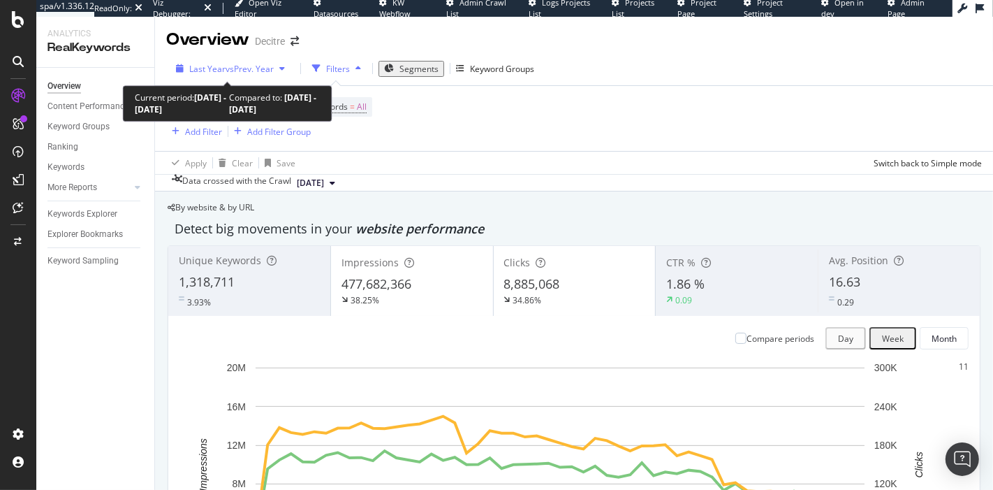
click at [243, 66] on span "vs Prev. Year" at bounding box center [250, 69] width 48 height 12
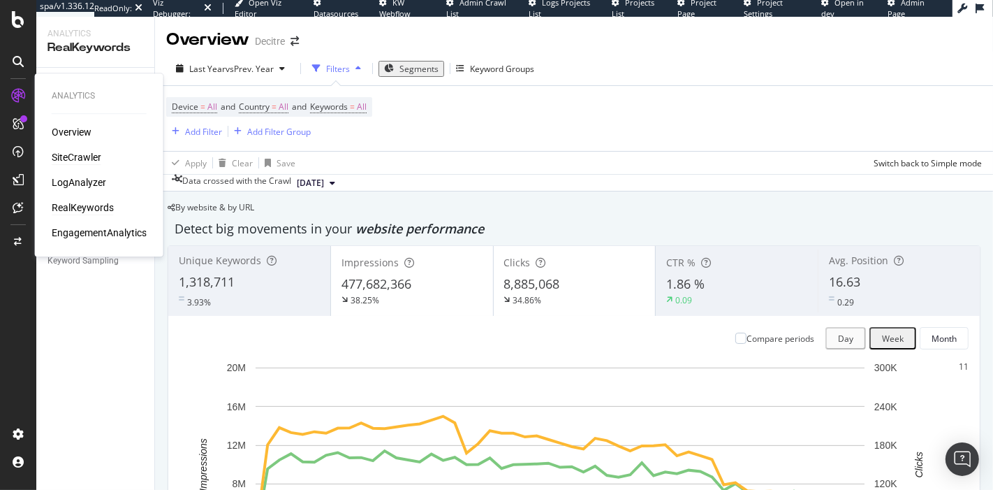
click at [73, 156] on div "SiteCrawler" at bounding box center [77, 157] width 50 height 14
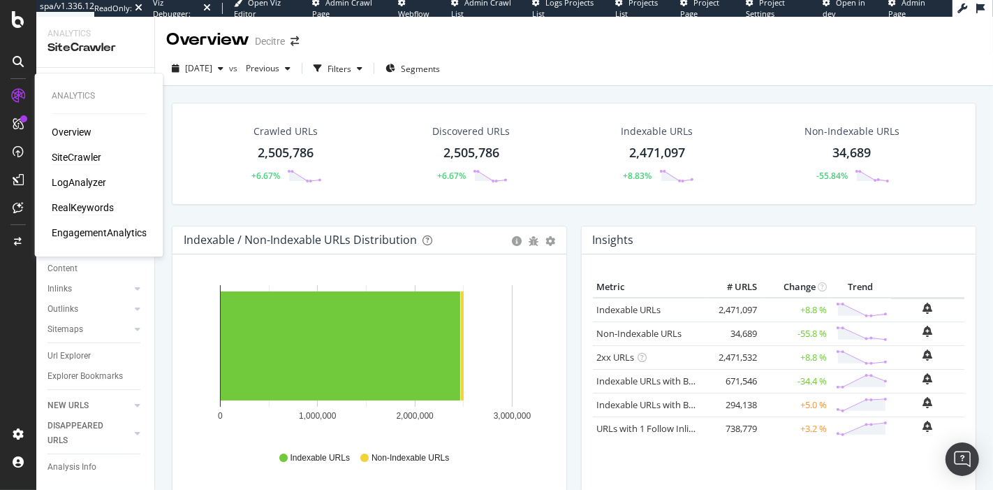
click at [89, 205] on div "RealKeywords" at bounding box center [83, 207] width 62 height 14
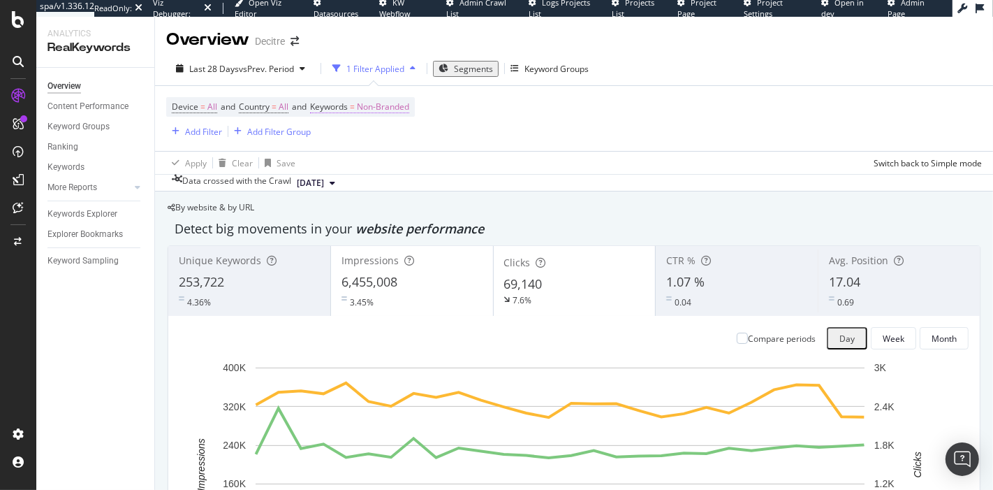
click at [397, 106] on span "Non-Branded" at bounding box center [383, 107] width 52 height 20
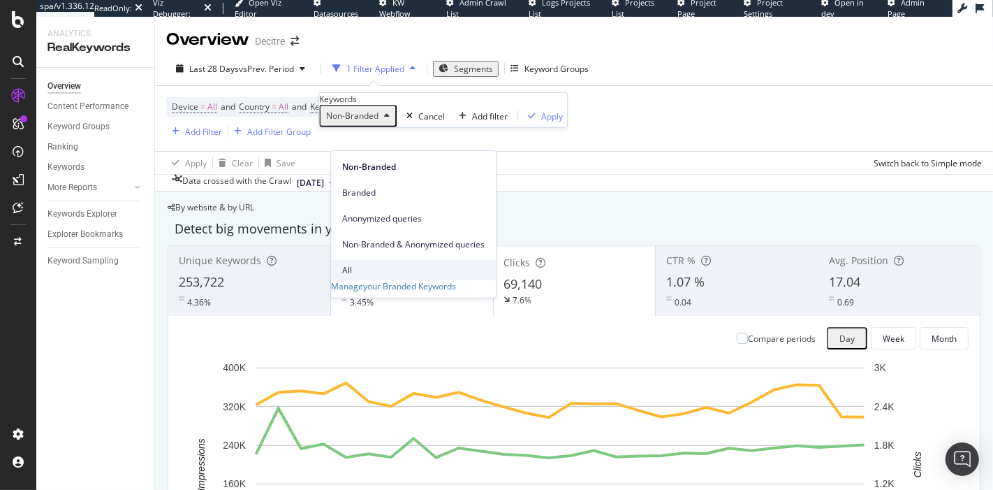
click at [376, 263] on span "All" at bounding box center [413, 269] width 142 height 13
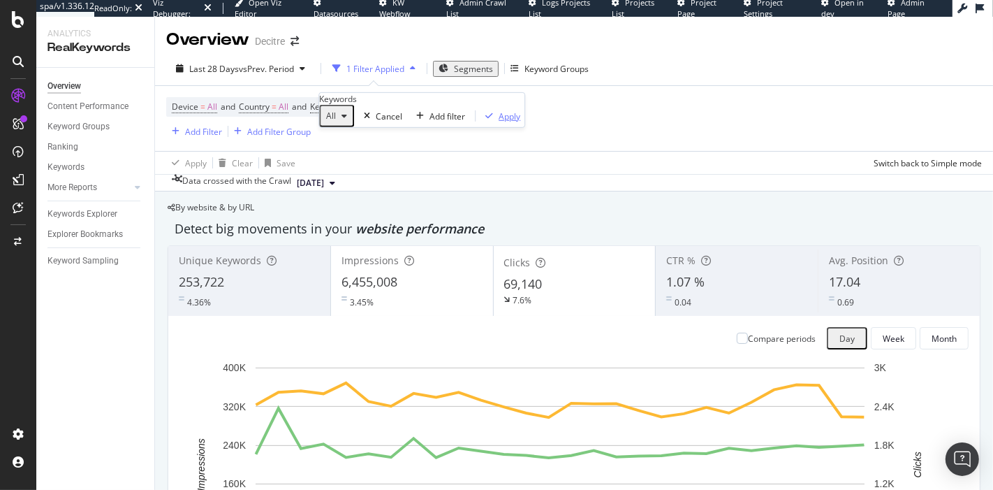
click at [499, 122] on div "Apply" at bounding box center [510, 116] width 22 height 12
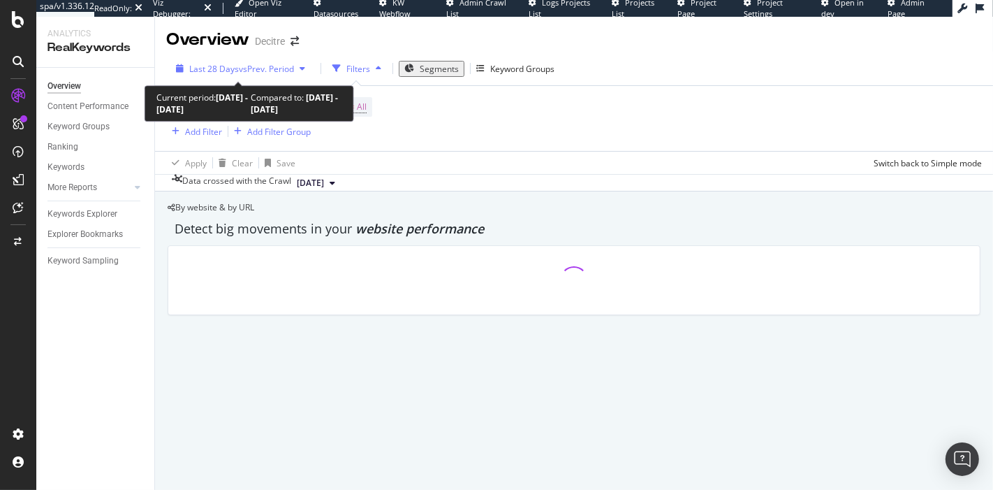
click at [251, 70] on span "vs Prev. Period" at bounding box center [266, 69] width 55 height 12
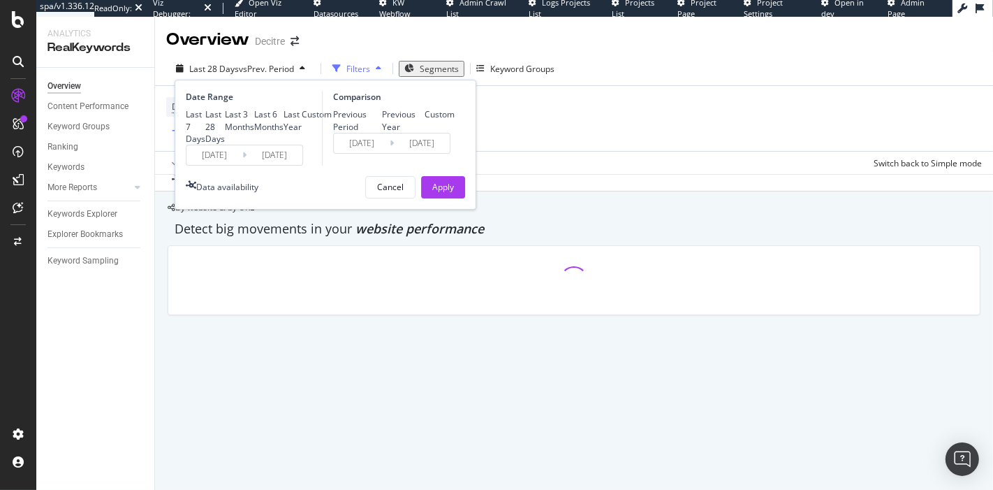
click at [284, 132] on div "Last Year" at bounding box center [293, 120] width 18 height 24
type input "2024/08/24"
type input "2023/08/25"
type input "2024/08/23"
click at [450, 193] on div "Apply" at bounding box center [443, 187] width 22 height 12
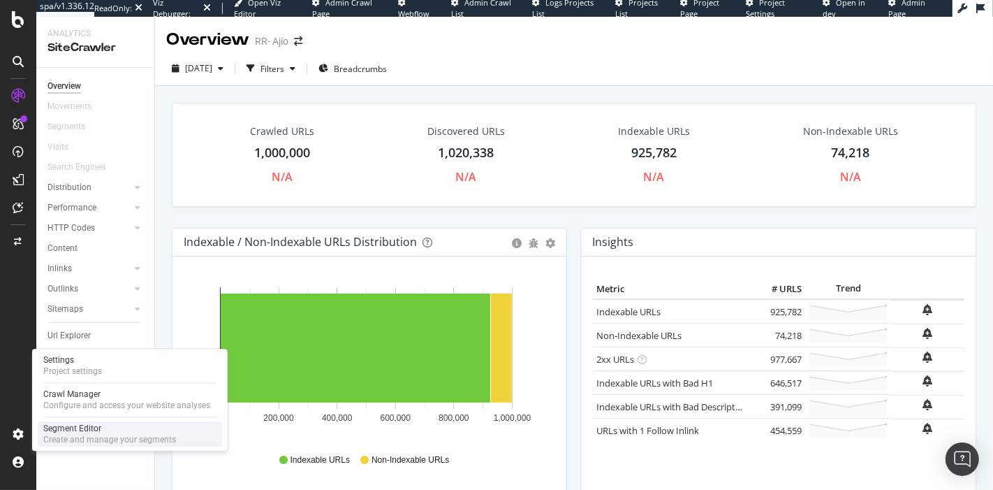
click at [115, 424] on div "Segment Editor" at bounding box center [109, 427] width 133 height 11
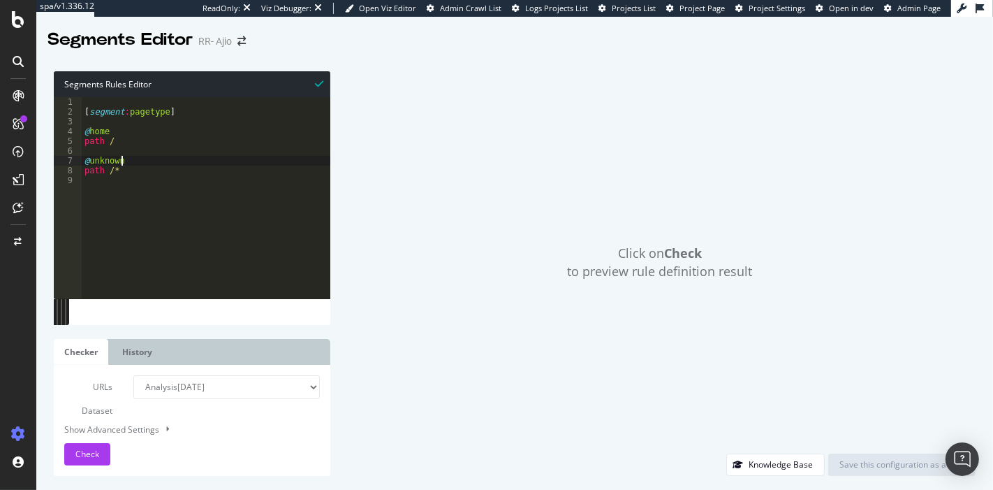
click at [133, 158] on div "[ segment : pagetype ] @ home path / @ unknown path /*" at bounding box center [206, 207] width 249 height 221
click at [92, 454] on span "Check" at bounding box center [87, 454] width 24 height 12
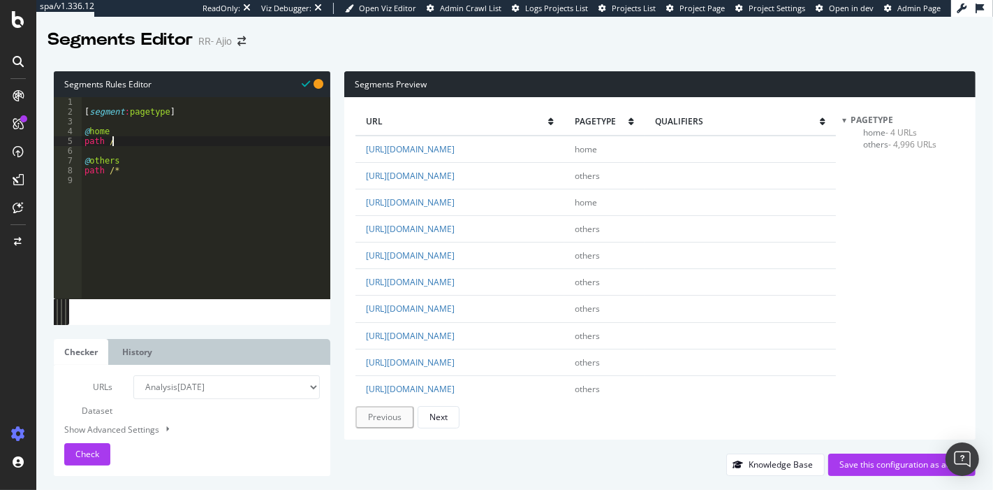
click at [173, 139] on div "[ segment : pagetype ] @ home path / @ others path /*" at bounding box center [206, 207] width 249 height 221
type textarea "path /"
type textarea "à"
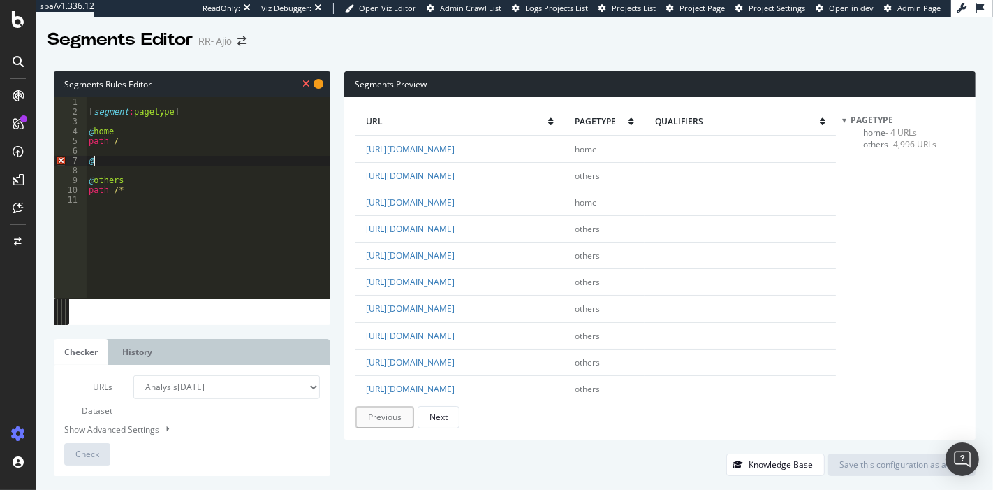
type textarea "@s"
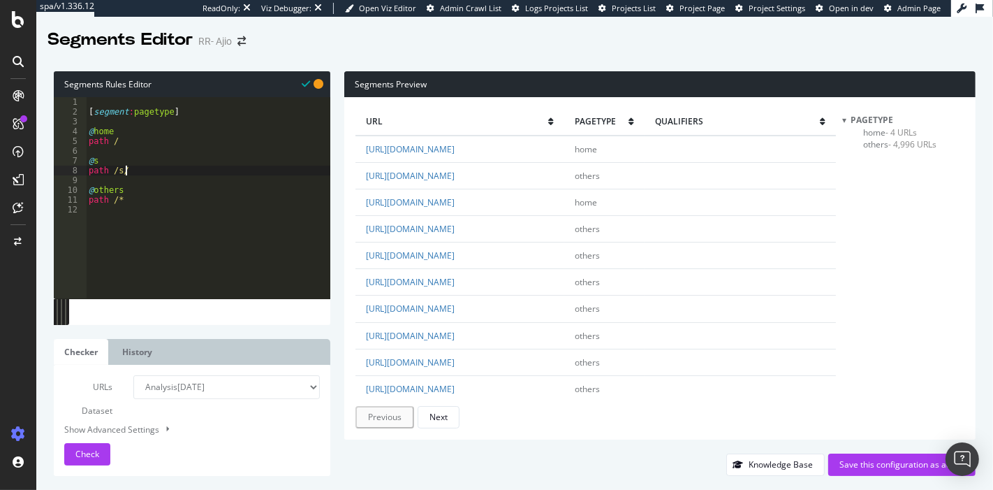
type textarea "path /s/*"
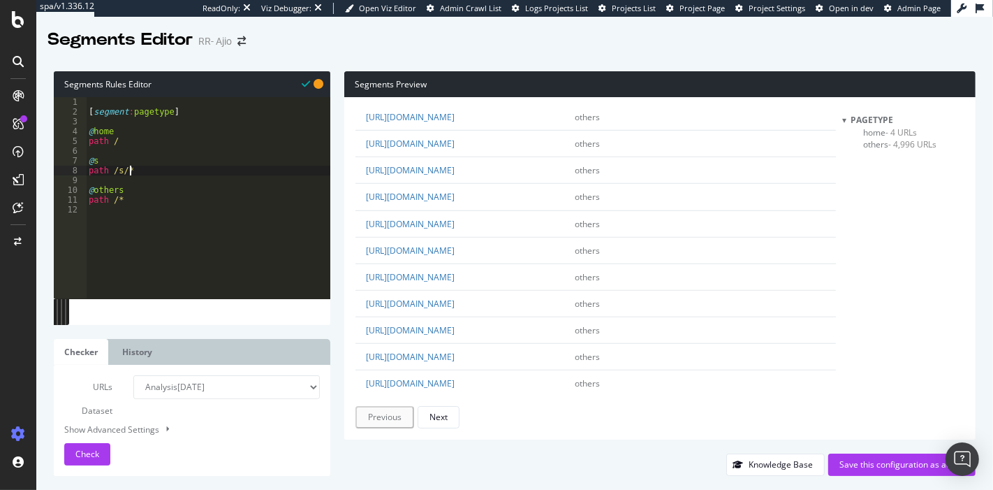
scroll to position [0, 0]
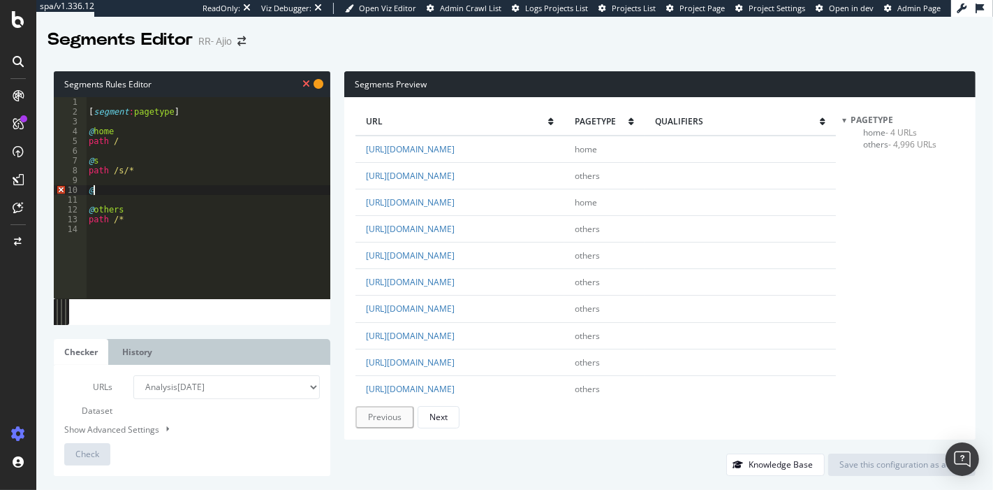
type textarea "@c"
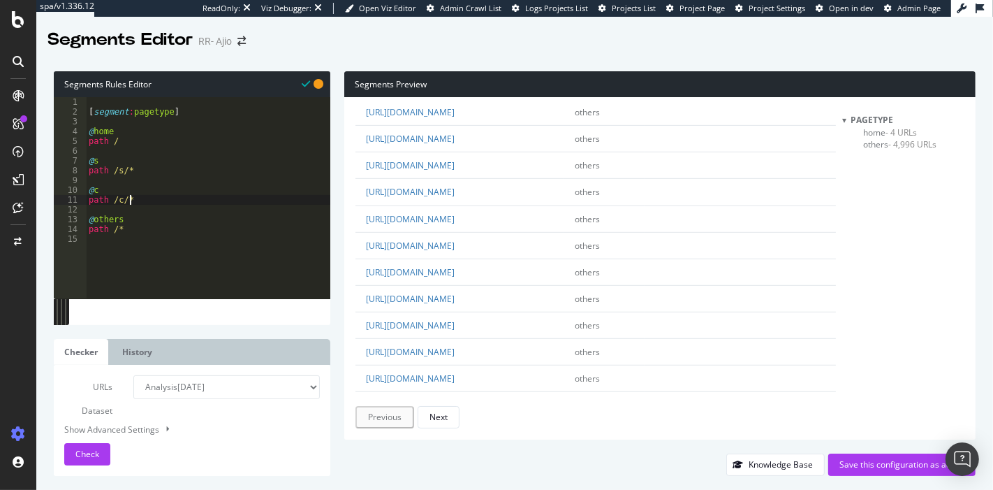
scroll to position [676, 0]
click at [110, 202] on div "[ segment : pagetype ] @ home path / @ s path /s/* @ c path /c/* @ others path …" at bounding box center [208, 207] width 244 height 221
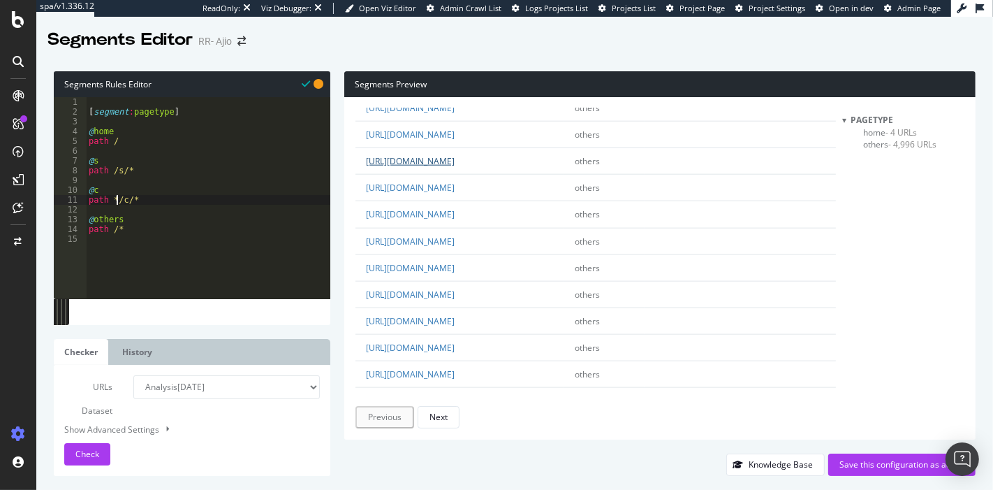
type textarea "path */c/*"
click at [455, 167] on link "https://www.ajio.com/s/jeans-under-1299-5148-69861" at bounding box center [410, 161] width 89 height 12
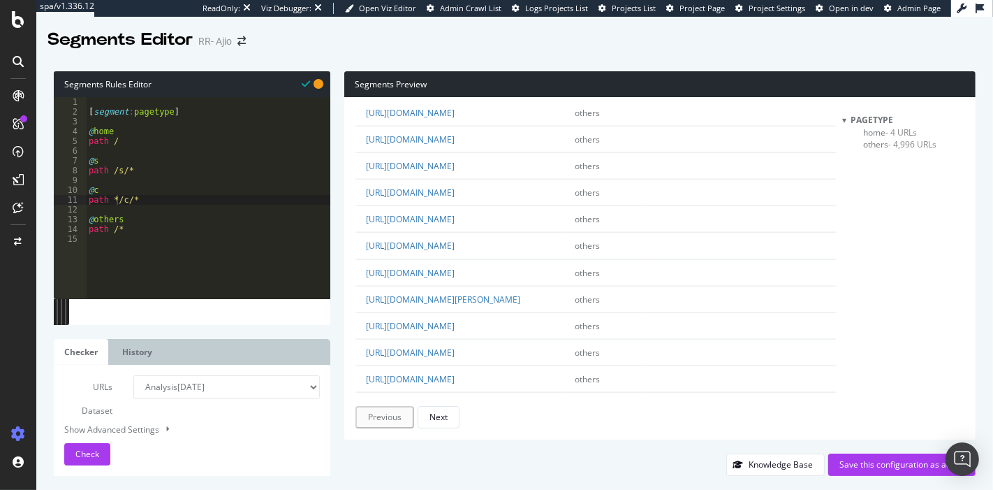
scroll to position [1582, 0]
click at [170, 203] on div "[ segment : pagetype ] @ home path / @ s path /s/* @ c path */c/* @ others path…" at bounding box center [208, 207] width 244 height 221
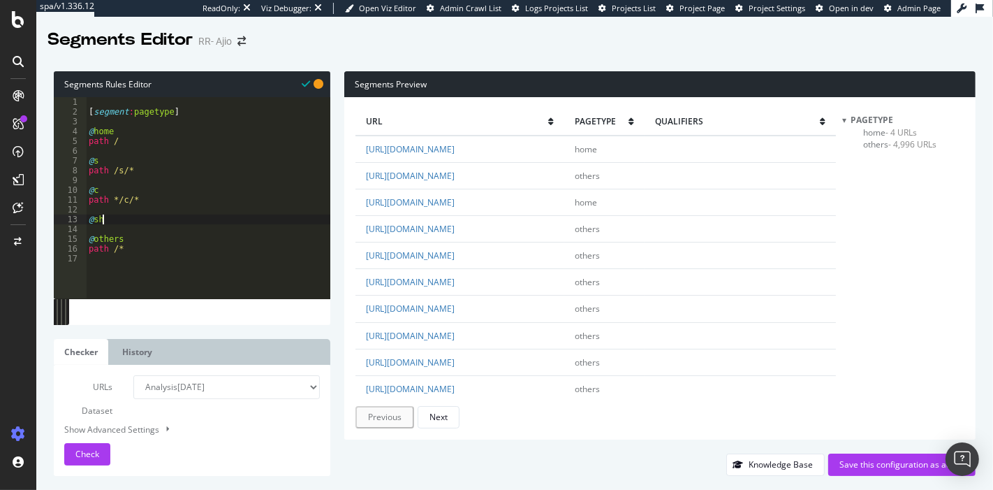
scroll to position [0, 0]
type textarea "@shop"
type textarea "path /shop/*"
click at [87, 449] on span "Check" at bounding box center [87, 454] width 24 height 12
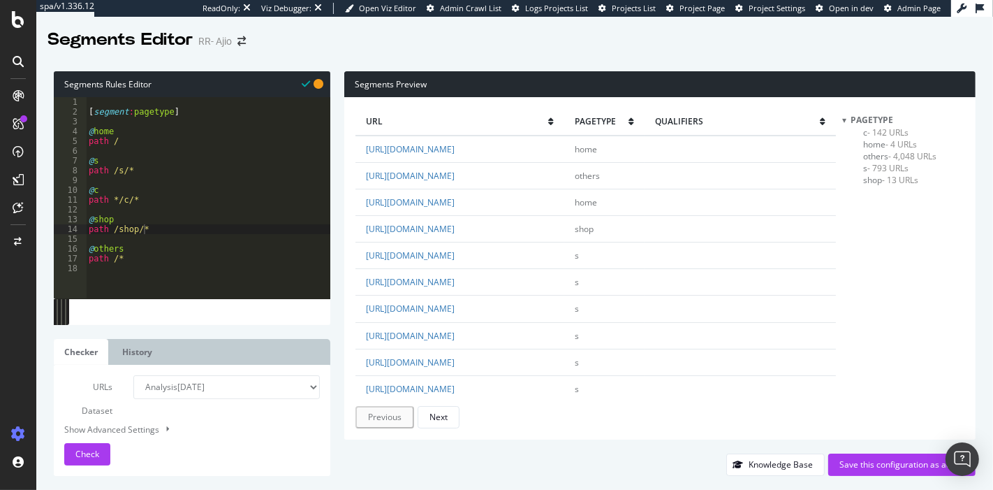
click at [922, 156] on span "- 4,048 URLs" at bounding box center [913, 156] width 48 height 12
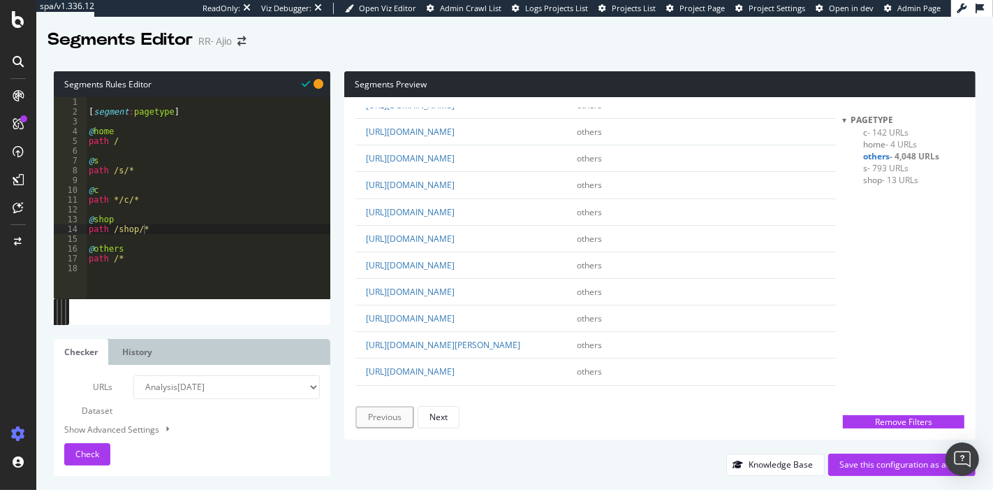
scroll to position [124, 0]
click at [211, 228] on div "[ segment : pagetype ] @ home path / @ s path /s/* @ c path */c/* @ shop path /…" at bounding box center [208, 207] width 244 height 221
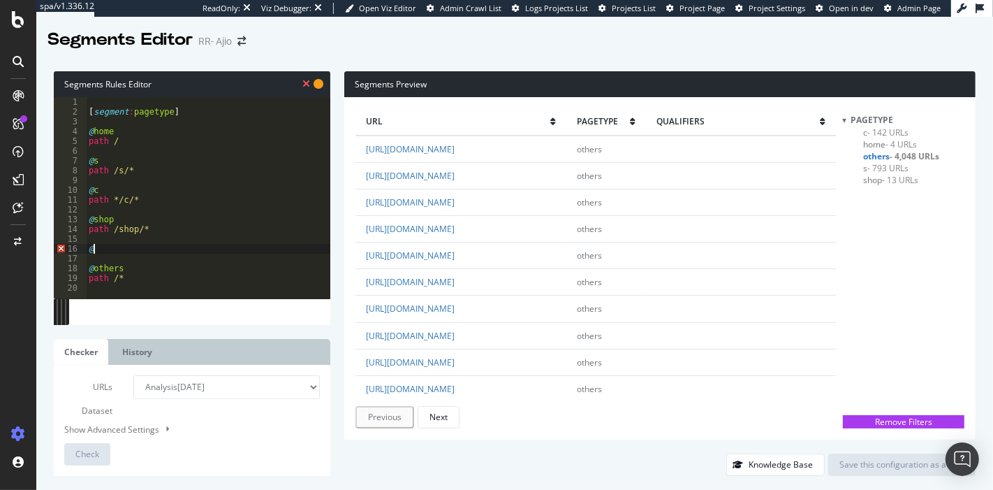
type textarea "@b"
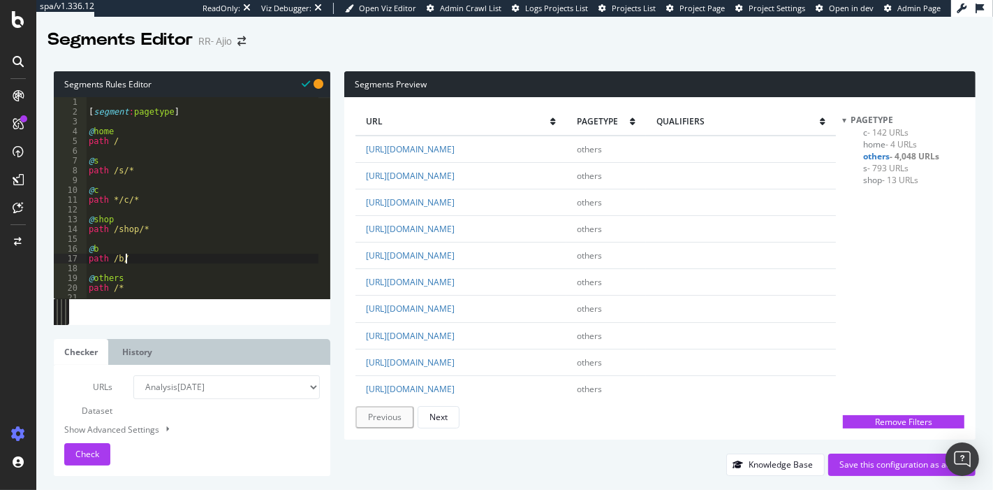
type textarea "path /b/*"
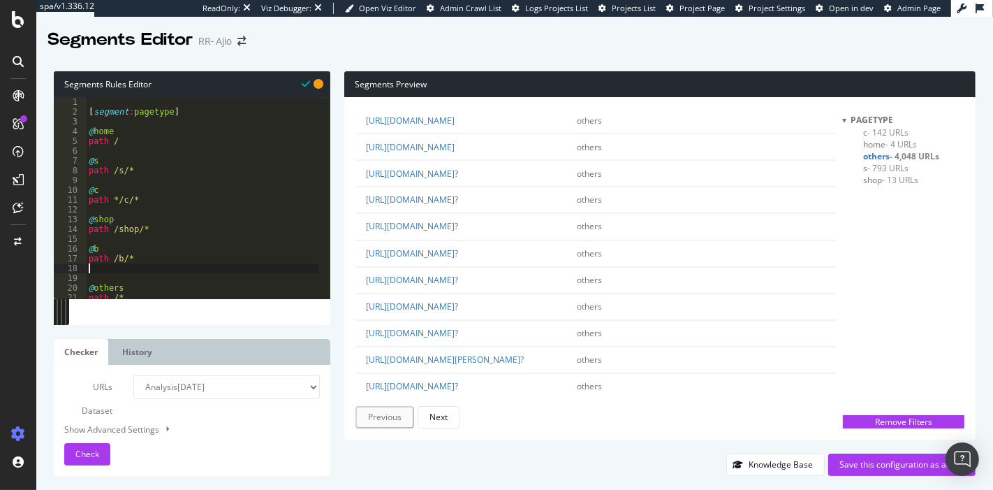
scroll to position [0, 0]
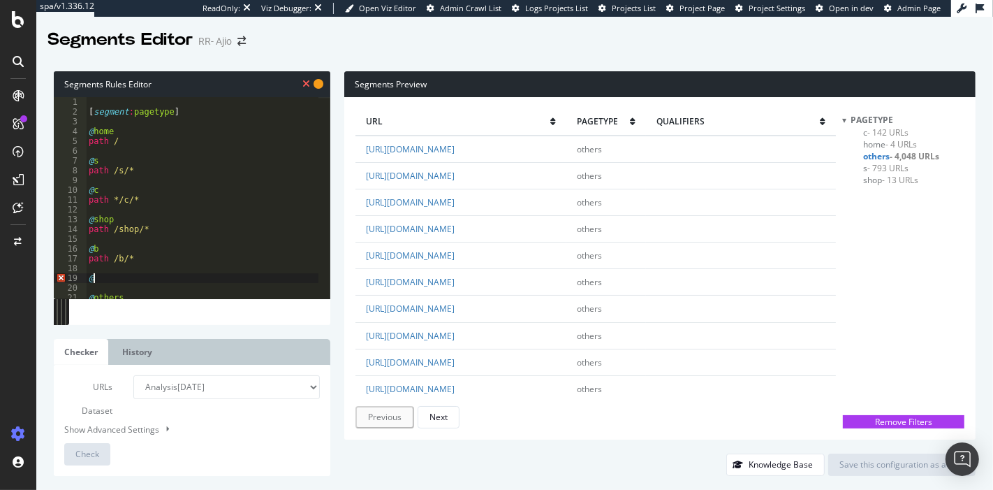
type textarea "@p"
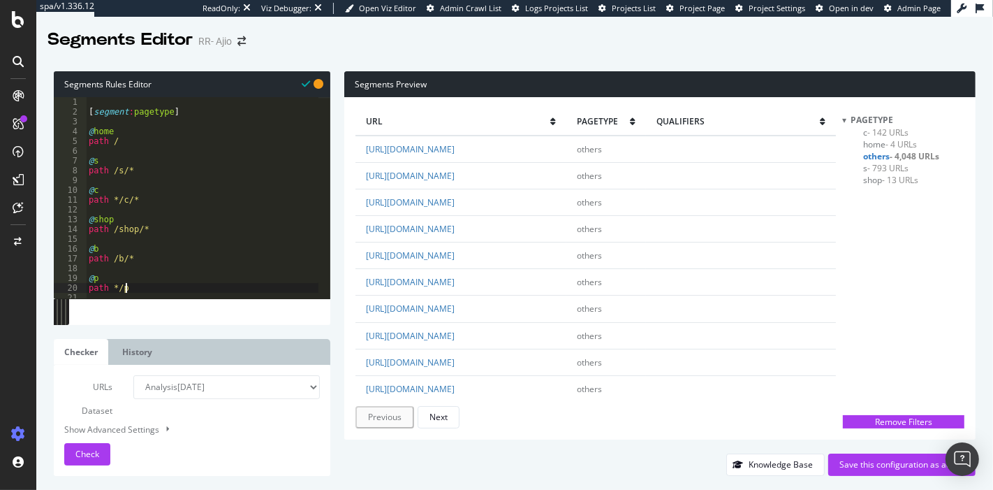
scroll to position [0, 2]
type textarea "path */p/*"
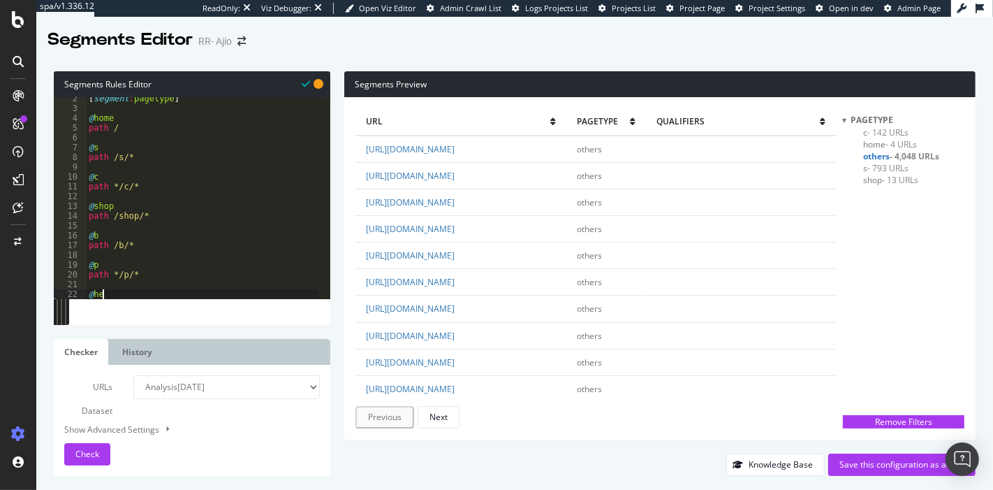
type textarea "@help"
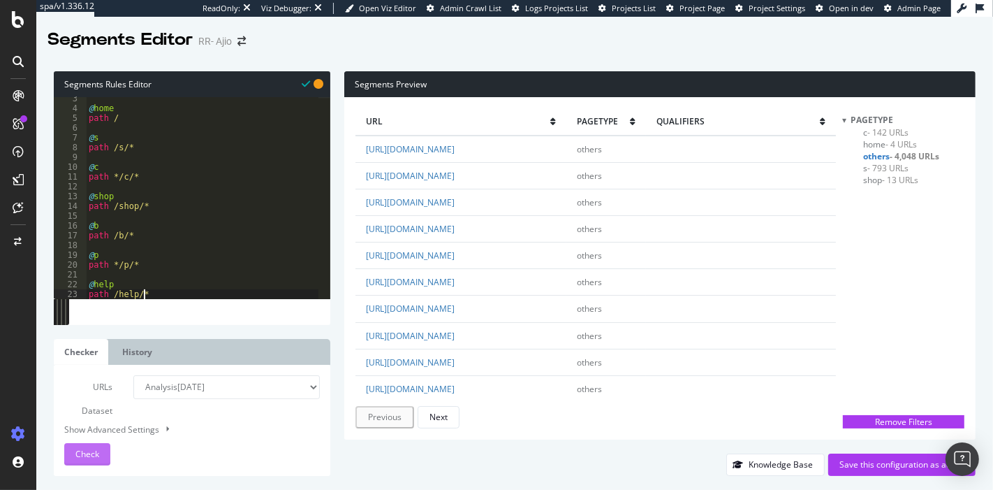
type textarea "path /help/*"
click at [89, 457] on span "Check" at bounding box center [87, 454] width 24 height 12
click at [904, 196] on span "- 3,902 URLs" at bounding box center [893, 192] width 48 height 12
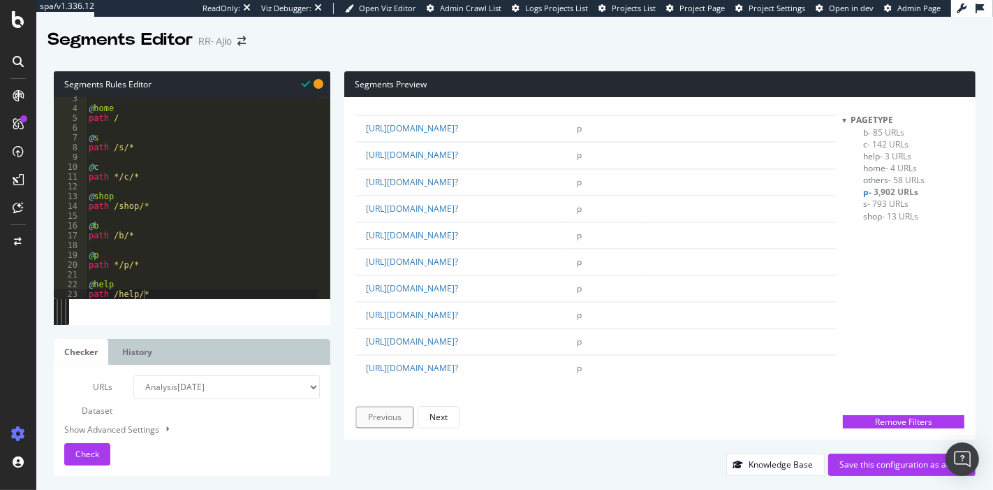
click at [905, 184] on span "- 58 URLs" at bounding box center [907, 180] width 36 height 12
click at [159, 295] on div "@ home path / @ s path /s/* @ c path */c/* @ shop path /shop/* @ b path /b/* @ …" at bounding box center [202, 204] width 233 height 221
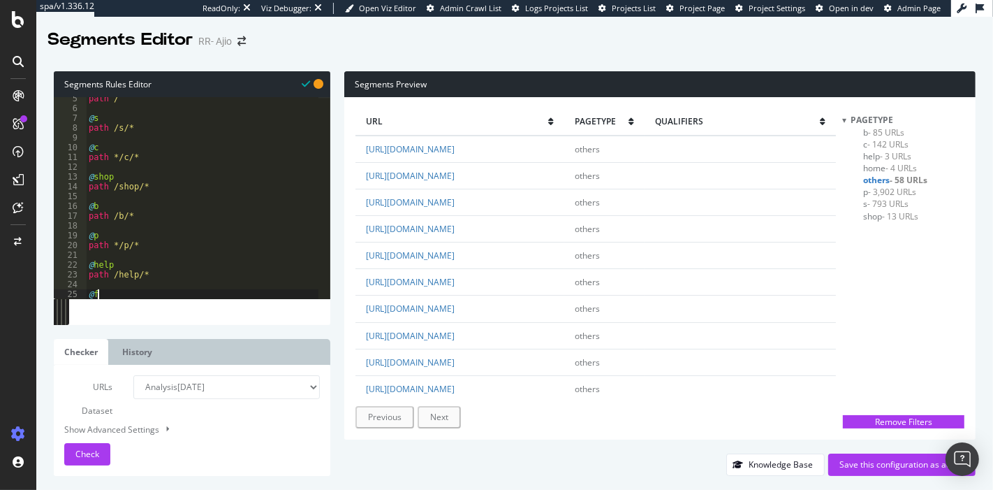
type textarea "@find"
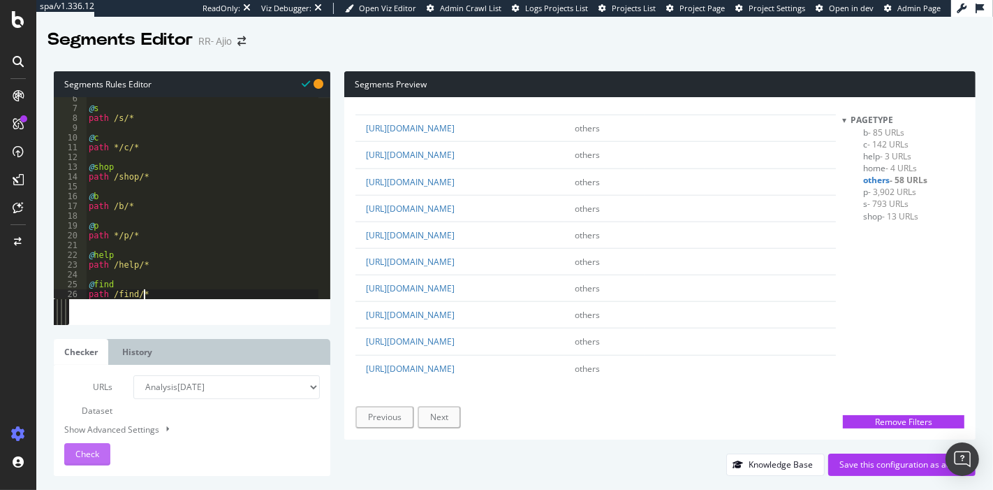
type textarea "path /find/*"
click at [94, 450] on span "Check" at bounding box center [87, 454] width 24 height 12
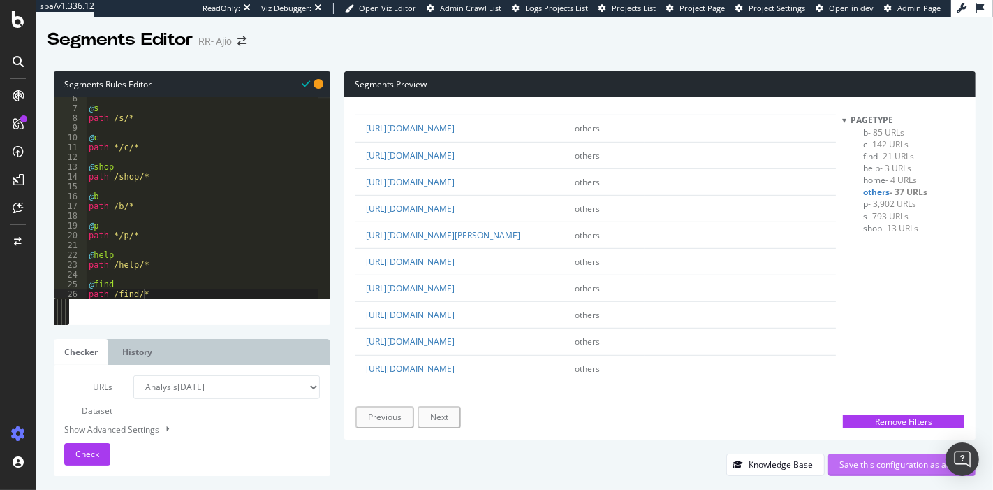
click at [869, 471] on div "Save this configuration as active" at bounding box center [901, 464] width 125 height 21
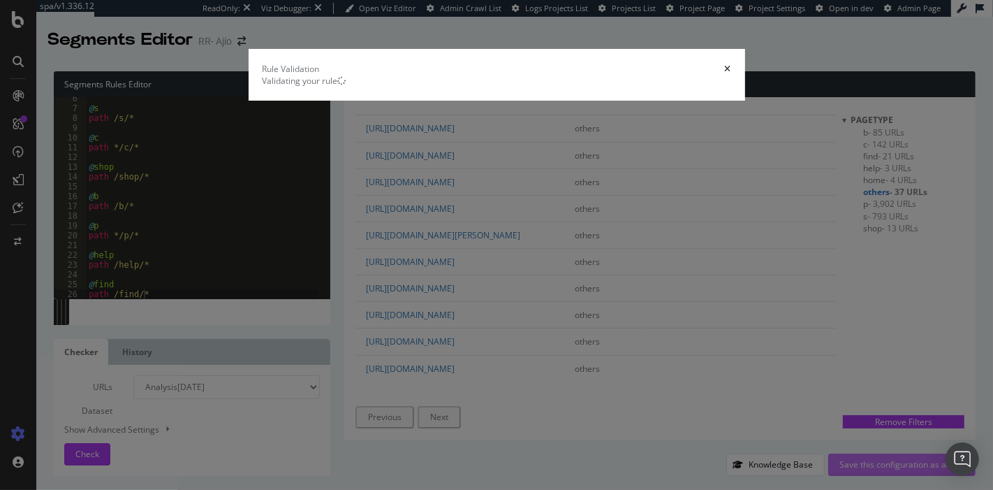
scroll to position [0, 0]
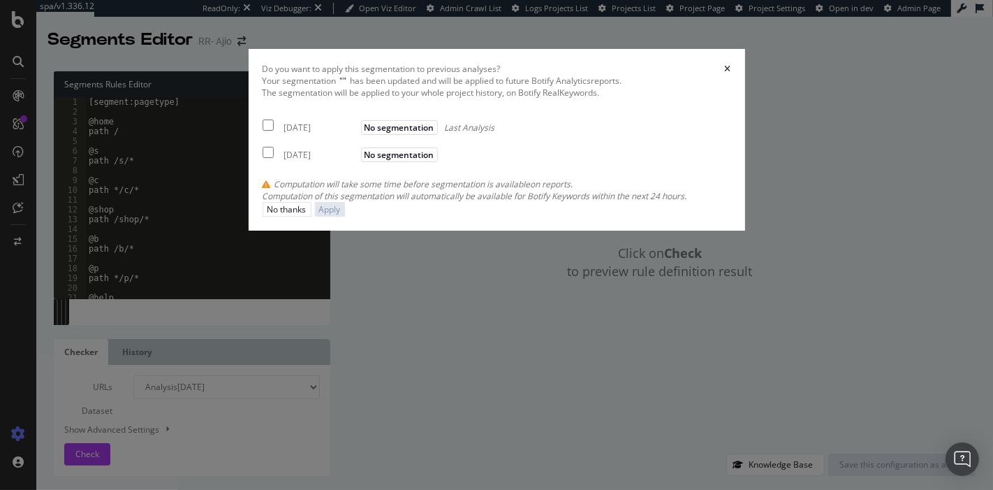
click at [307, 133] on div "2025 Aug. 5th" at bounding box center [320, 128] width 73 height 12
checkbox input "true"
click at [280, 161] on div "2025 Jun. 12th No segmentation" at bounding box center [352, 152] width 179 height 17
checkbox input "true"
click at [345, 216] on button "Apply" at bounding box center [330, 209] width 30 height 15
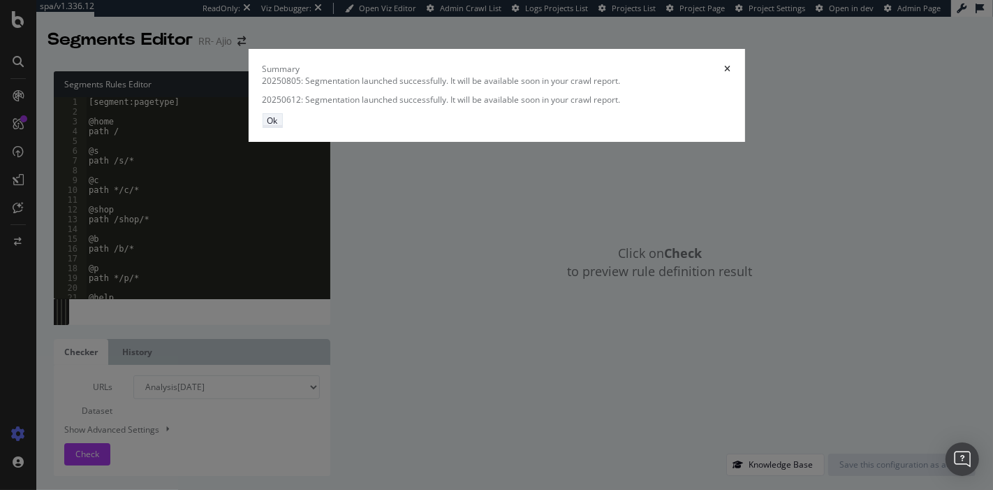
click at [278, 126] on div "Ok" at bounding box center [272, 121] width 10 height 12
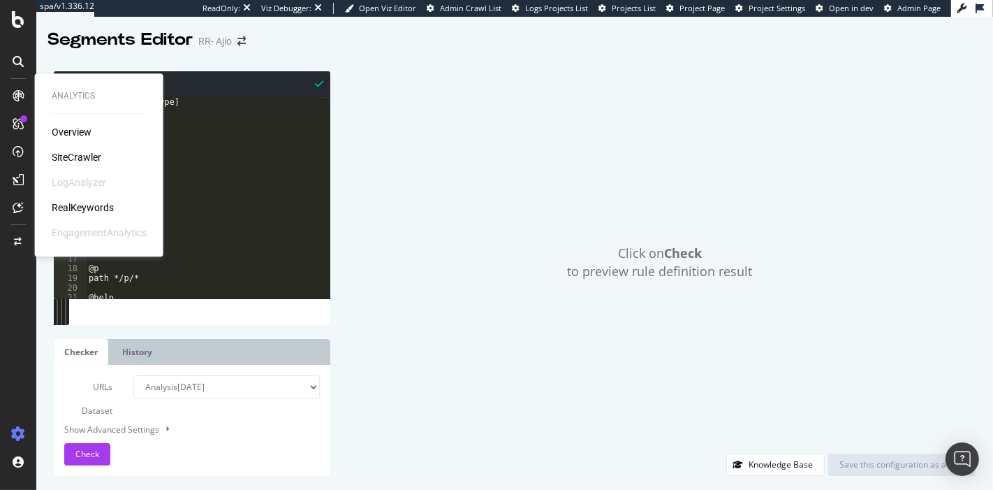
click at [57, 159] on div "SiteCrawler" at bounding box center [77, 157] width 50 height 14
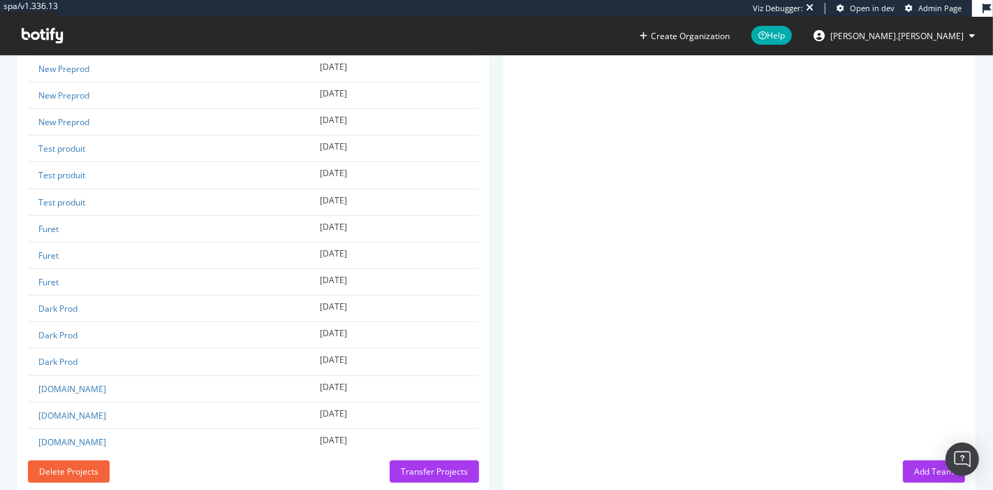
scroll to position [1270, 0]
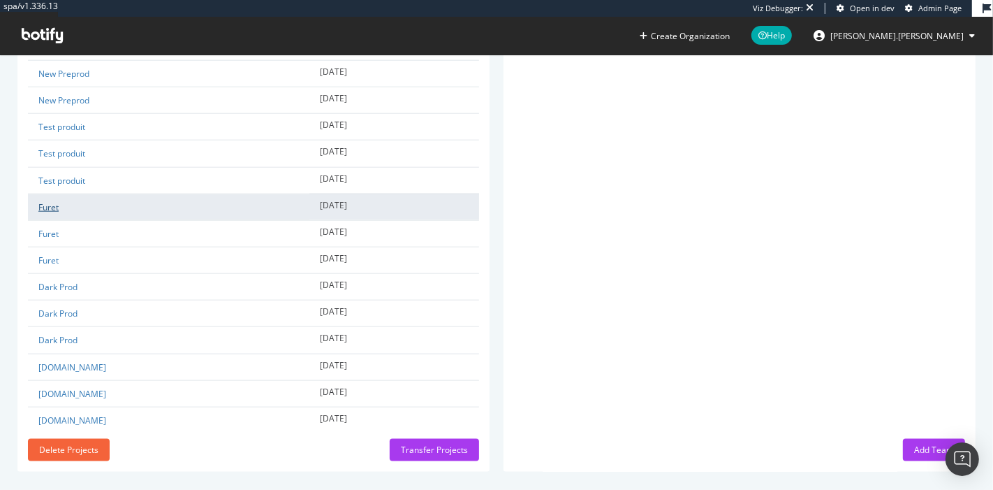
click at [50, 201] on link "Furet" at bounding box center [48, 207] width 20 height 12
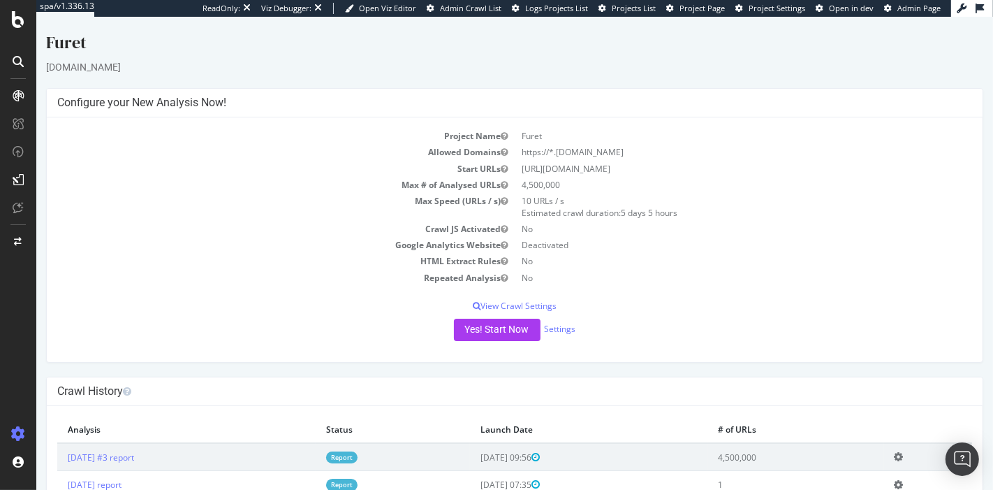
scroll to position [45, 0]
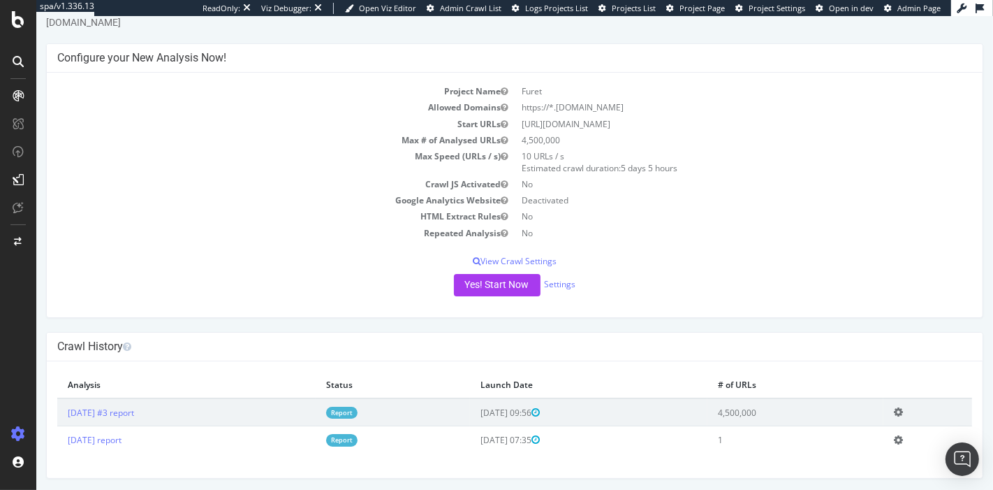
click at [357, 412] on link "Report" at bounding box center [340, 412] width 31 height 12
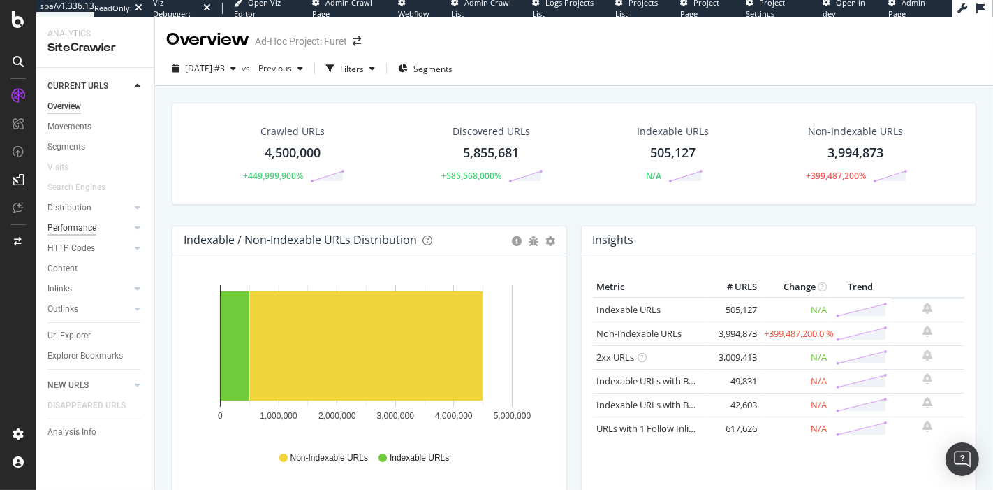
click at [86, 226] on div "Performance" at bounding box center [71, 228] width 49 height 15
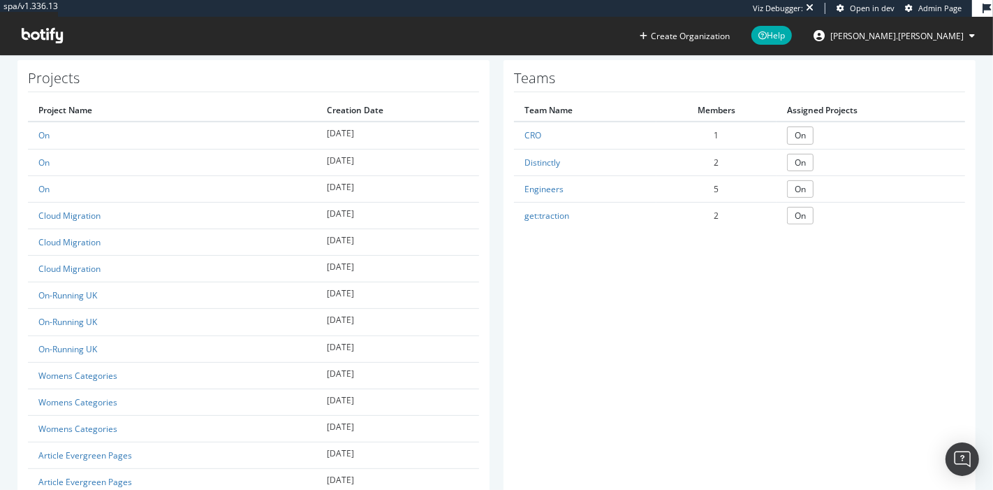
scroll to position [330, 0]
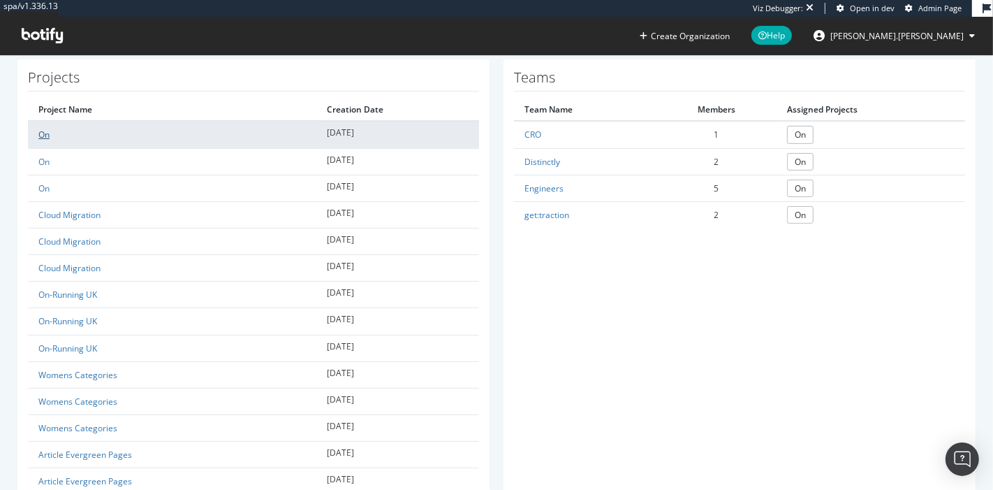
click at [46, 133] on link "On" at bounding box center [43, 134] width 11 height 12
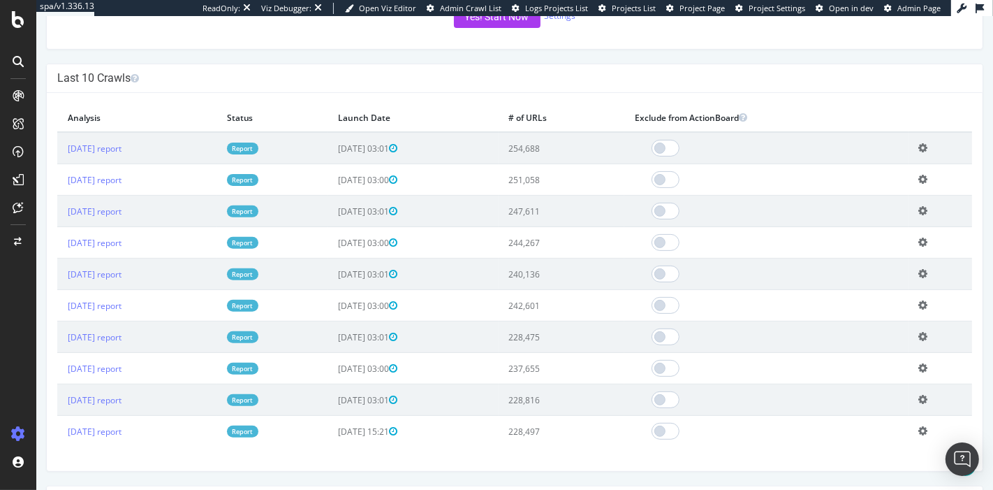
scroll to position [412, 0]
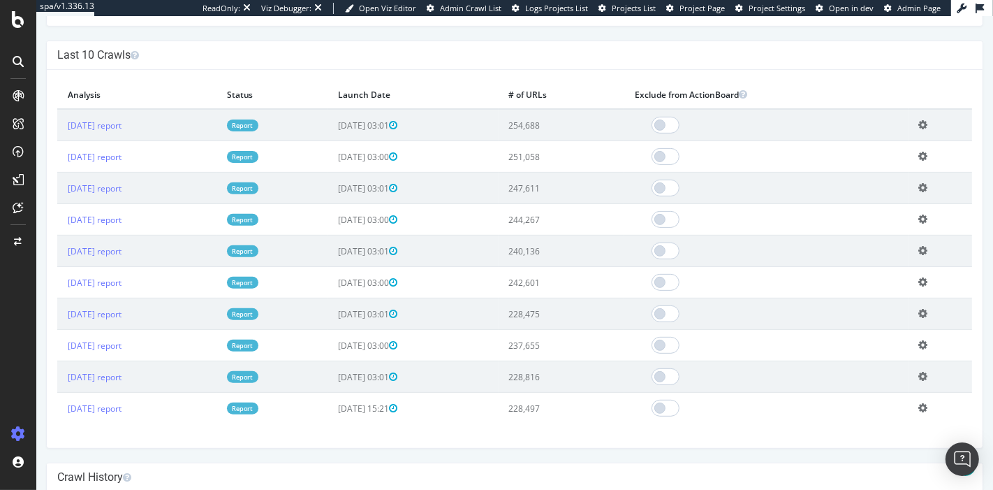
click at [258, 124] on link "Report" at bounding box center [241, 125] width 31 height 12
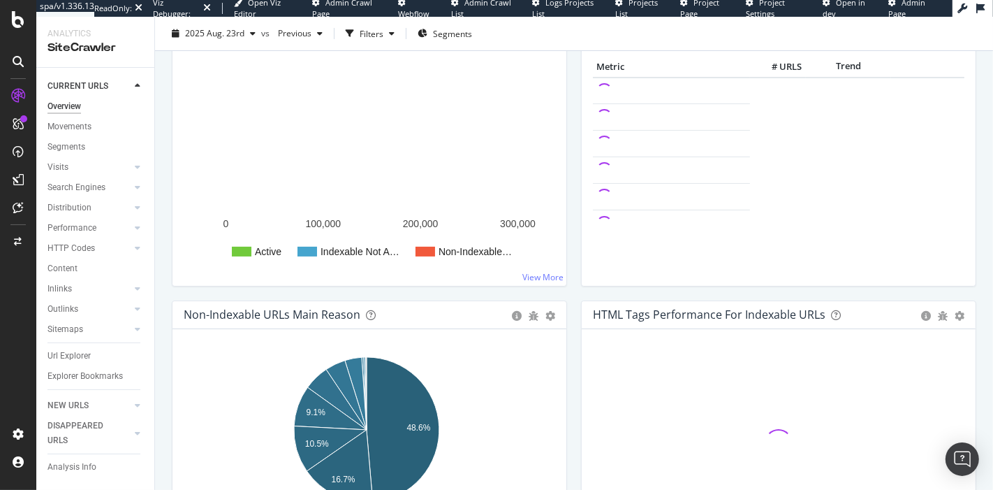
scroll to position [225, 0]
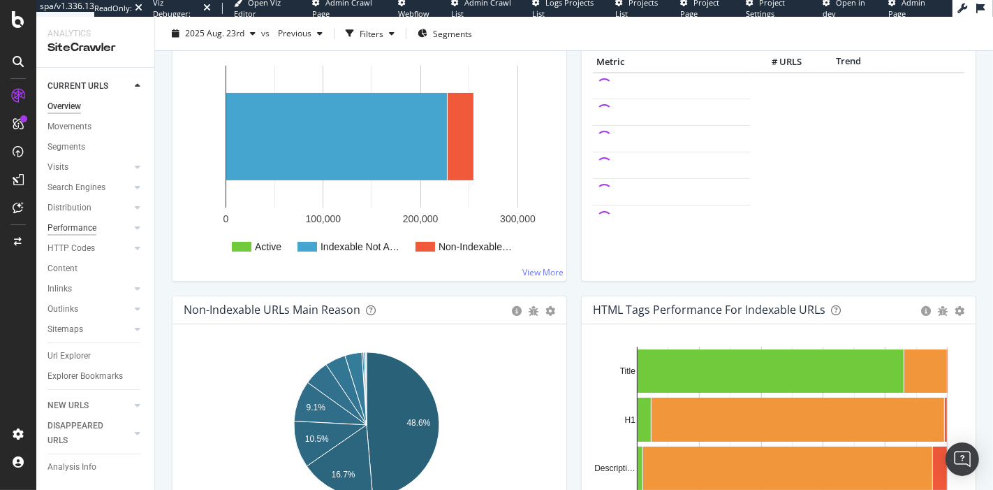
click at [78, 223] on div "Performance" at bounding box center [71, 228] width 49 height 15
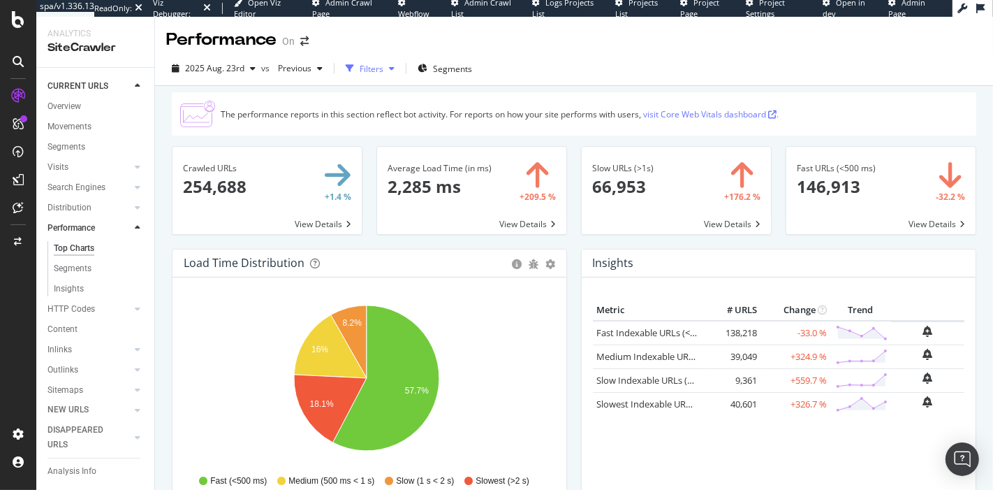
click at [365, 68] on div "Filters" at bounding box center [372, 69] width 24 height 12
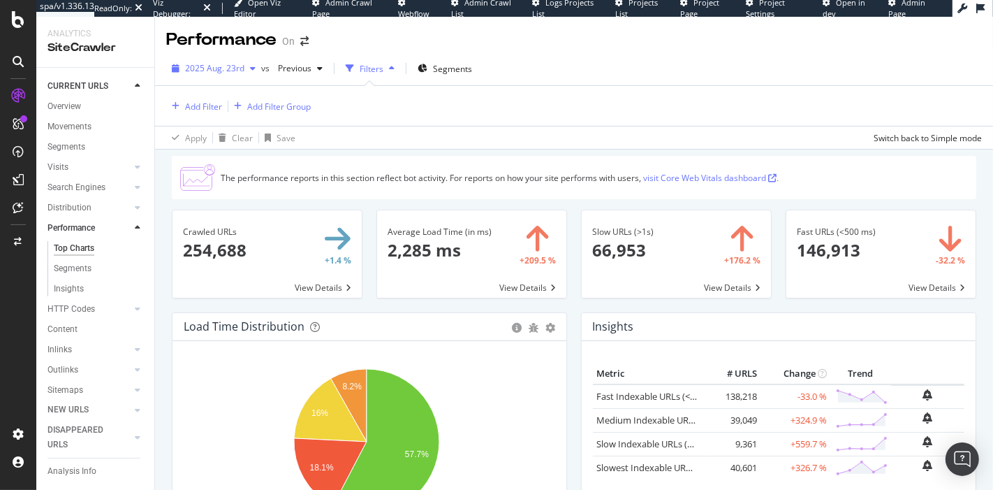
click at [226, 75] on div "2025 Aug. 23rd" at bounding box center [213, 68] width 95 height 21
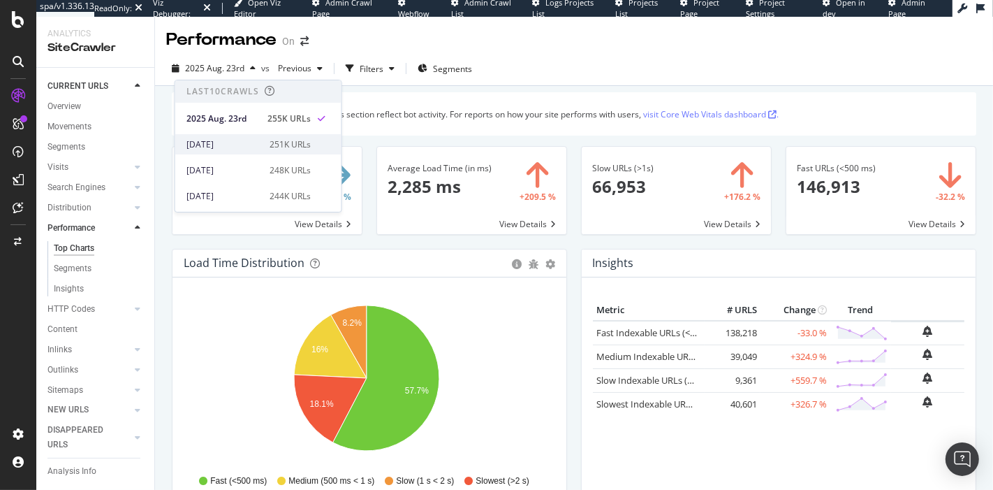
click at [242, 140] on div "[DATE]" at bounding box center [223, 144] width 75 height 13
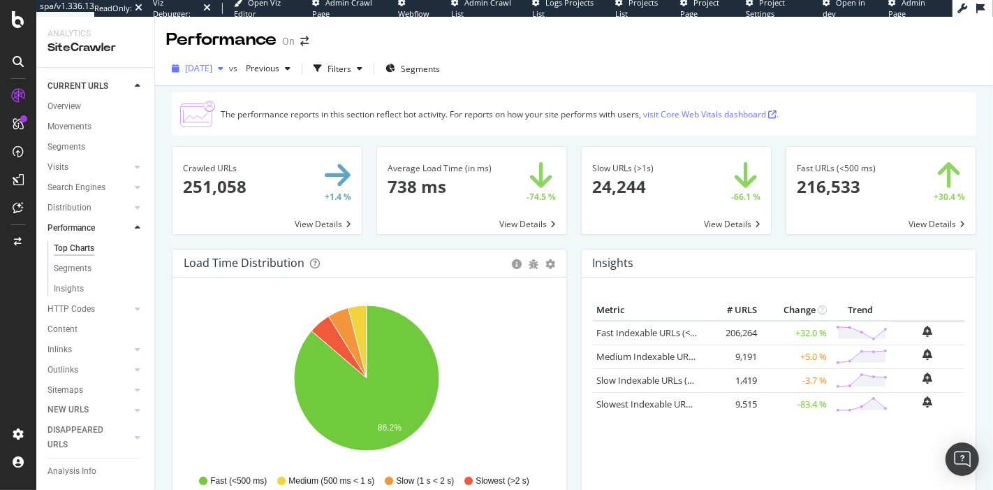
click at [212, 71] on span "[DATE]" at bounding box center [198, 68] width 27 height 12
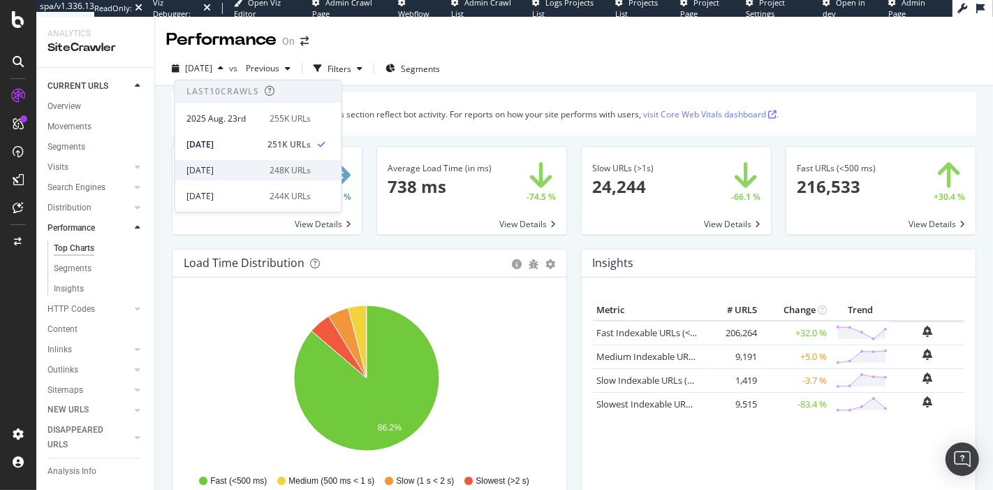
click at [258, 167] on div "[DATE] 248K URLs" at bounding box center [248, 170] width 124 height 13
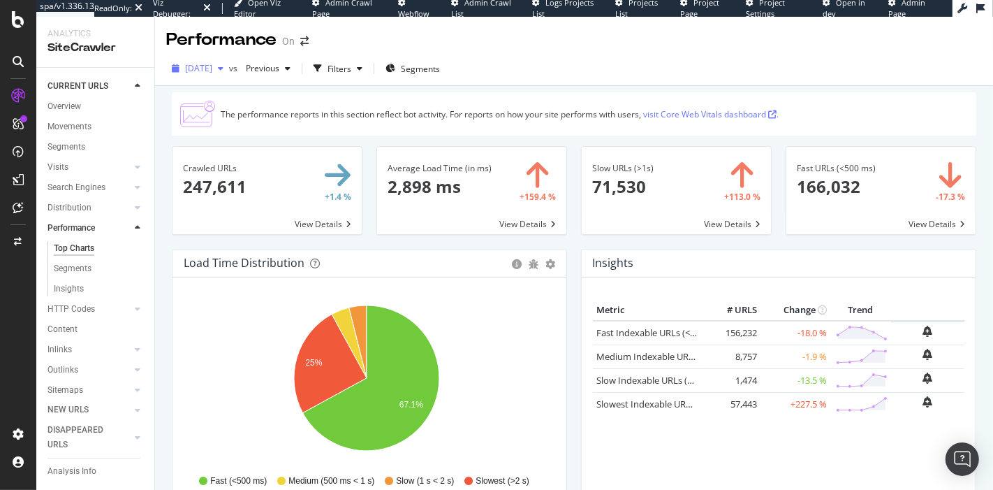
click at [212, 73] on span "[DATE]" at bounding box center [198, 68] width 27 height 12
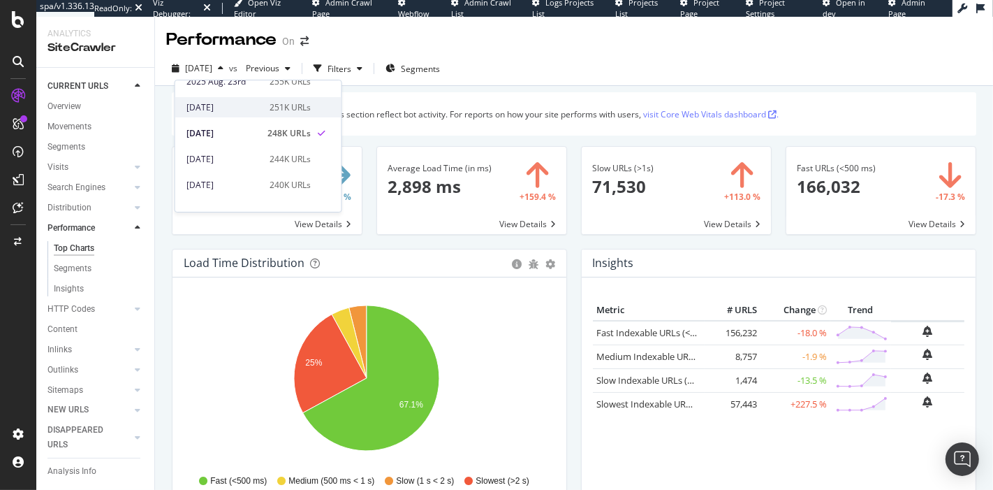
scroll to position [42, 0]
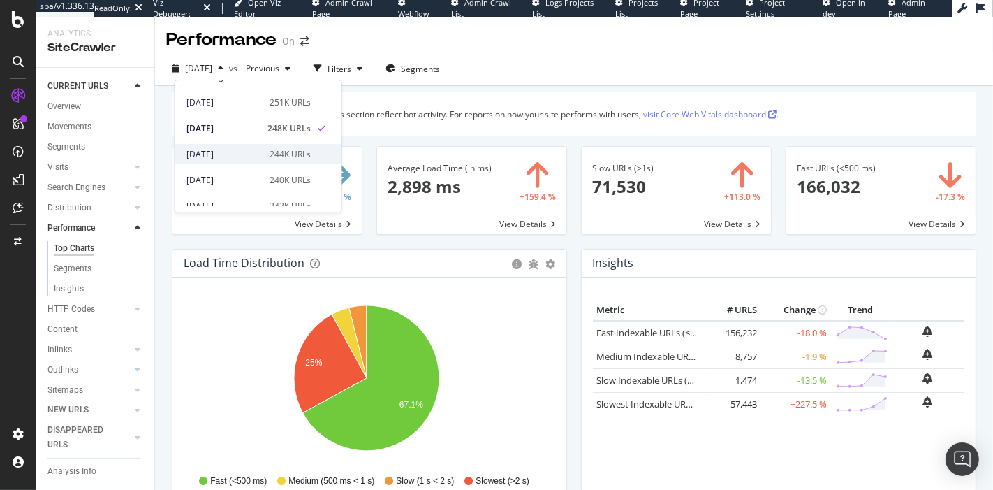
click at [255, 152] on div "[DATE]" at bounding box center [223, 154] width 75 height 13
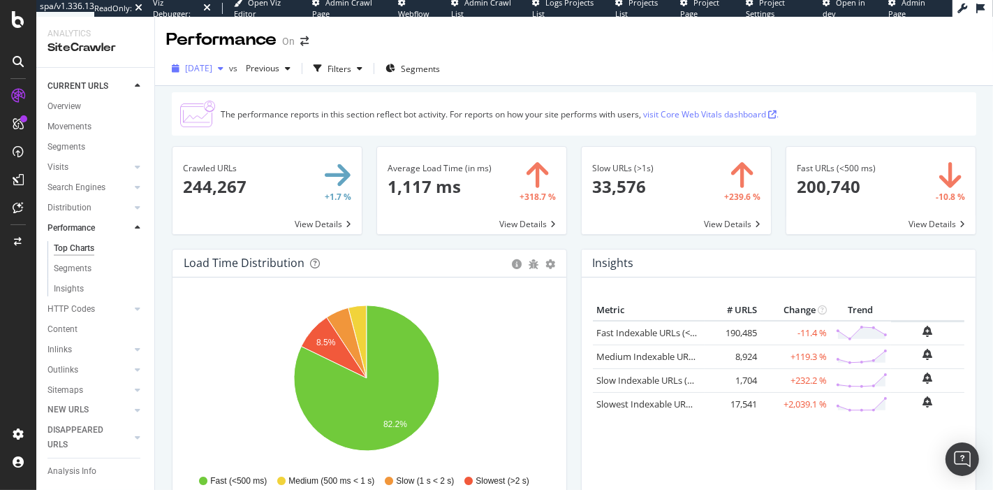
click at [229, 75] on div "[DATE]" at bounding box center [197, 68] width 63 height 21
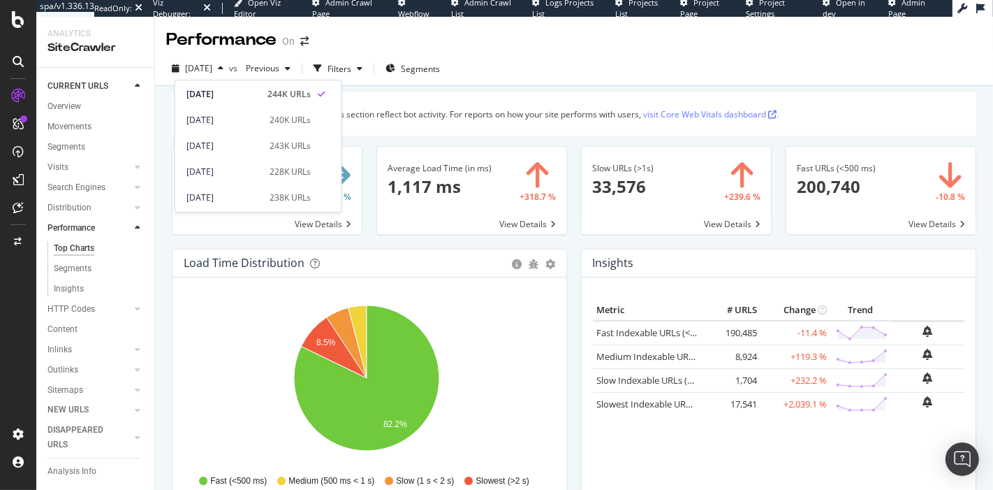
scroll to position [125, 0]
click at [243, 91] on div "[DATE]" at bounding box center [223, 97] width 75 height 13
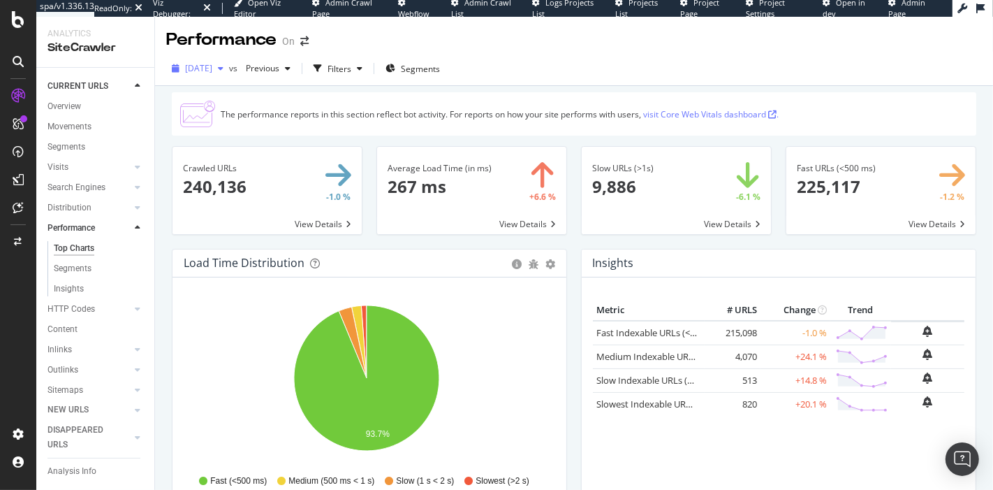
click at [212, 68] on span "[DATE]" at bounding box center [198, 68] width 27 height 12
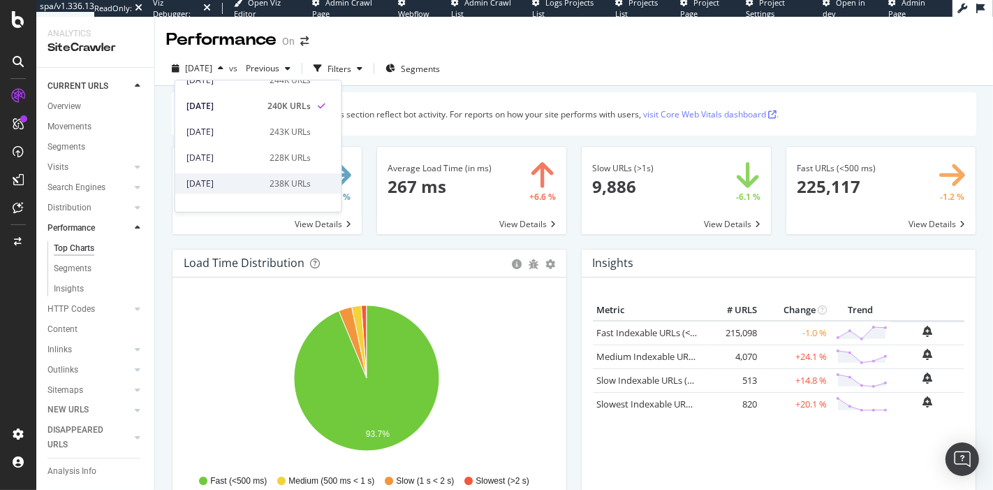
scroll to position [120, 0]
click at [242, 177] on div "[DATE]" at bounding box center [223, 179] width 75 height 13
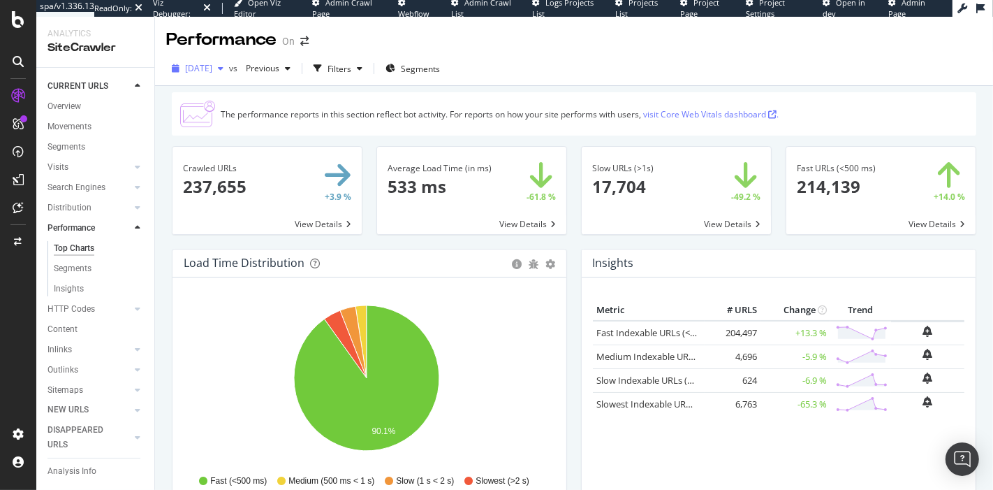
click at [212, 69] on span "[DATE]" at bounding box center [198, 68] width 27 height 12
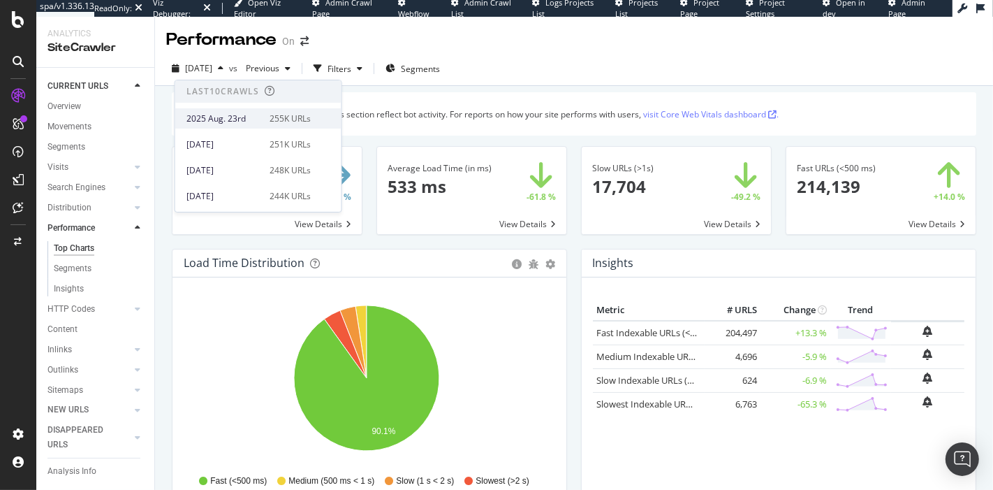
click at [258, 114] on div "[DATE] 255K URLs" at bounding box center [248, 118] width 124 height 13
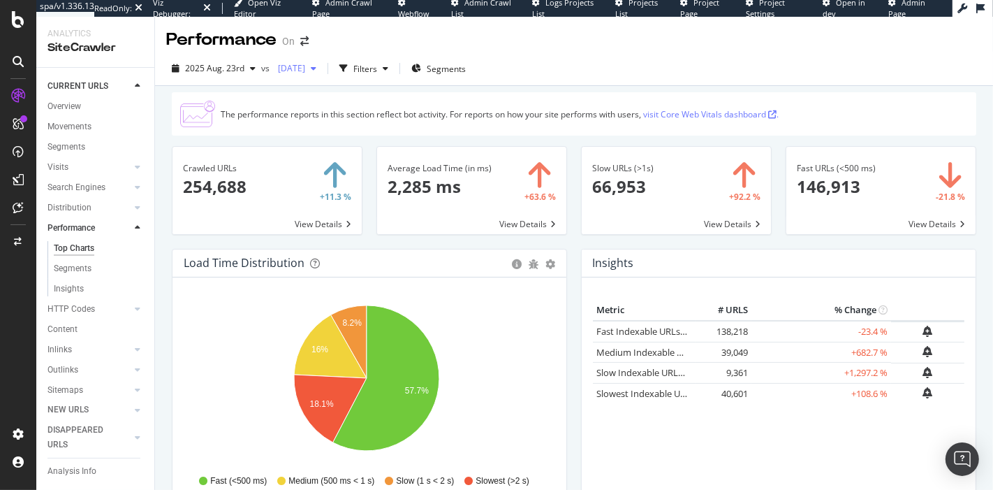
click at [305, 71] on span "[DATE]" at bounding box center [288, 68] width 33 height 12
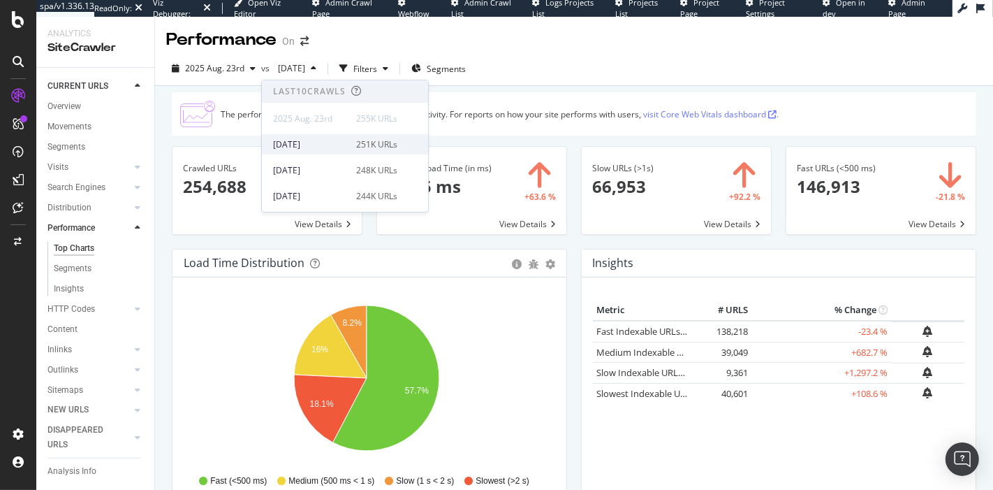
click at [344, 149] on div "[DATE] 251K URLs" at bounding box center [335, 144] width 124 height 13
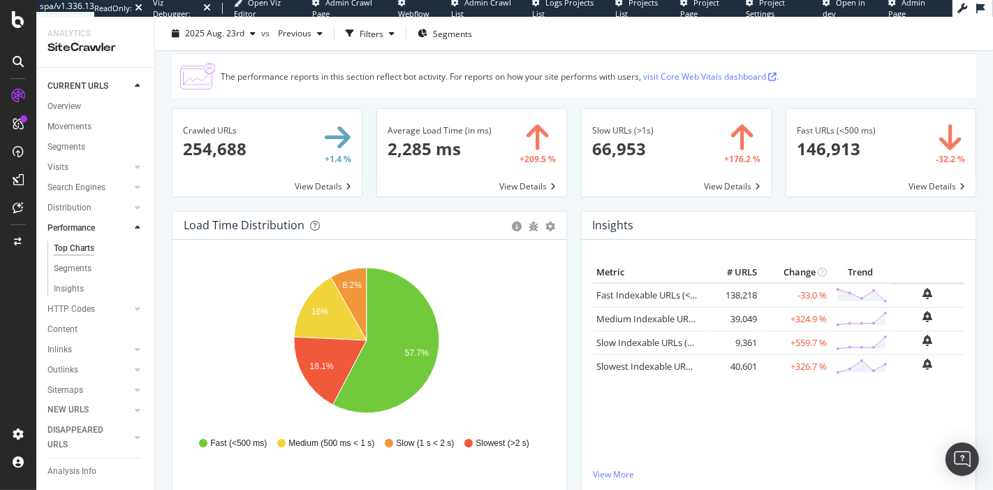
scroll to position [38, 0]
click at [696, 152] on span at bounding box center [676, 151] width 189 height 87
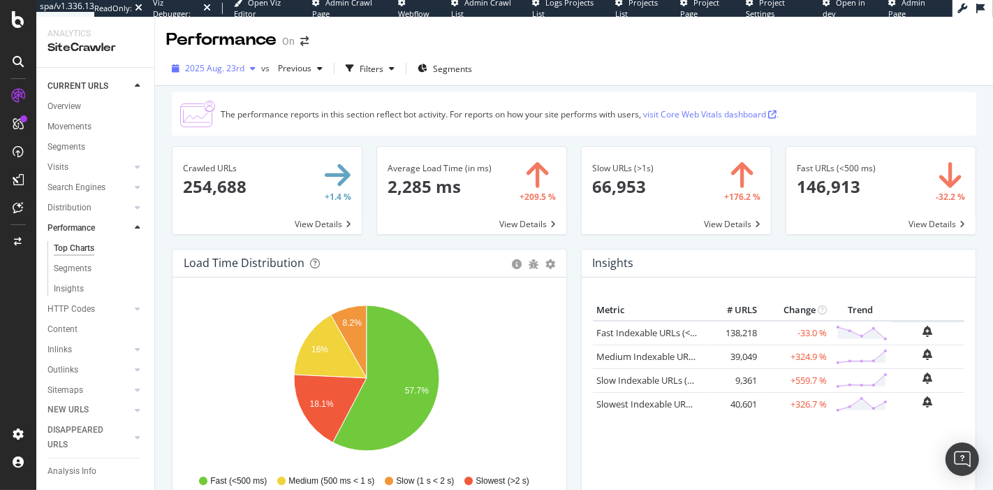
click at [231, 59] on div "2025 Aug. 23rd" at bounding box center [213, 68] width 95 height 21
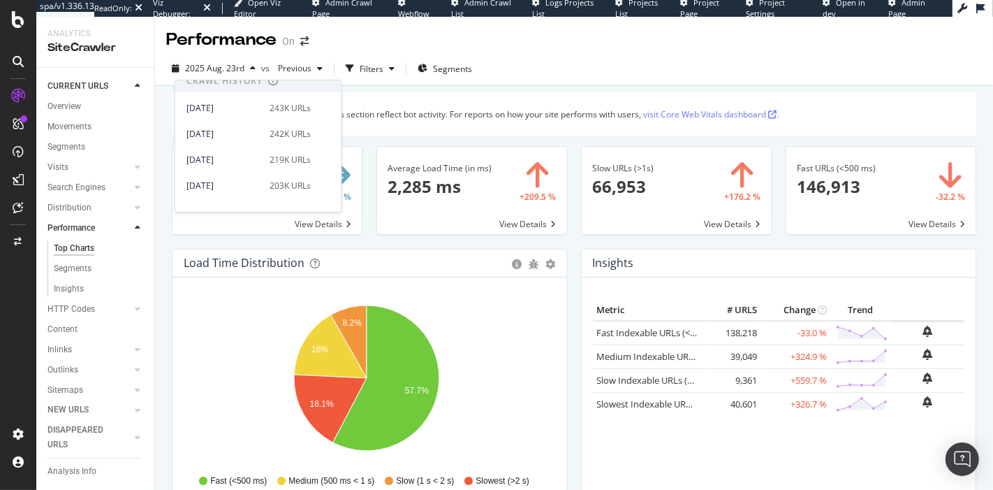
scroll to position [289, 0]
click at [249, 127] on div "[DATE] 242K URLs" at bounding box center [258, 136] width 166 height 20
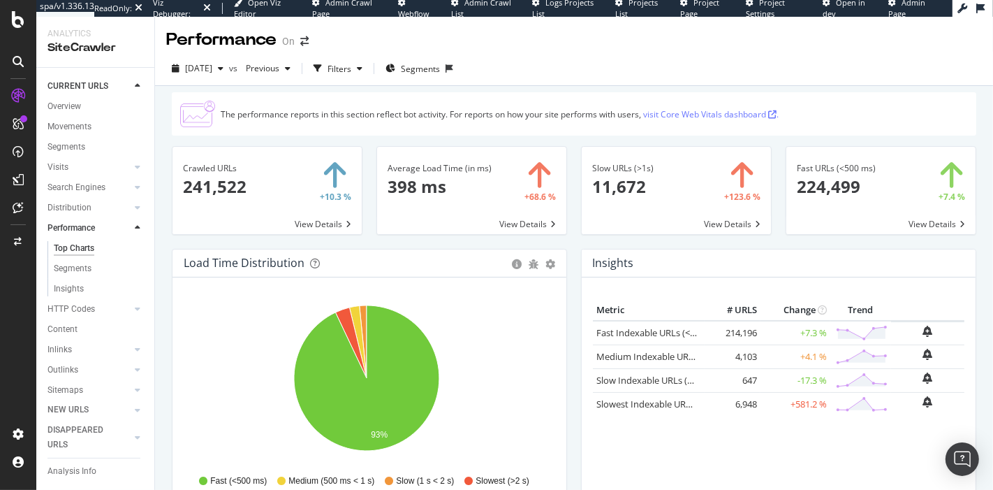
click at [779, 230] on div "Fast URLs (<500 ms) × Close Chart main-metric-speed-fast - API Requests List Ar…" at bounding box center [881, 197] width 205 height 103
click at [212, 68] on span "[DATE]" at bounding box center [198, 68] width 27 height 12
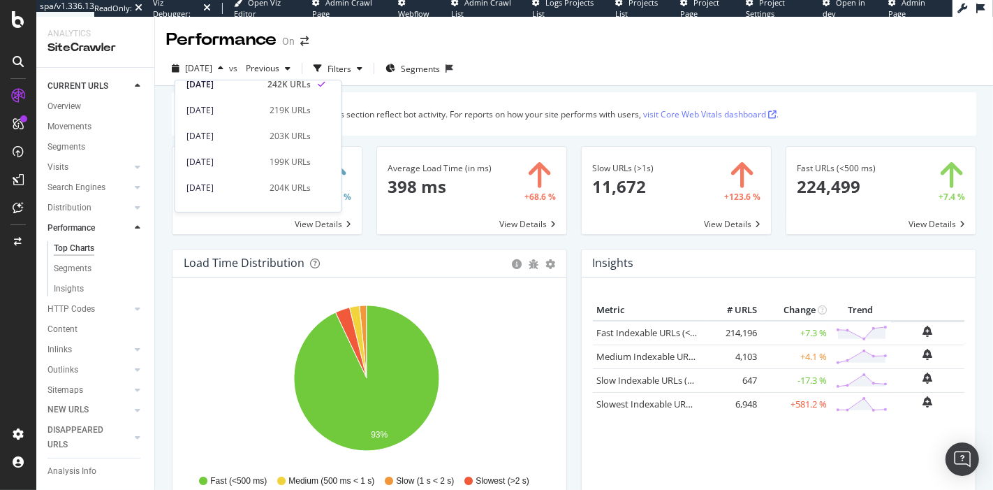
scroll to position [342, 0]
click at [270, 112] on div "219K URLs" at bounding box center [290, 109] width 41 height 13
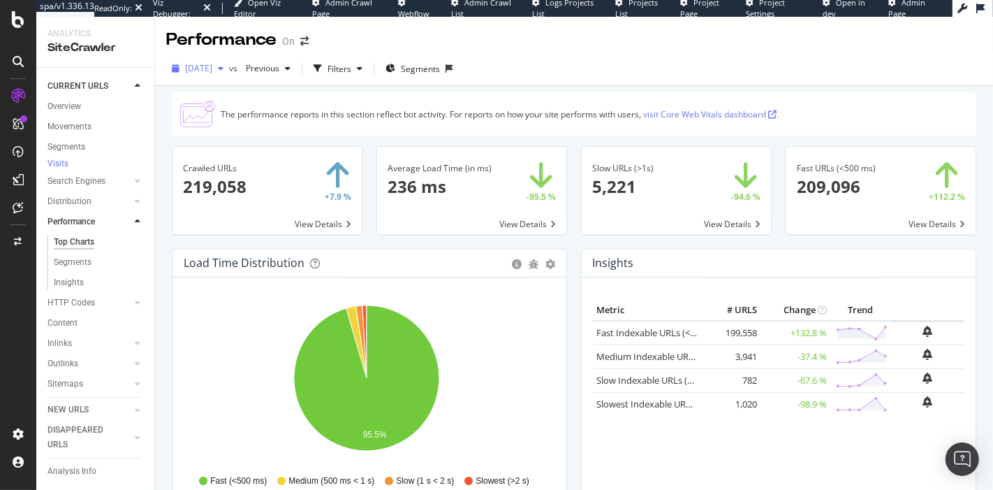
click at [212, 71] on span "[DATE]" at bounding box center [198, 68] width 27 height 12
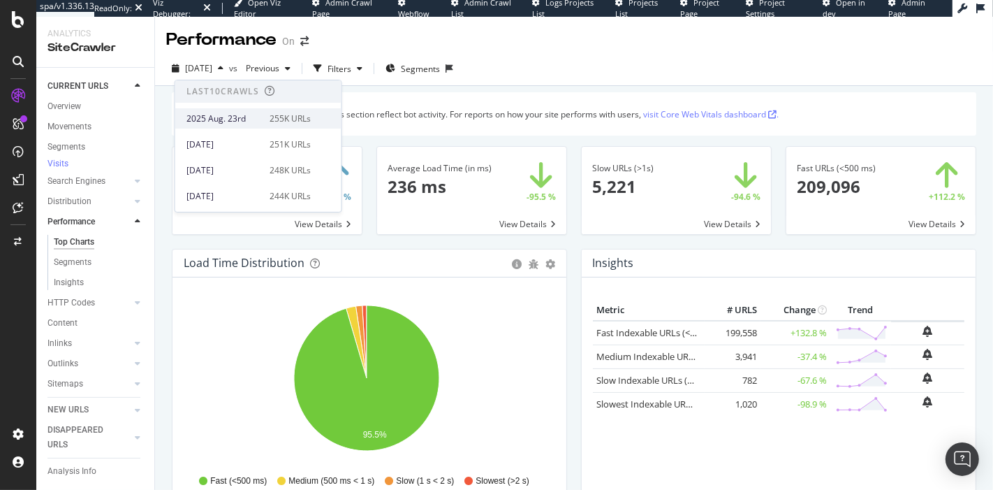
click at [275, 117] on div "255K URLs" at bounding box center [290, 118] width 41 height 13
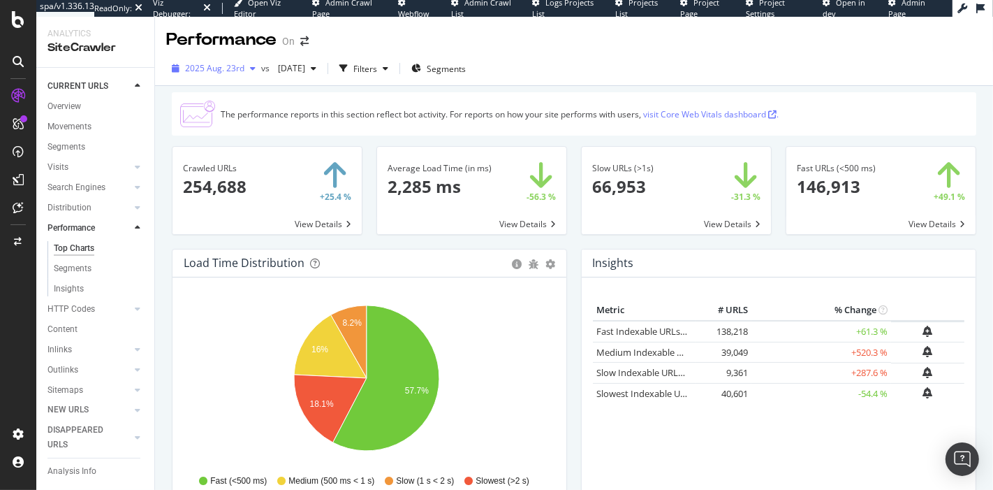
click at [245, 64] on div "button" at bounding box center [252, 68] width 17 height 8
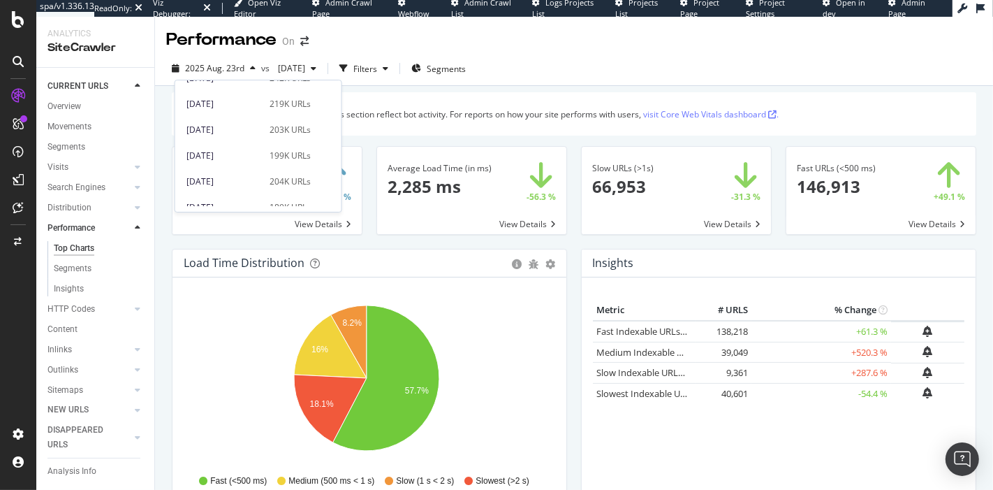
scroll to position [341, 0]
click at [271, 133] on div "203K URLs" at bounding box center [290, 136] width 41 height 13
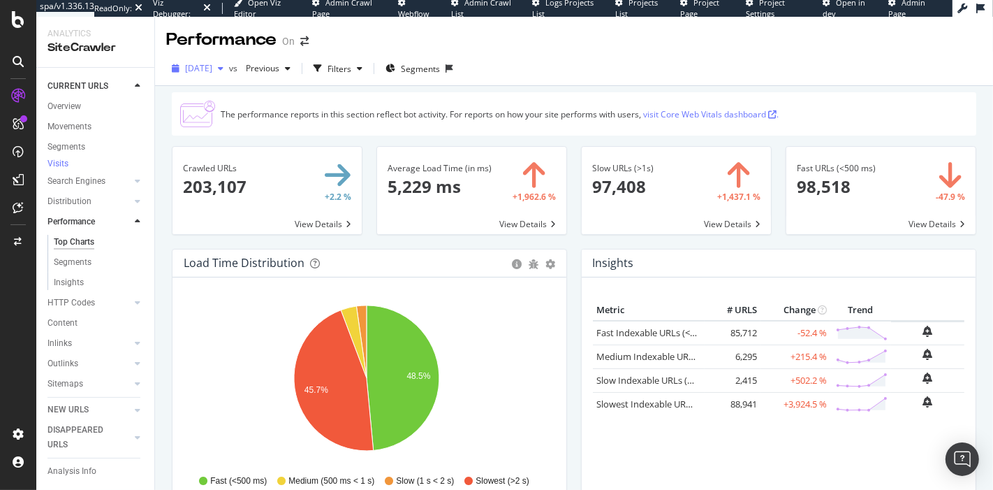
click at [212, 63] on span "2025 Mar. 29th" at bounding box center [198, 68] width 27 height 12
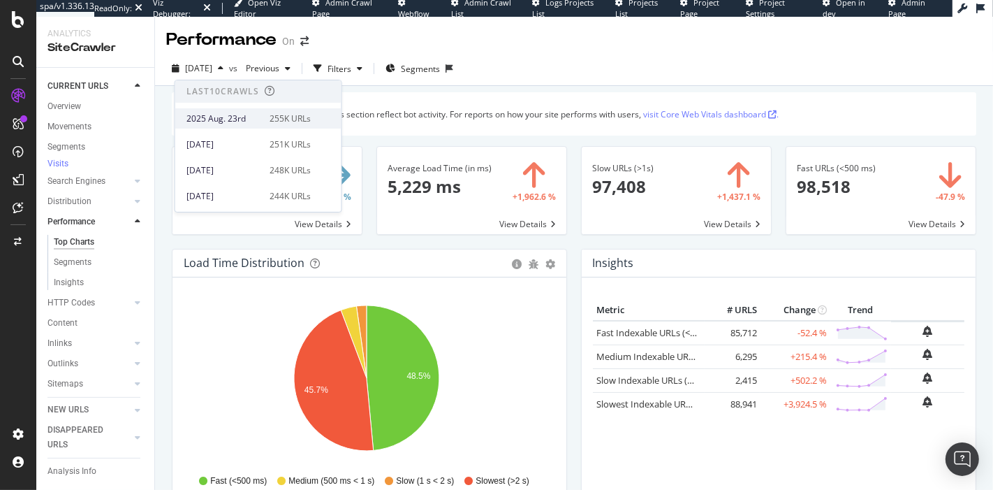
click at [236, 124] on div "2025 Aug. 23rd" at bounding box center [223, 118] width 75 height 13
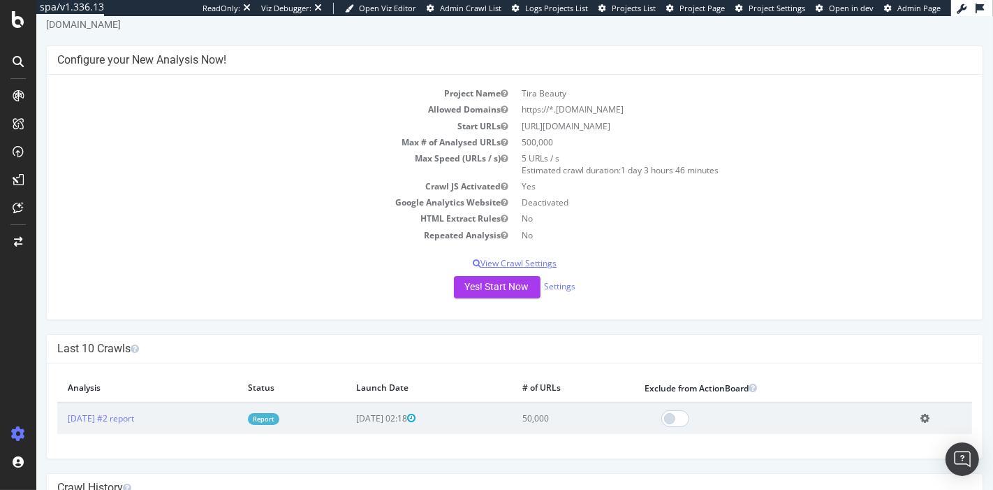
scroll to position [39, 0]
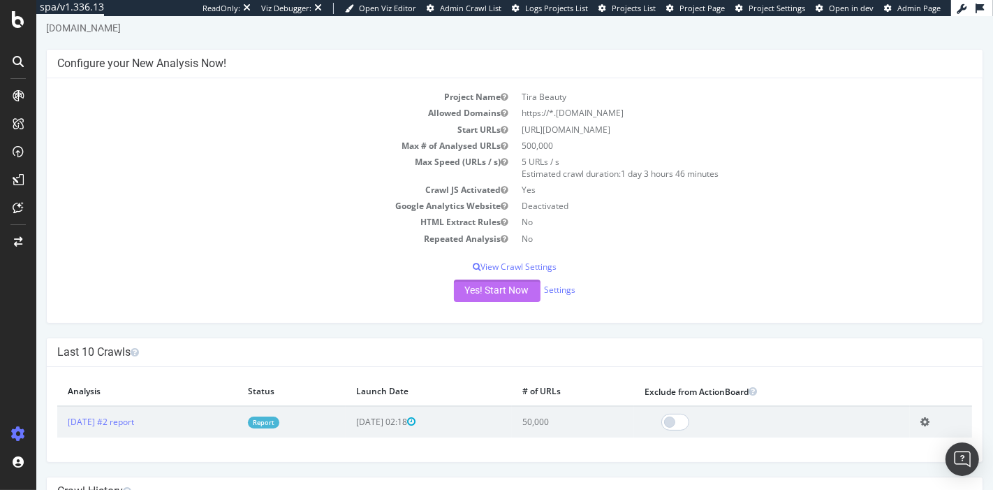
click at [491, 291] on button "Yes! Start Now" at bounding box center [496, 290] width 87 height 22
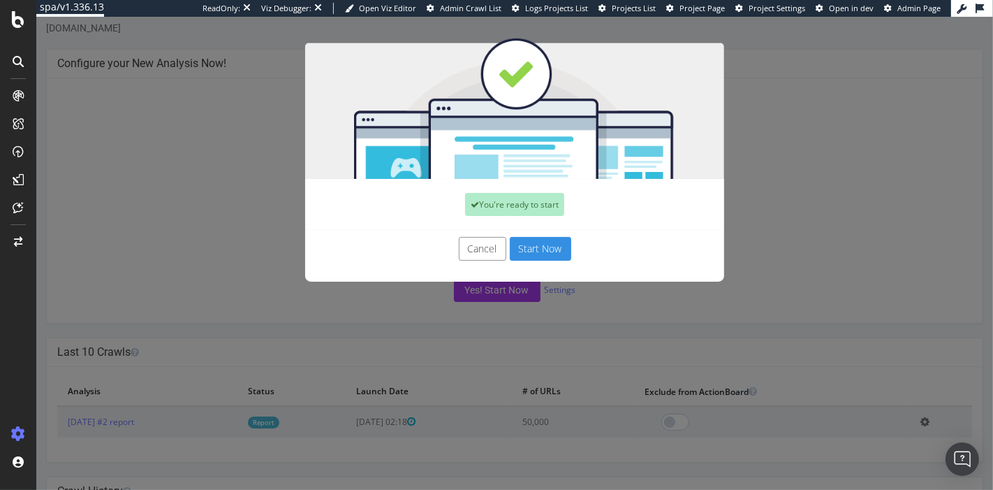
click at [527, 250] on button "Start Now" at bounding box center [539, 249] width 61 height 24
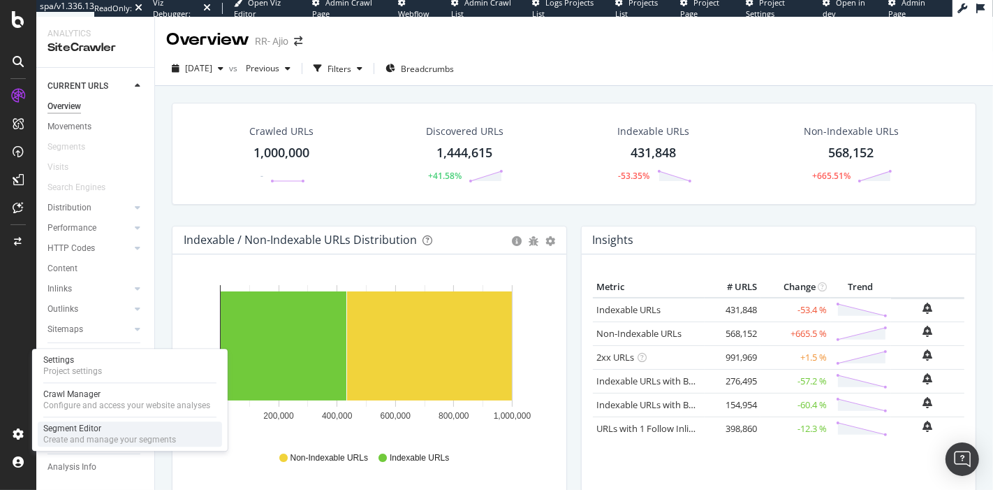
click at [89, 434] on div "Create and manage your segments" at bounding box center [109, 439] width 133 height 11
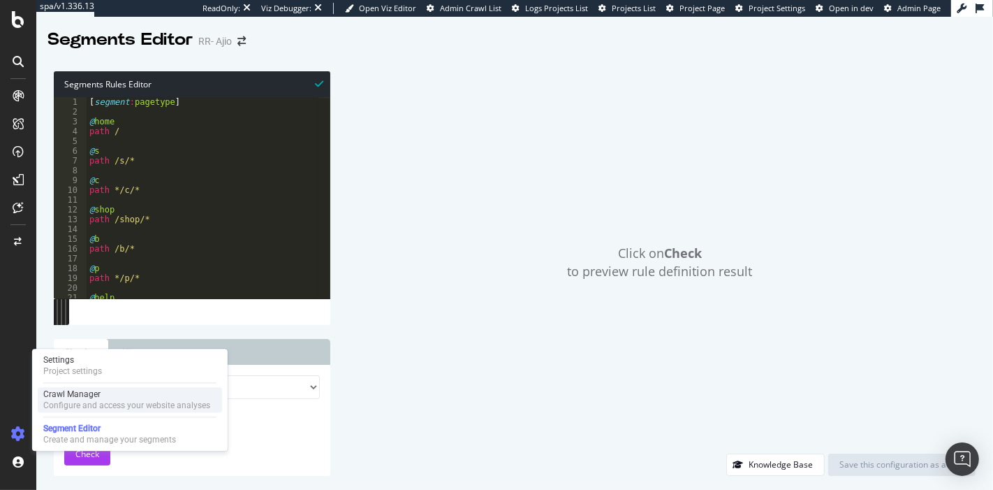
click at [103, 392] on div "Crawl Manager" at bounding box center [126, 393] width 167 height 11
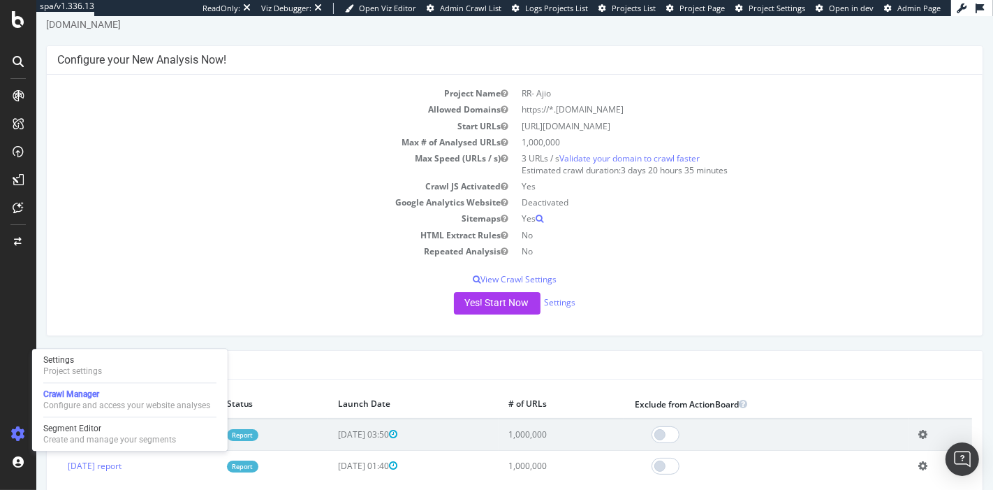
scroll to position [44, 0]
click at [554, 300] on link "Settings" at bounding box center [559, 301] width 31 height 12
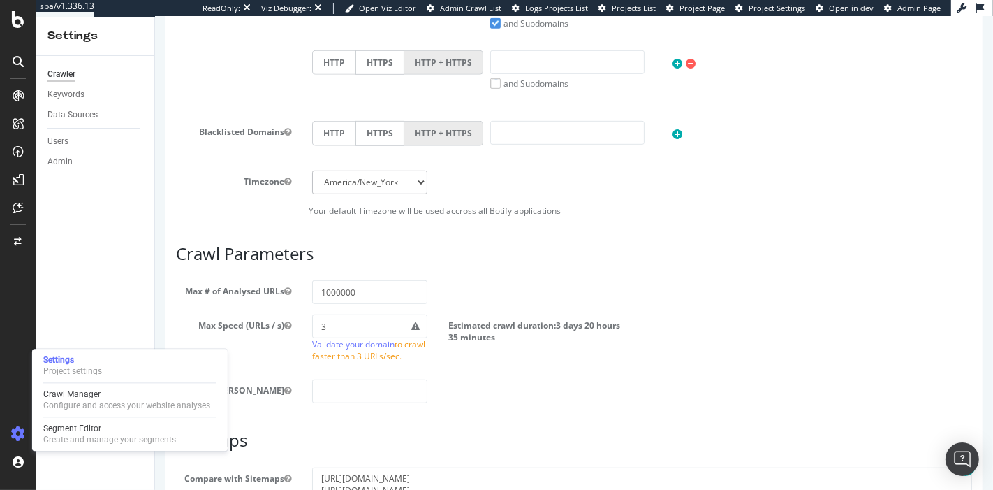
scroll to position [635, 0]
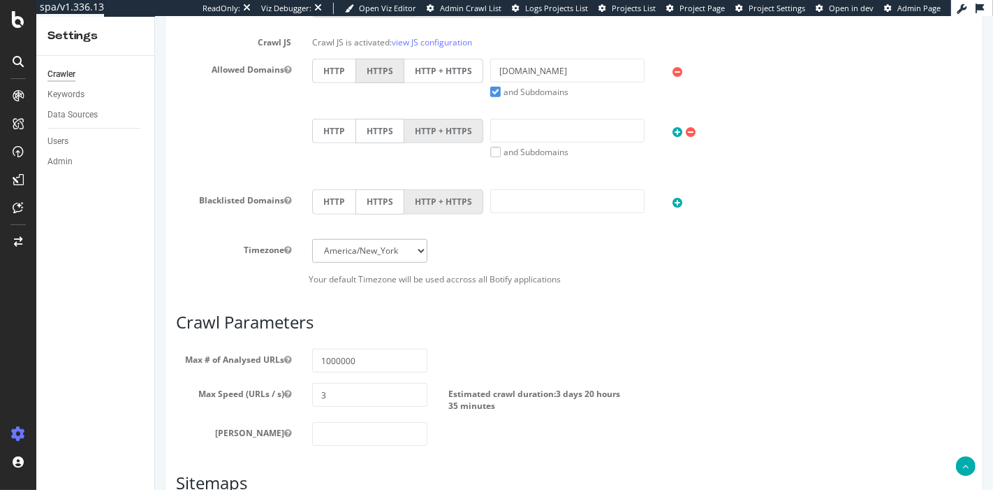
scroll to position [747, 0]
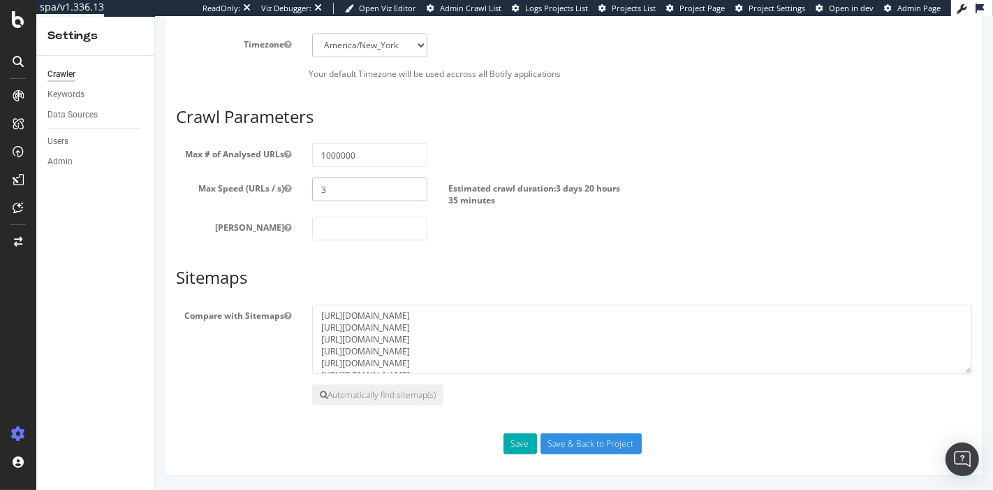
click at [351, 184] on input "3" at bounding box center [368, 189] width 115 height 24
type input "5"
click at [326, 156] on input "1000000" at bounding box center [368, 155] width 115 height 24
click at [334, 159] on input "500000" at bounding box center [368, 155] width 115 height 24
click at [344, 154] on input "500000" at bounding box center [368, 155] width 115 height 24
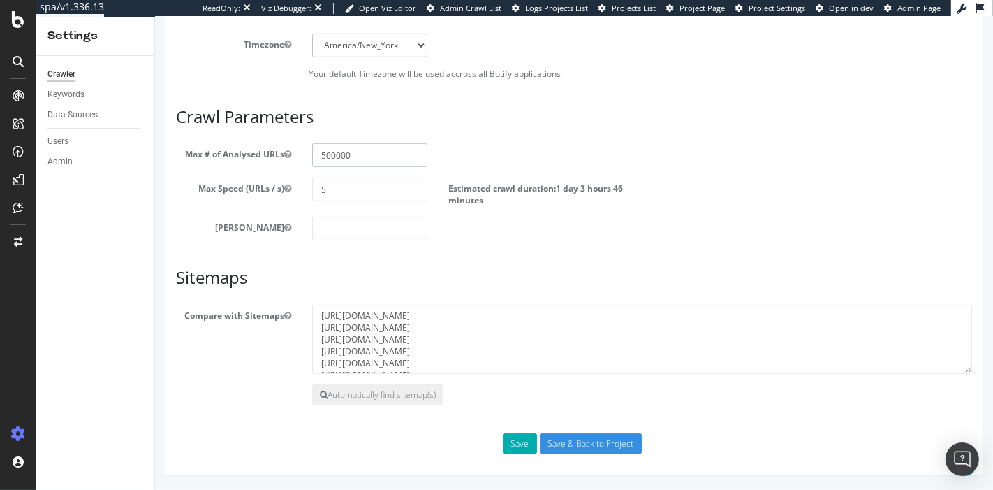
click at [352, 154] on input "500000" at bounding box center [368, 155] width 115 height 24
drag, startPoint x: 352, startPoint y: 154, endPoint x: 332, endPoint y: 159, distance: 20.8
click at [332, 159] on input "500000" at bounding box center [368, 155] width 115 height 24
type input "500000"
click at [597, 446] on input "Save & Back to Project" at bounding box center [590, 443] width 101 height 21
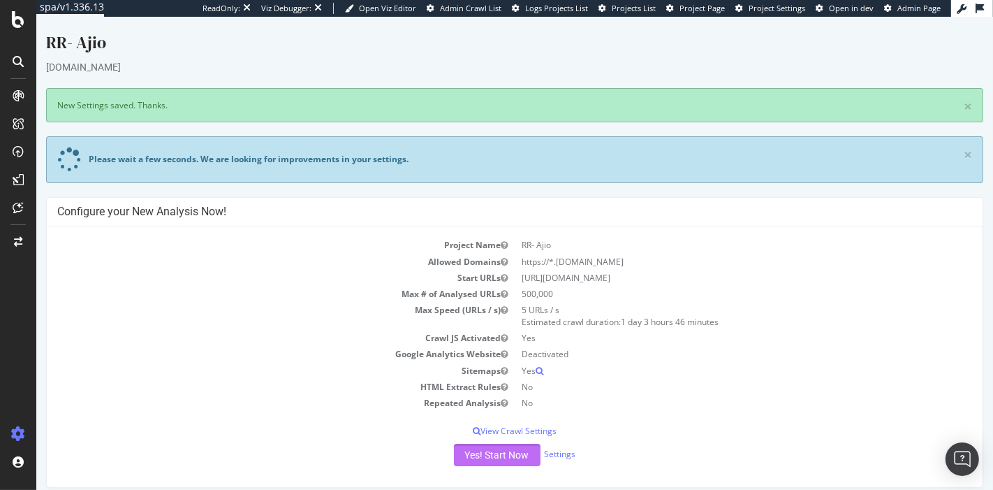
click at [482, 455] on button "Yes! Start Now" at bounding box center [496, 454] width 87 height 22
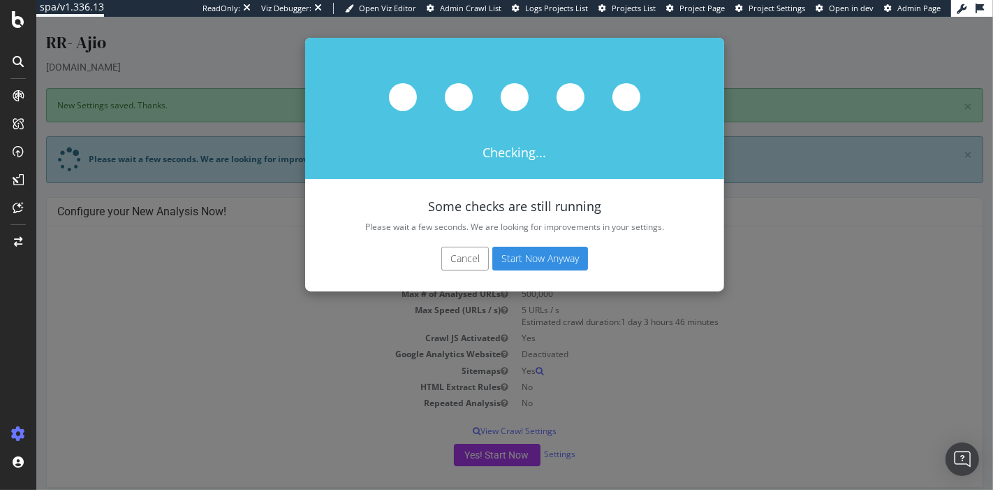
click at [526, 258] on button "Start Now Anyway" at bounding box center [540, 258] width 96 height 24
